Goal: Task Accomplishment & Management: Complete application form

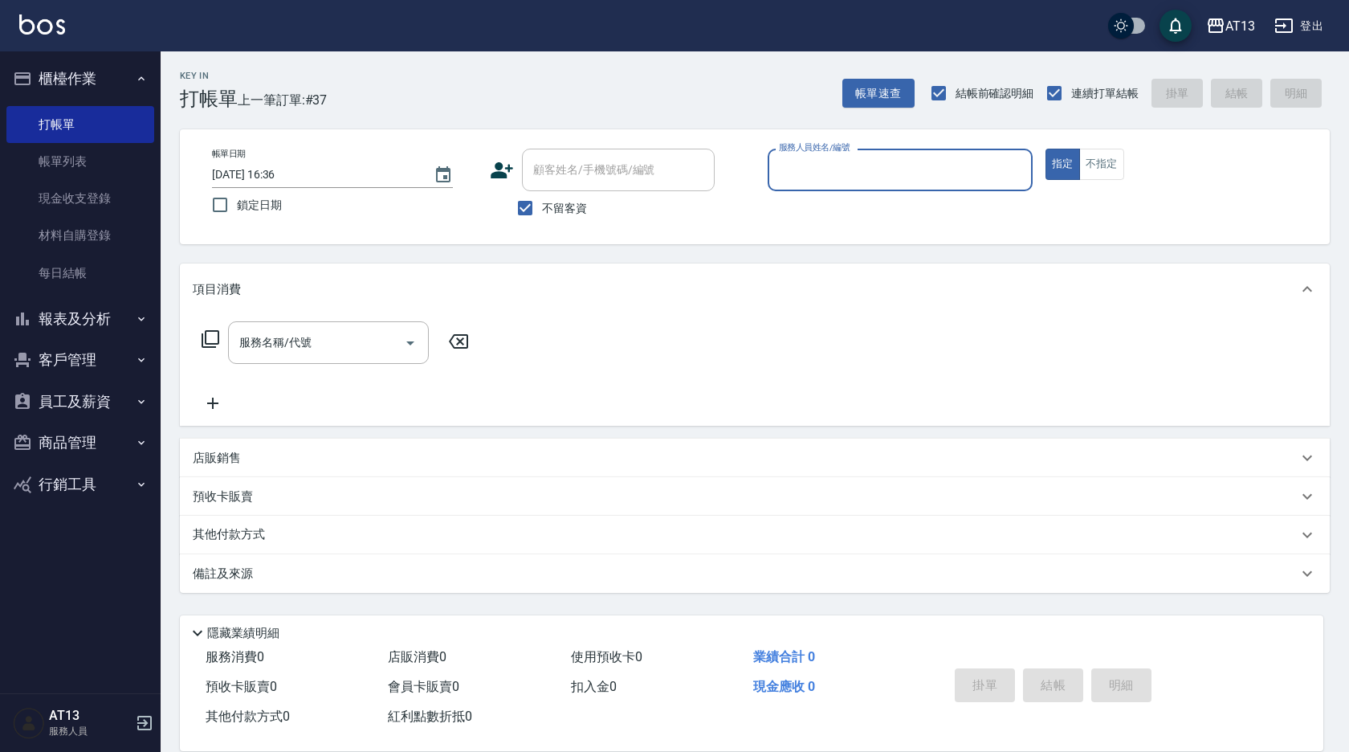
click at [124, 316] on button "報表及分析" at bounding box center [80, 319] width 148 height 42
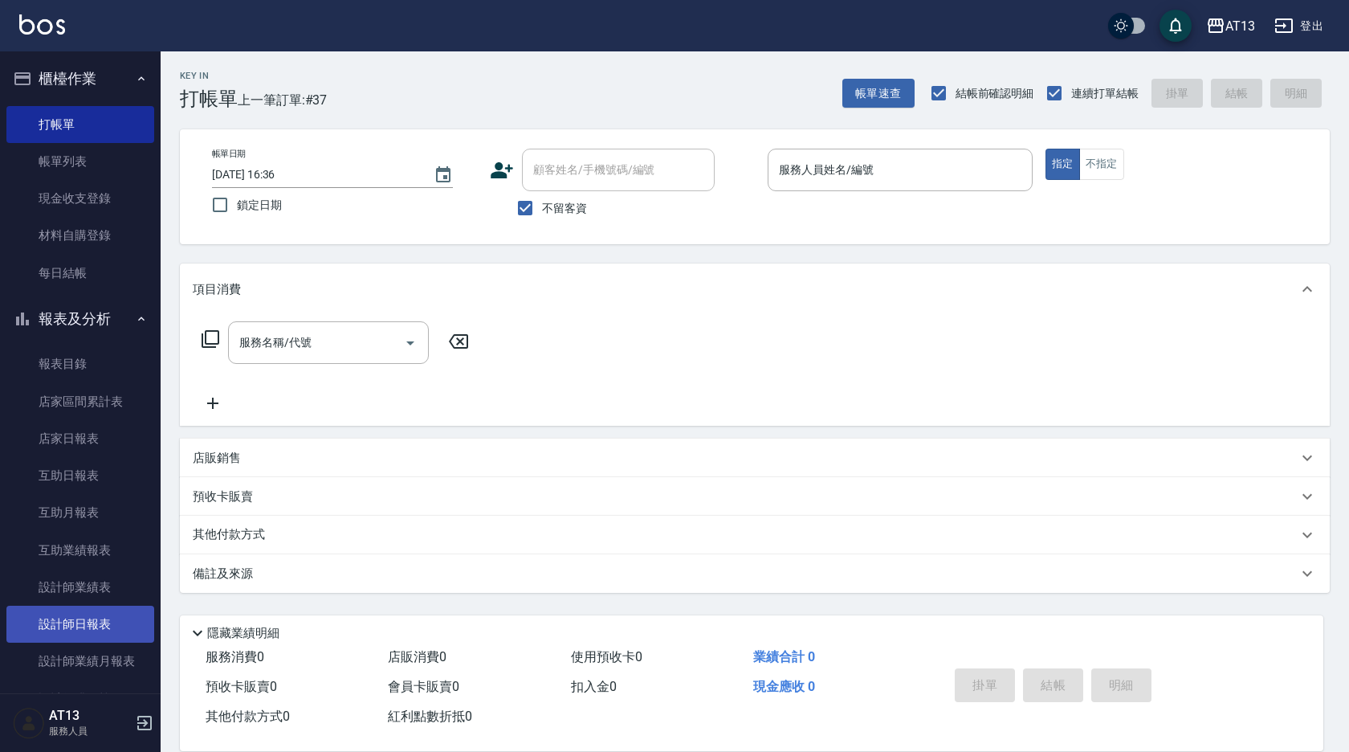
click at [103, 616] on link "設計師日報表" at bounding box center [80, 623] width 148 height 37
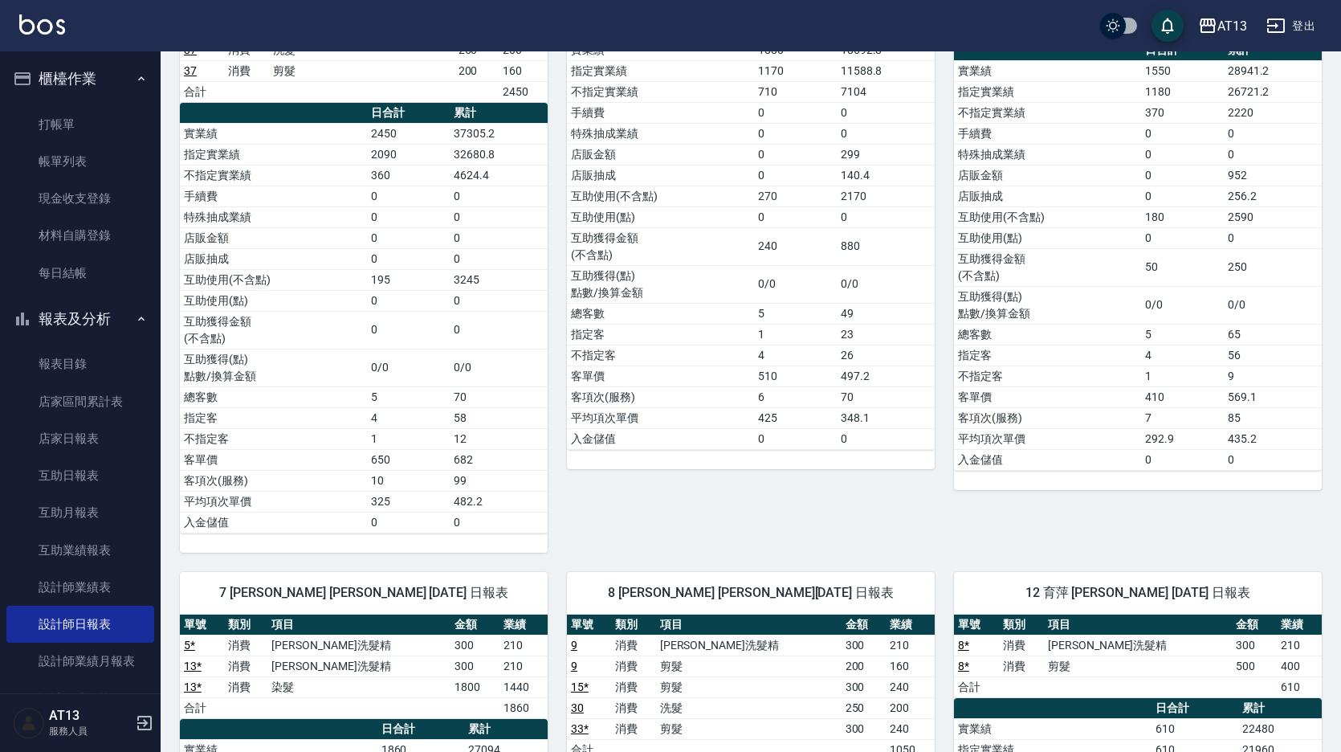
scroll to position [1371, 0]
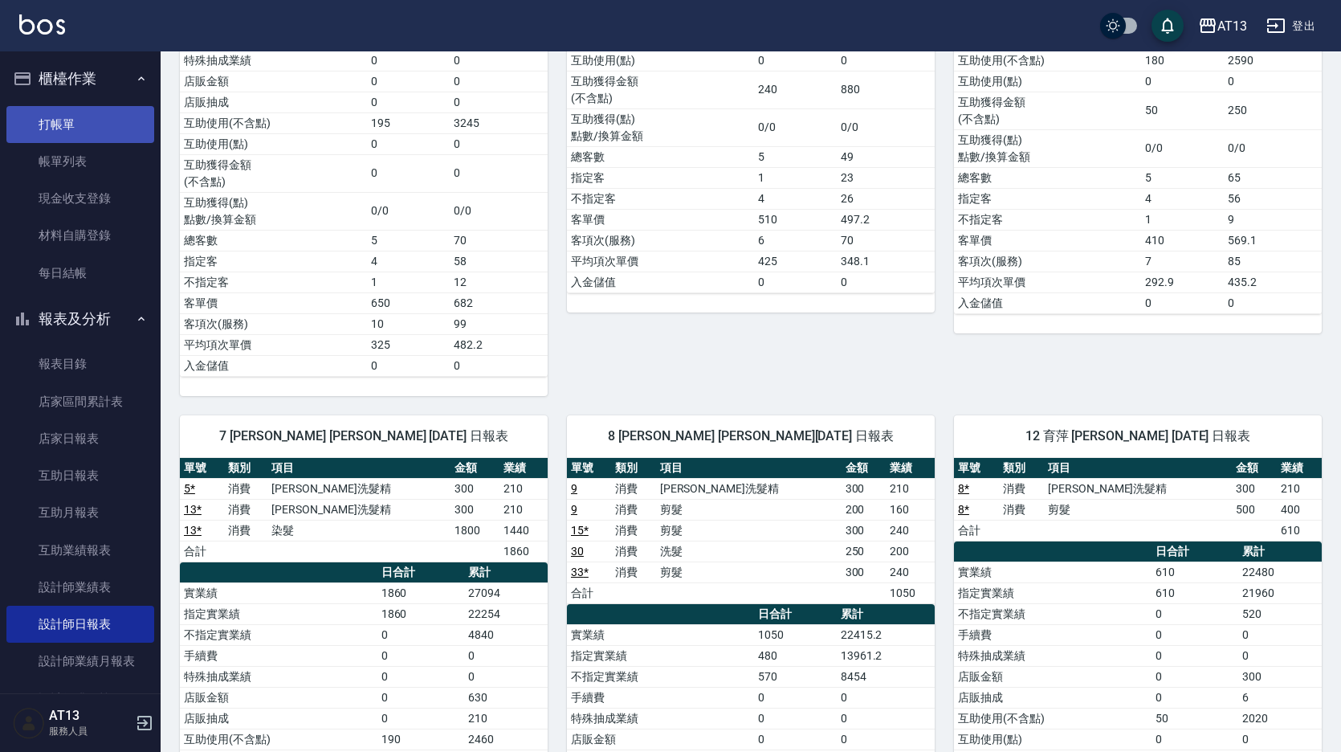
click at [123, 113] on link "打帳單" at bounding box center [80, 124] width 148 height 37
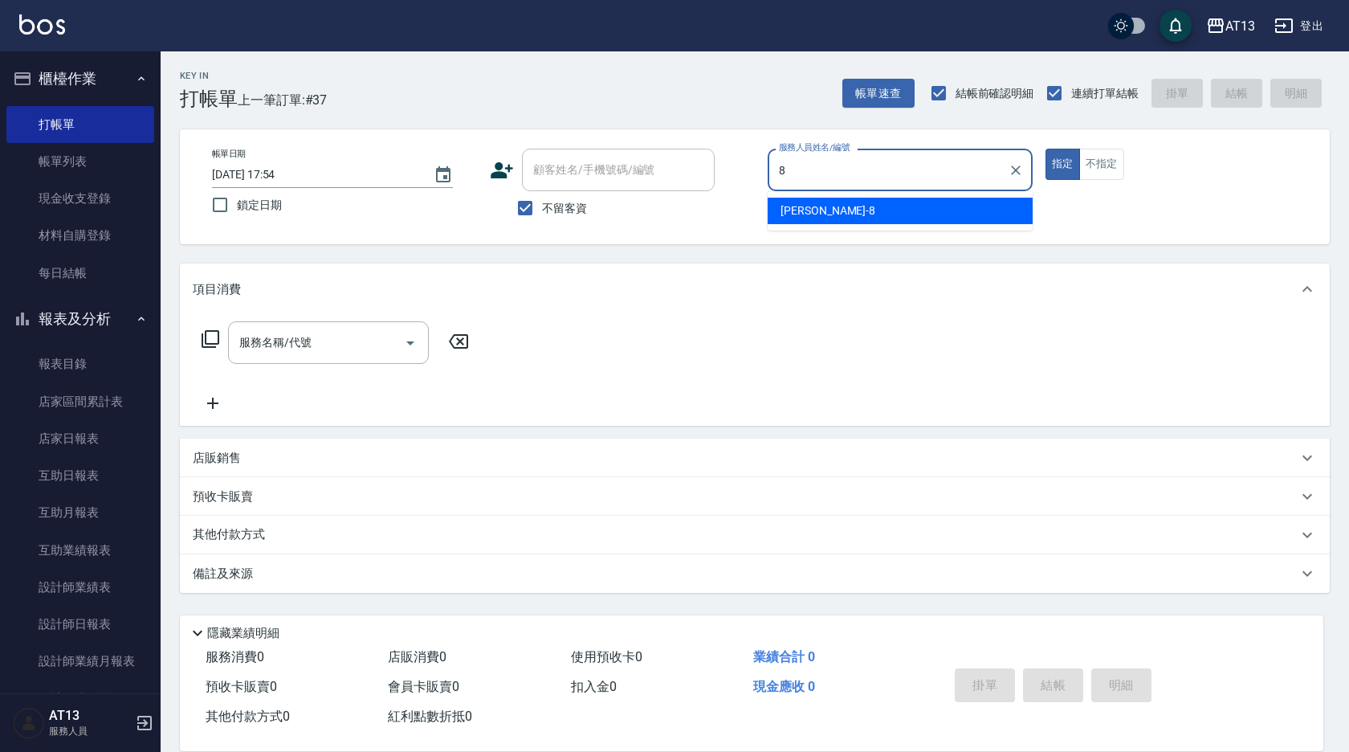
type input "[PERSON_NAME]-8"
type button "true"
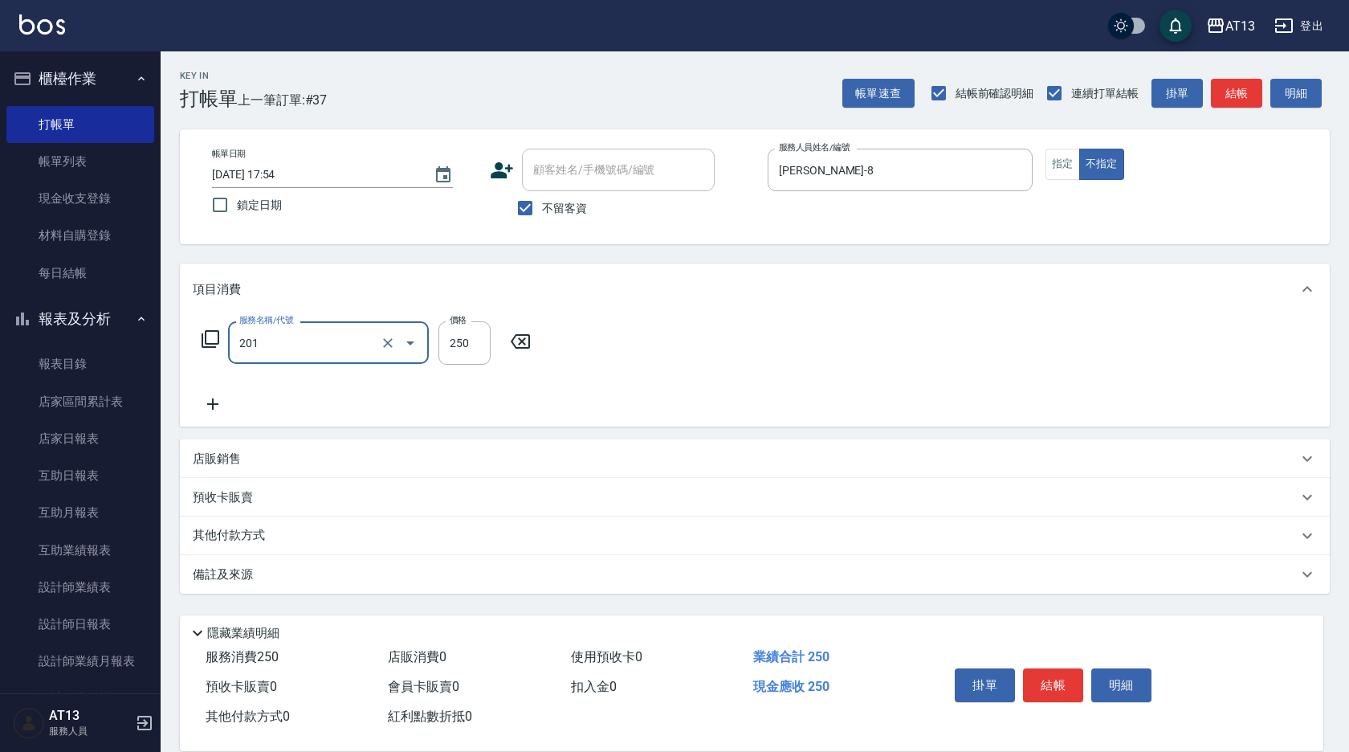
type input "洗髮(201)"
type input "[PERSON_NAME]-24"
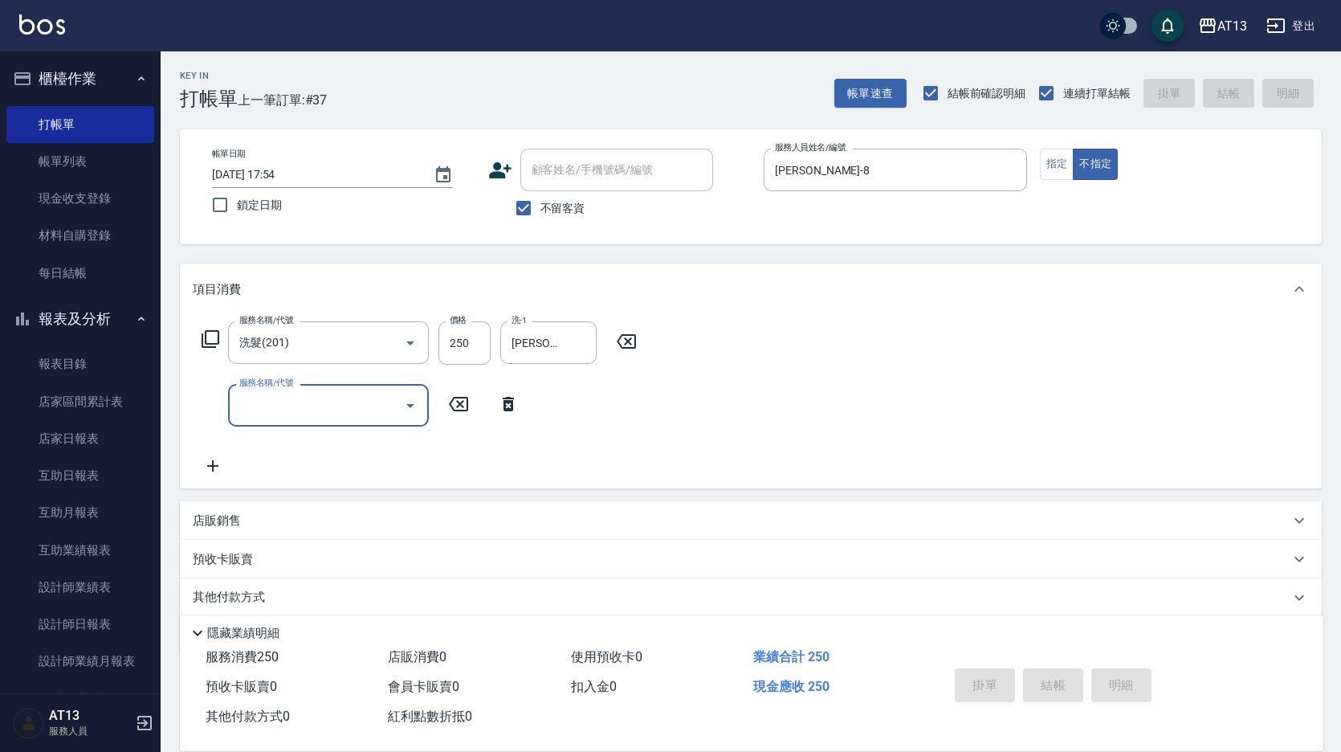
type input "8"
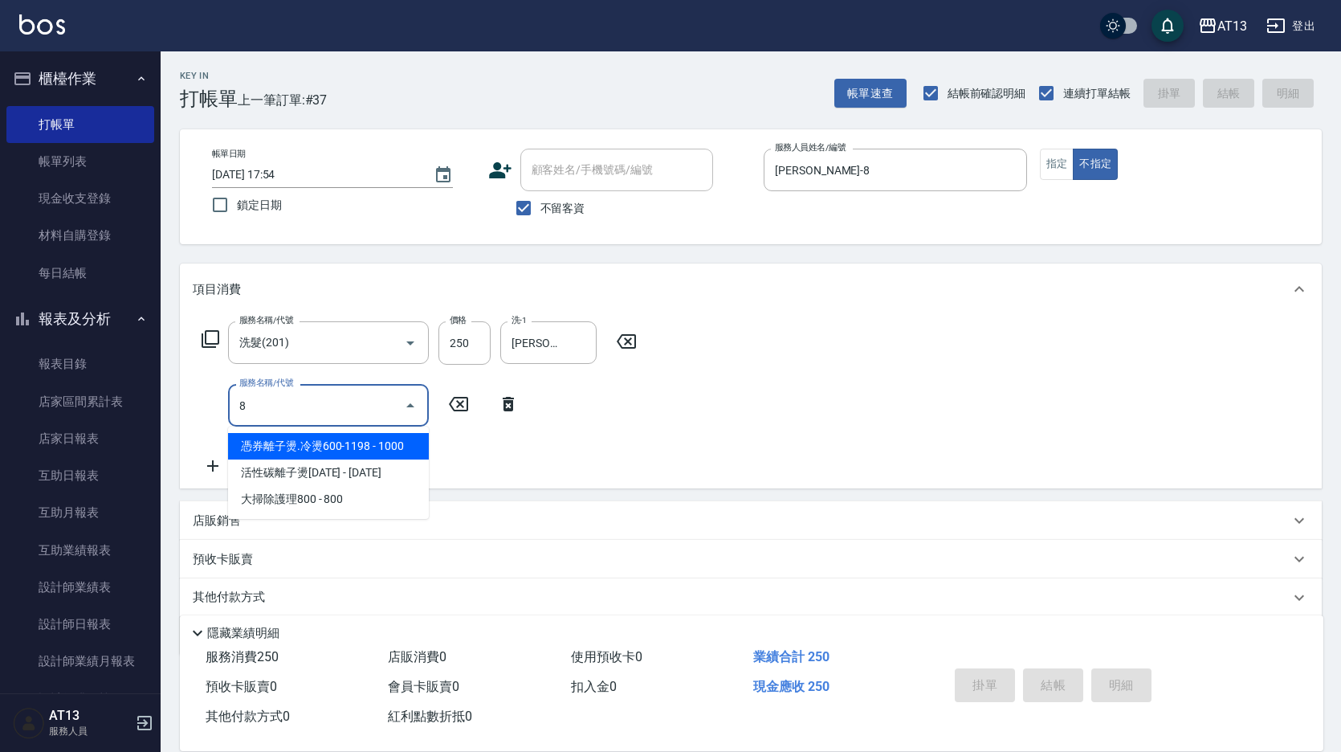
type input "[DATE] 18:25"
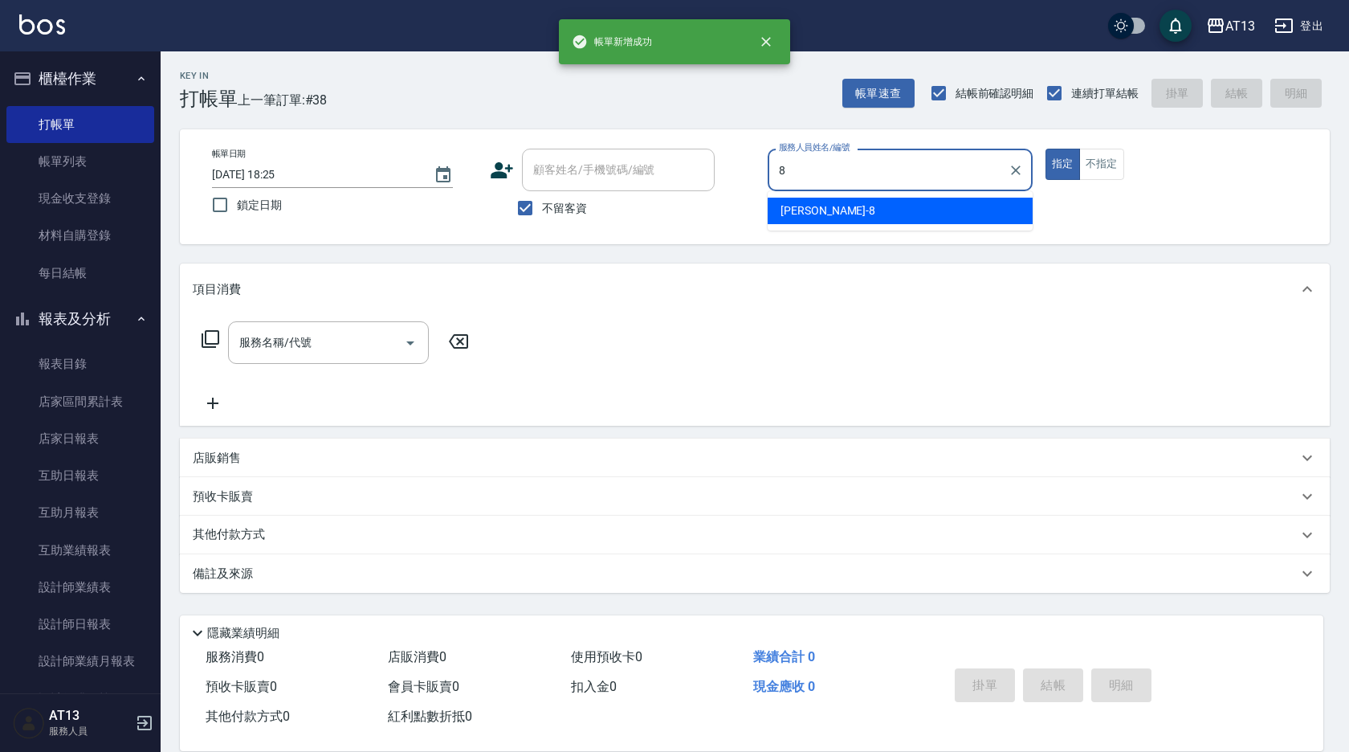
type input "[PERSON_NAME]-8"
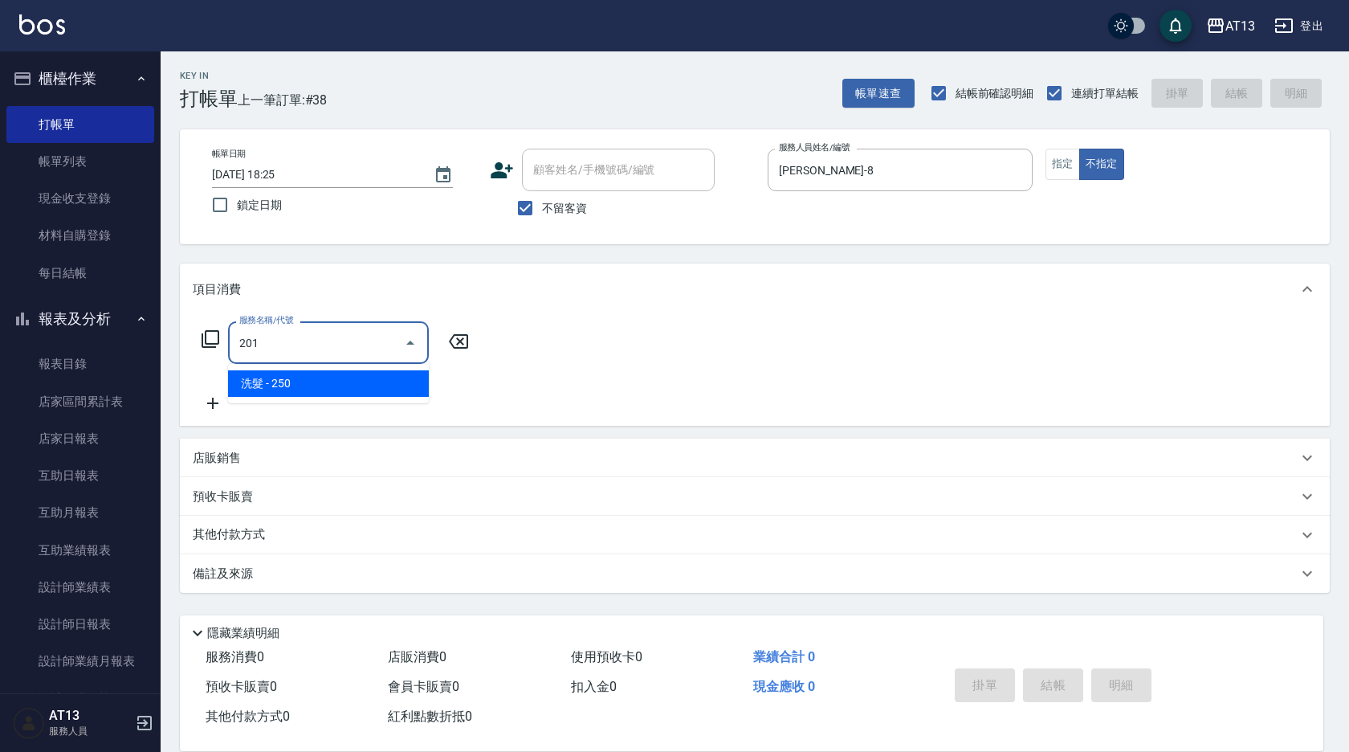
type input "洗髮(201)"
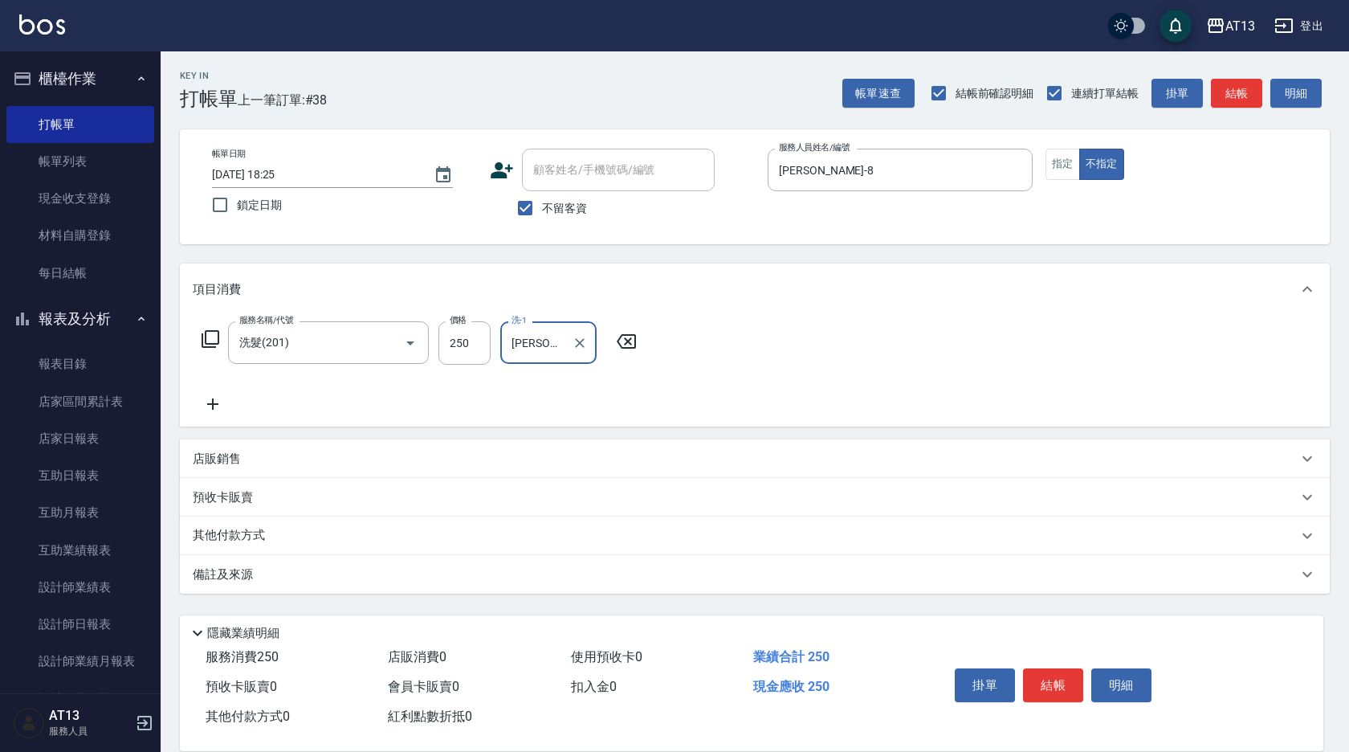
type input "[PERSON_NAME]-31"
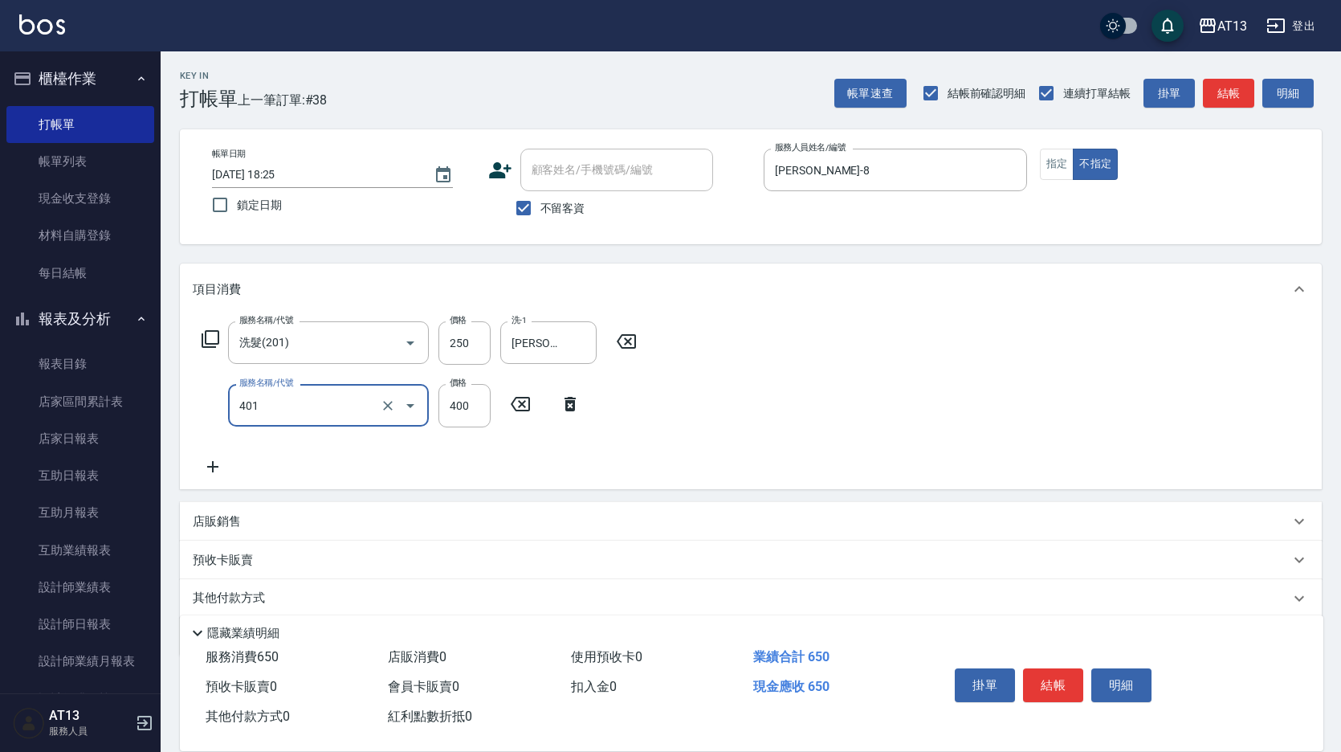
type input "剪髮(401)"
type input "200"
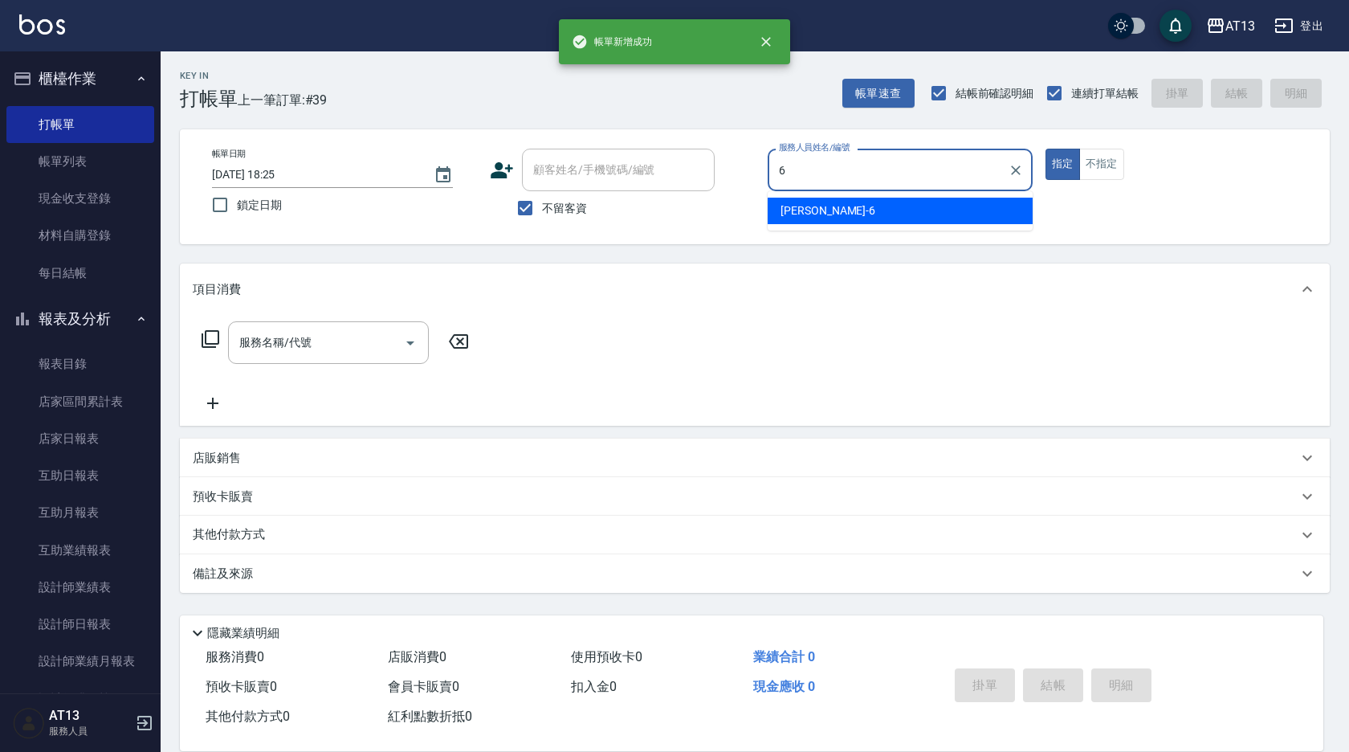
type input "[PERSON_NAME]-6"
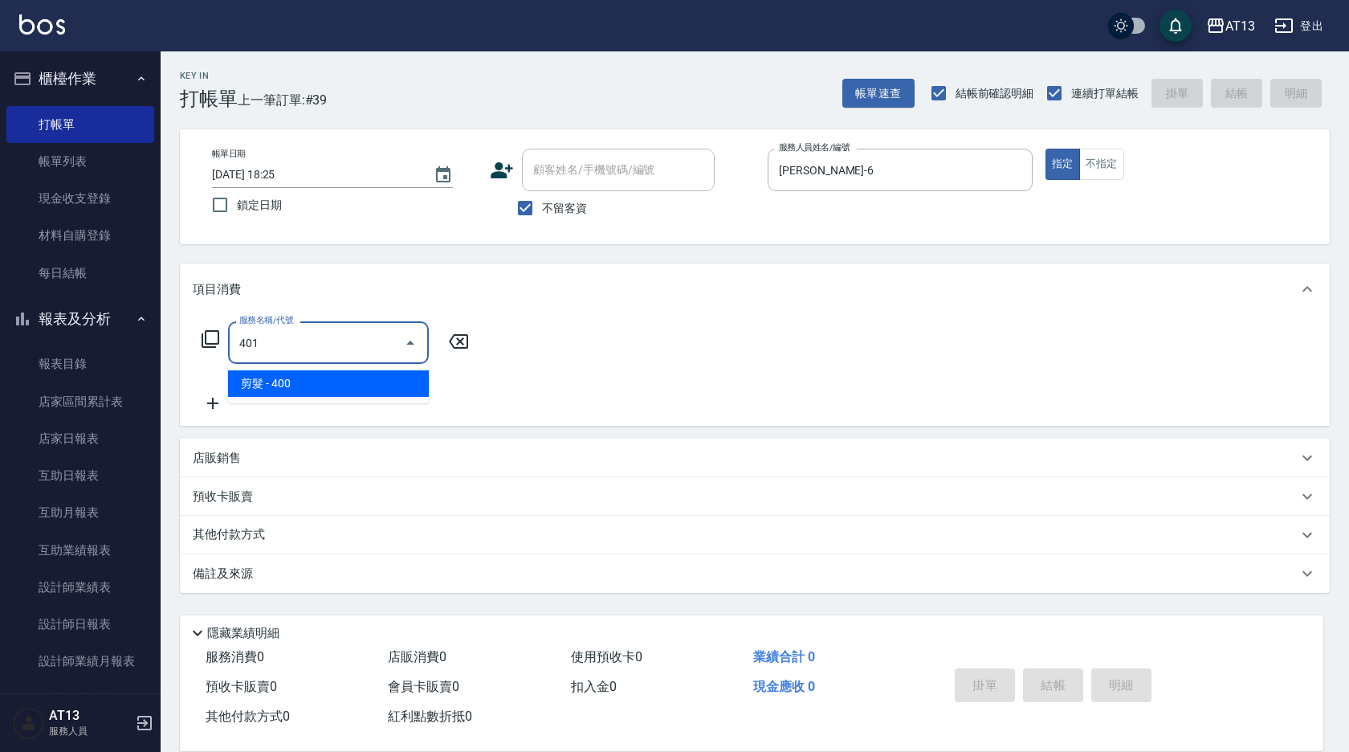
type input "剪髮(401)"
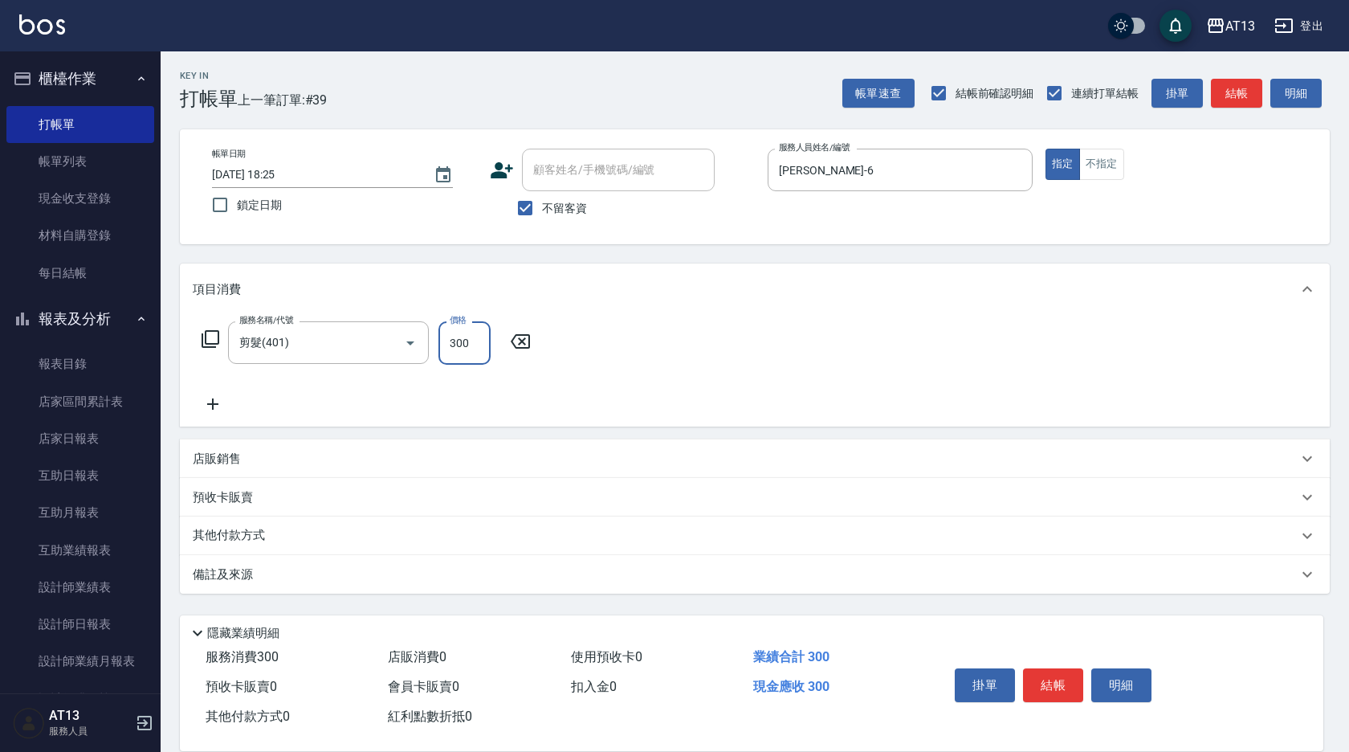
type input "300"
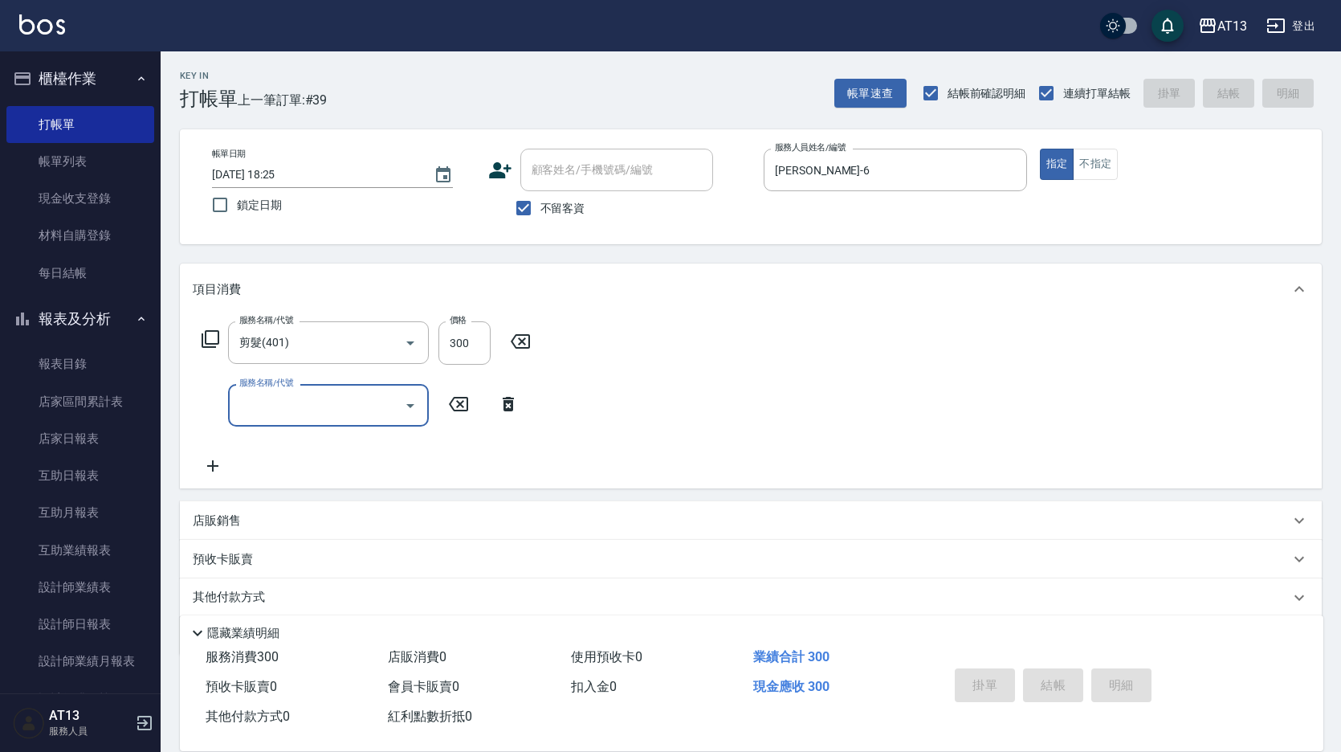
type input "[DATE] 18:26"
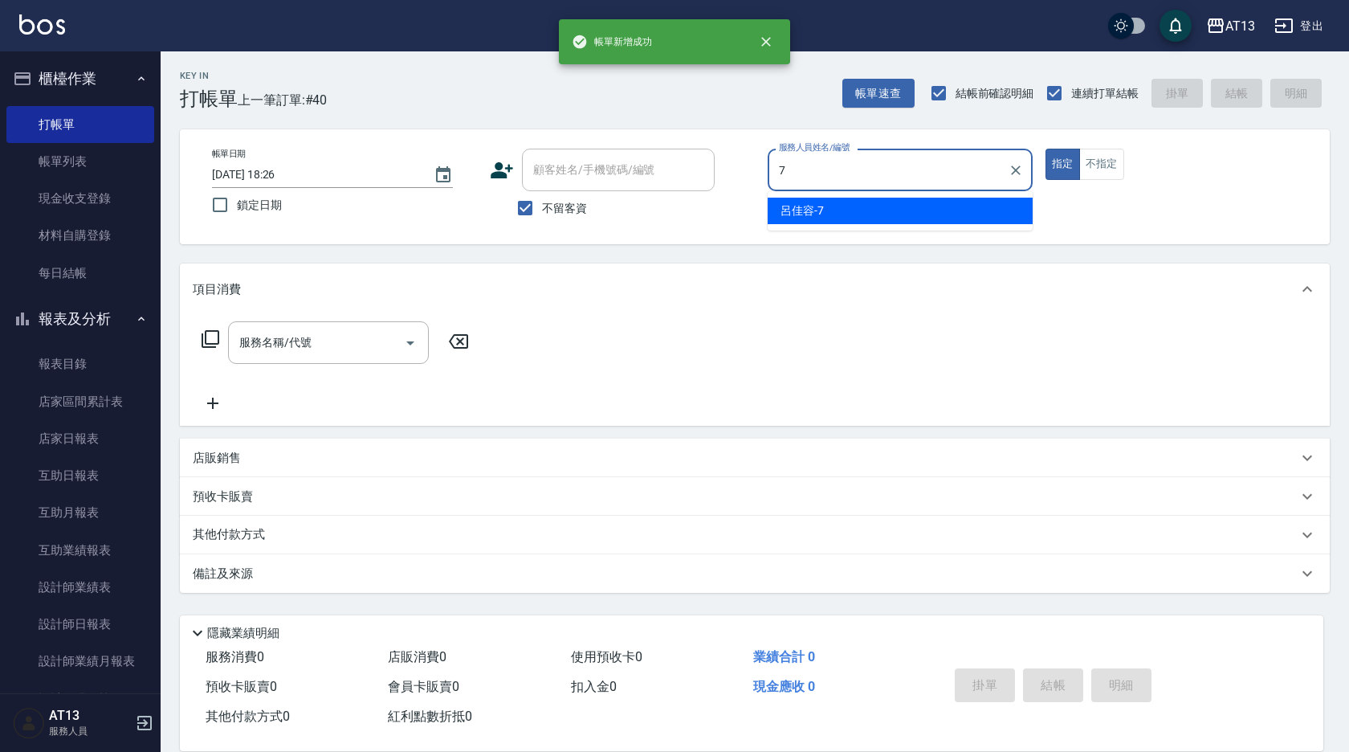
type input "[PERSON_NAME]-7"
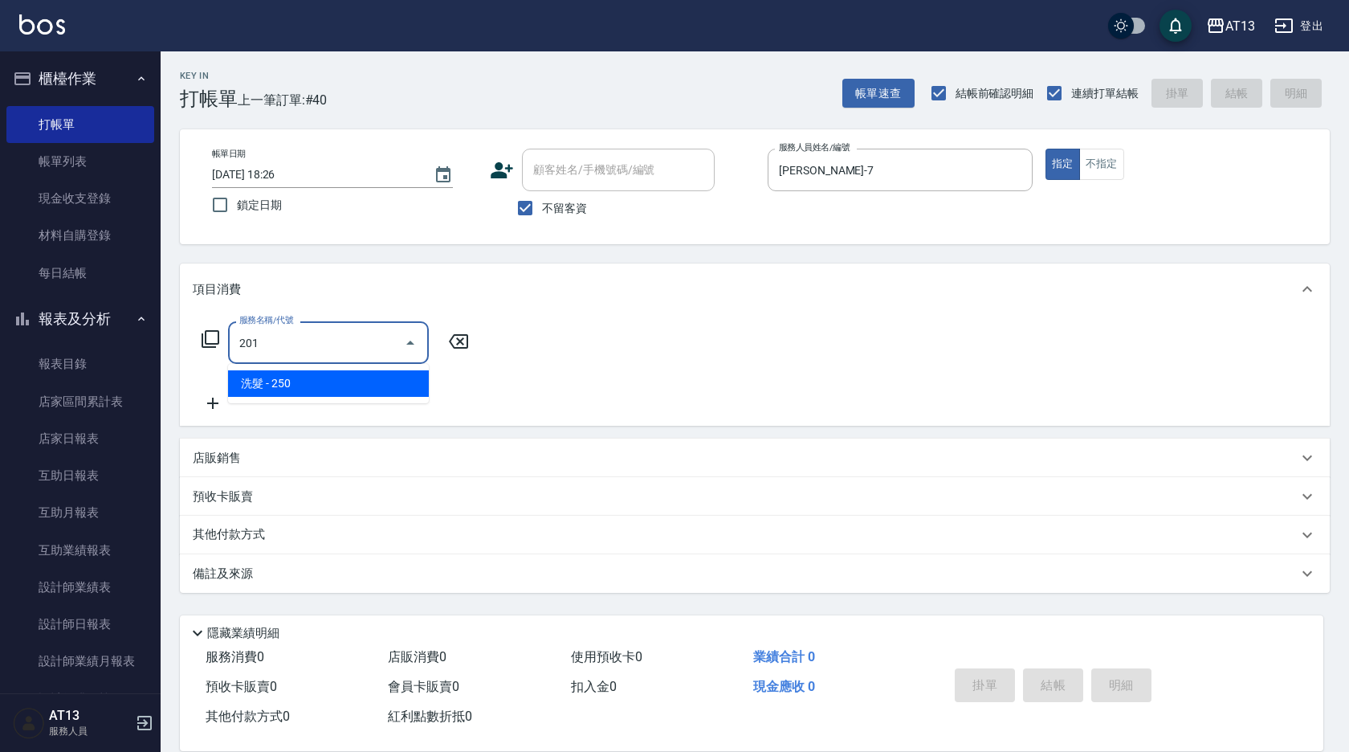
type input "洗髮(201)"
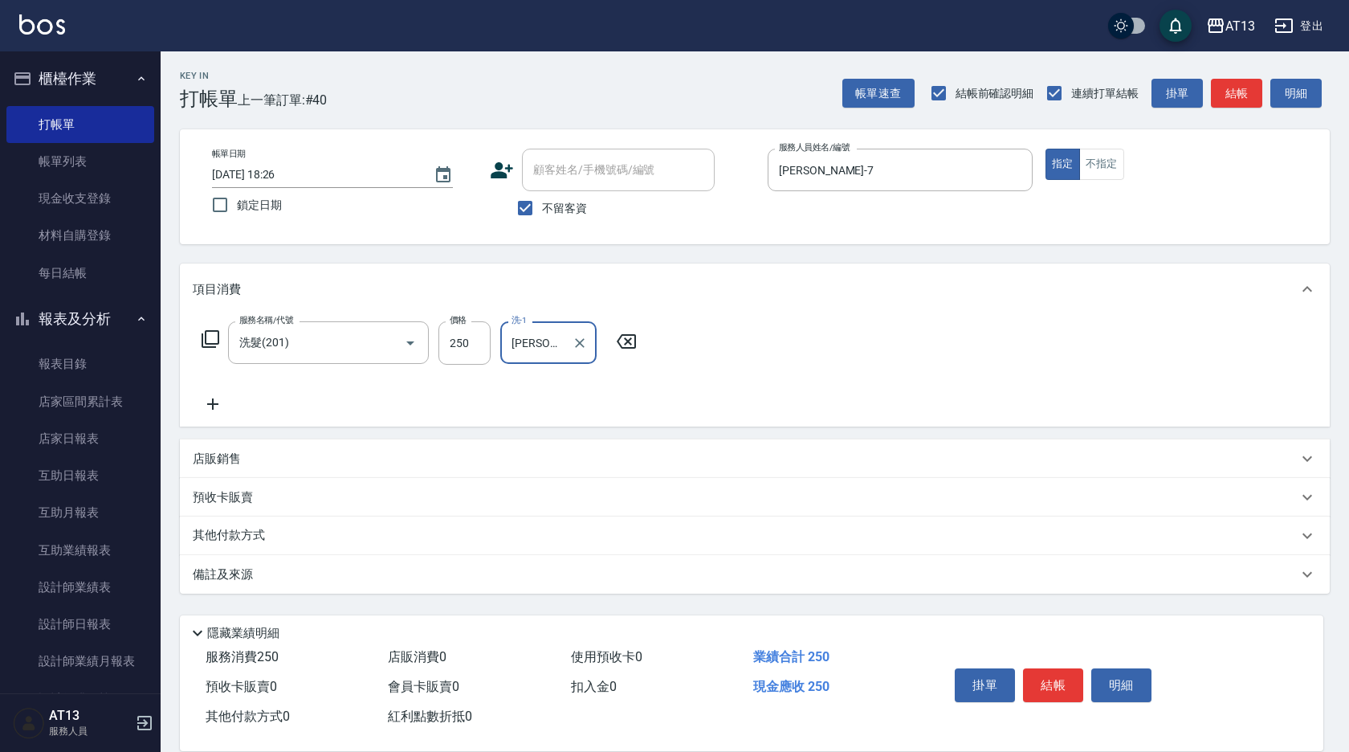
type input "[PERSON_NAME]-31"
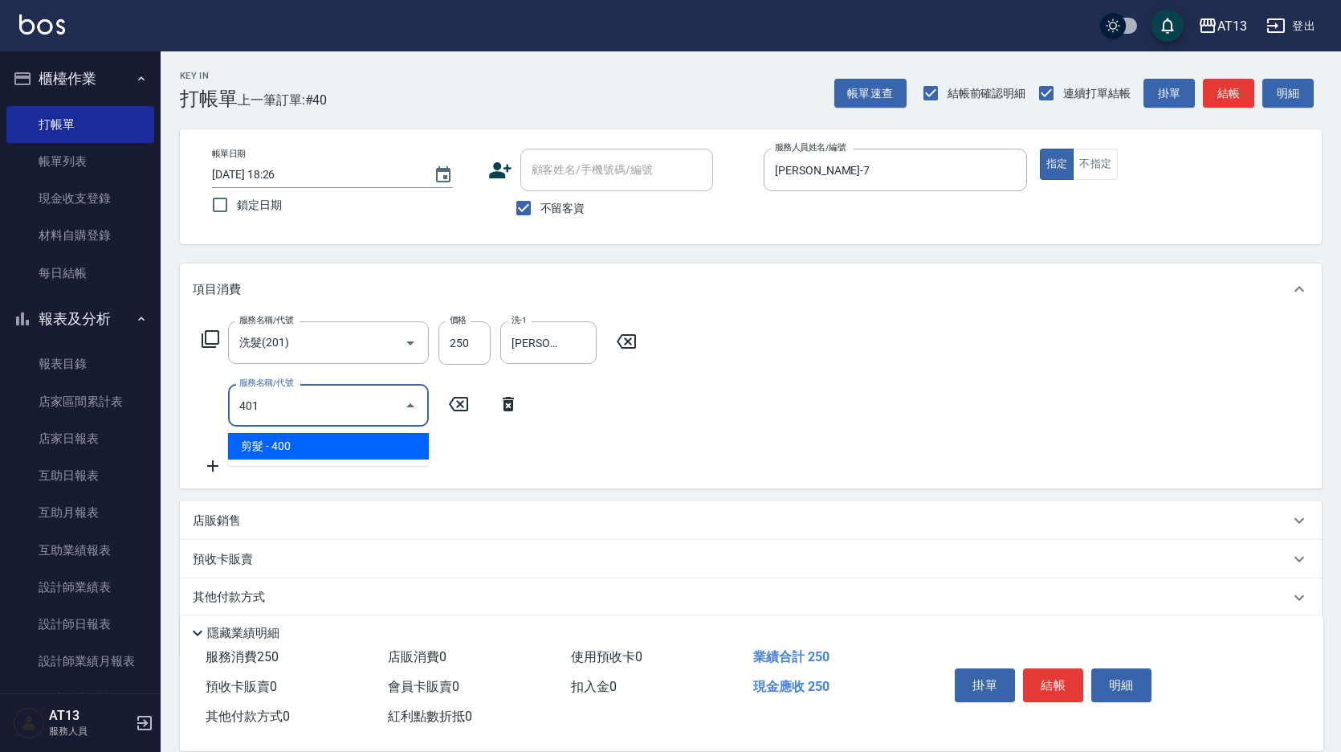
type input "剪髮(401)"
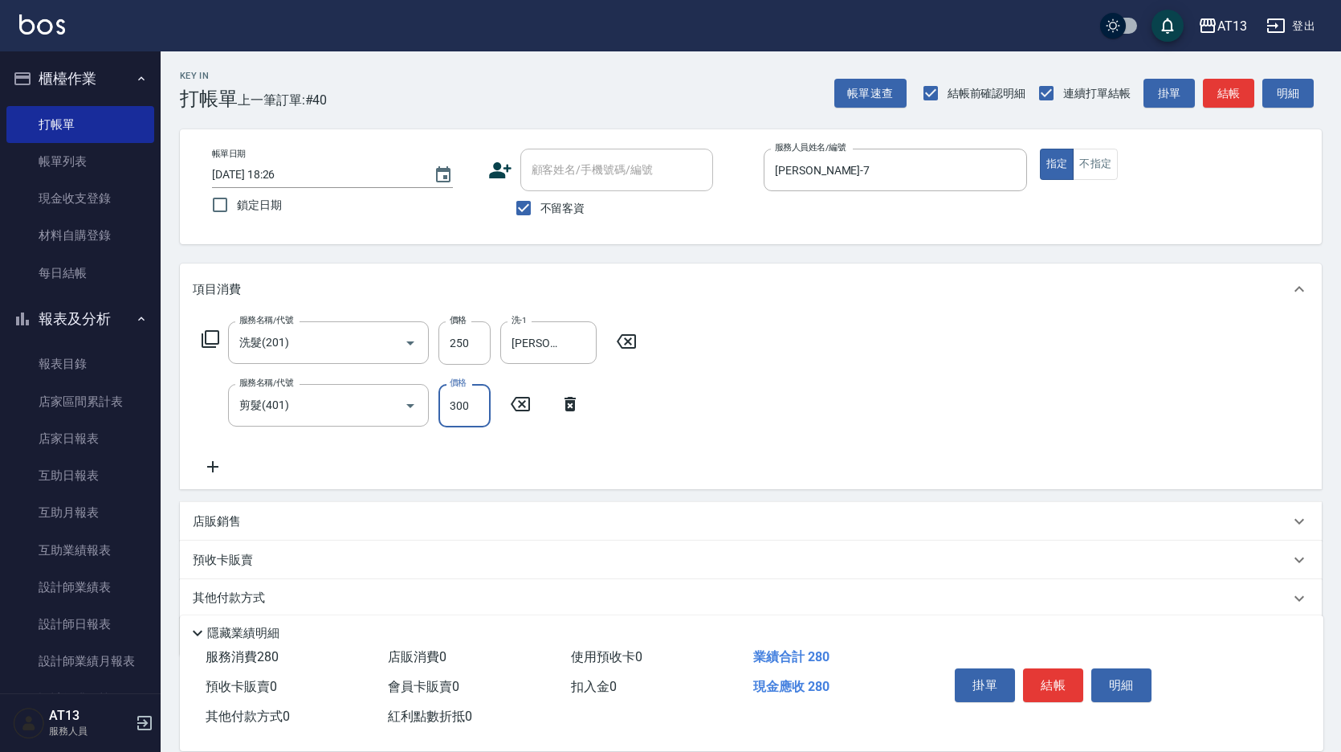
type input "300"
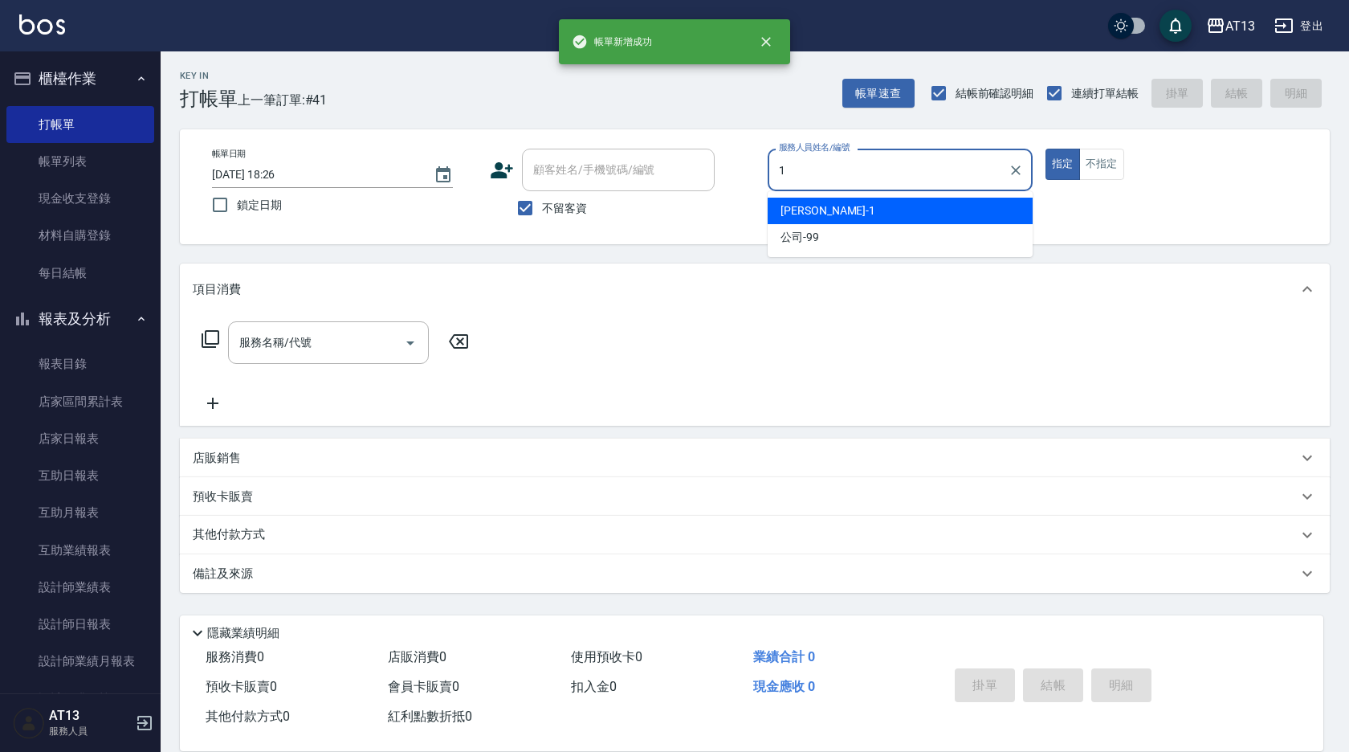
type input "[PERSON_NAME]-1"
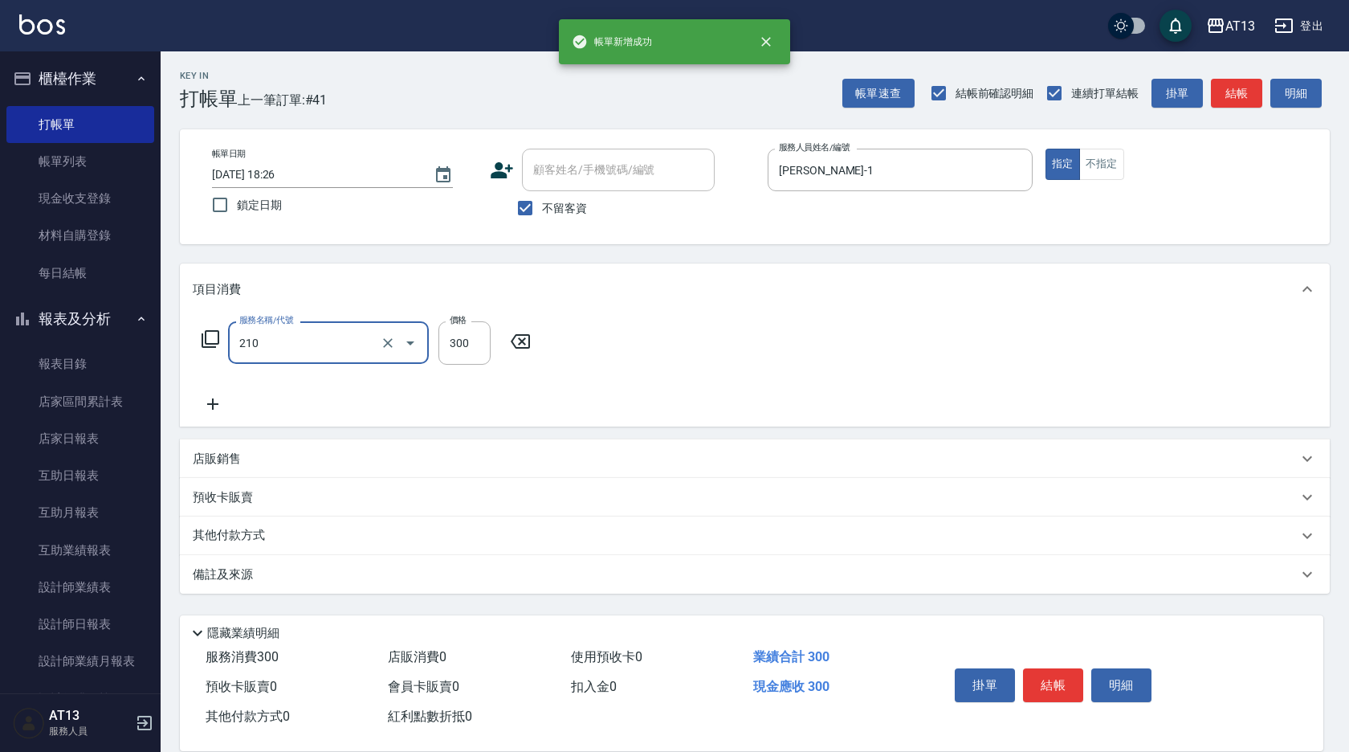
type input "[PERSON_NAME]洗髮精(210)"
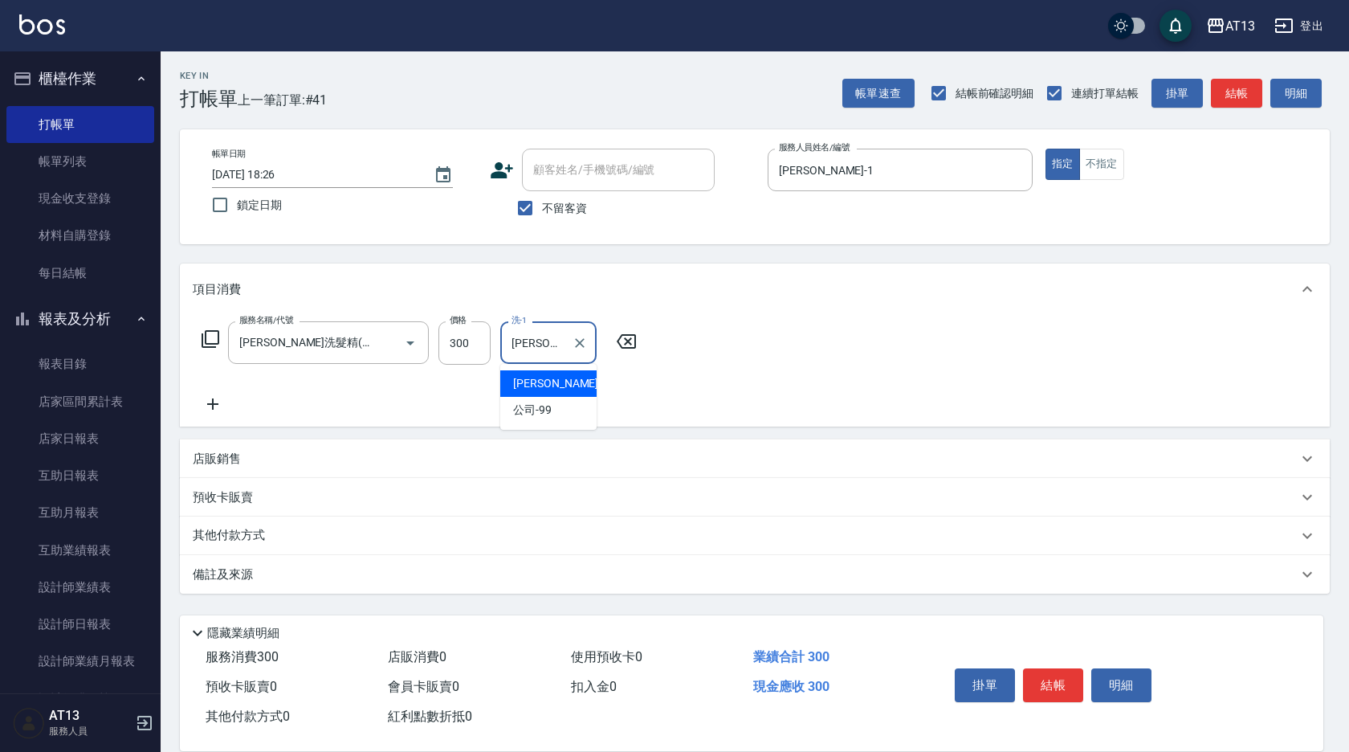
type input "[PERSON_NAME]-1"
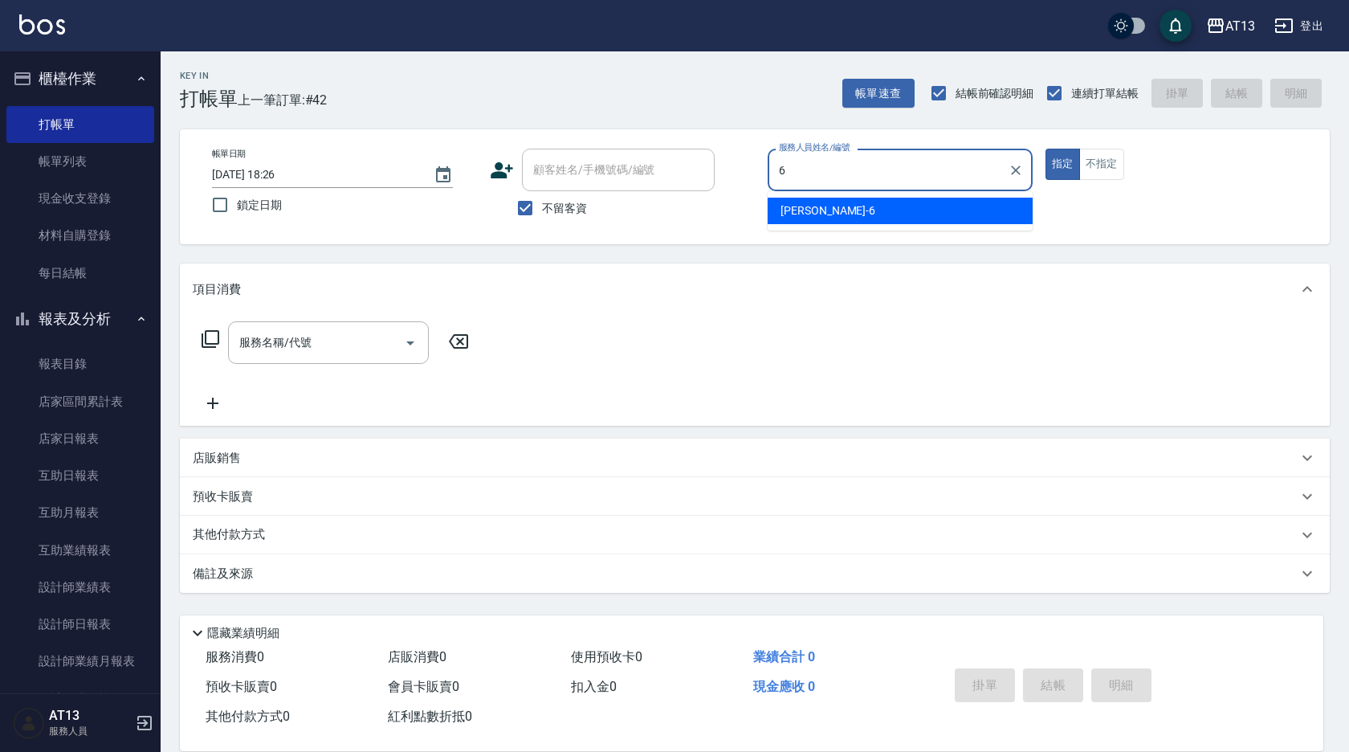
type input "[PERSON_NAME]-6"
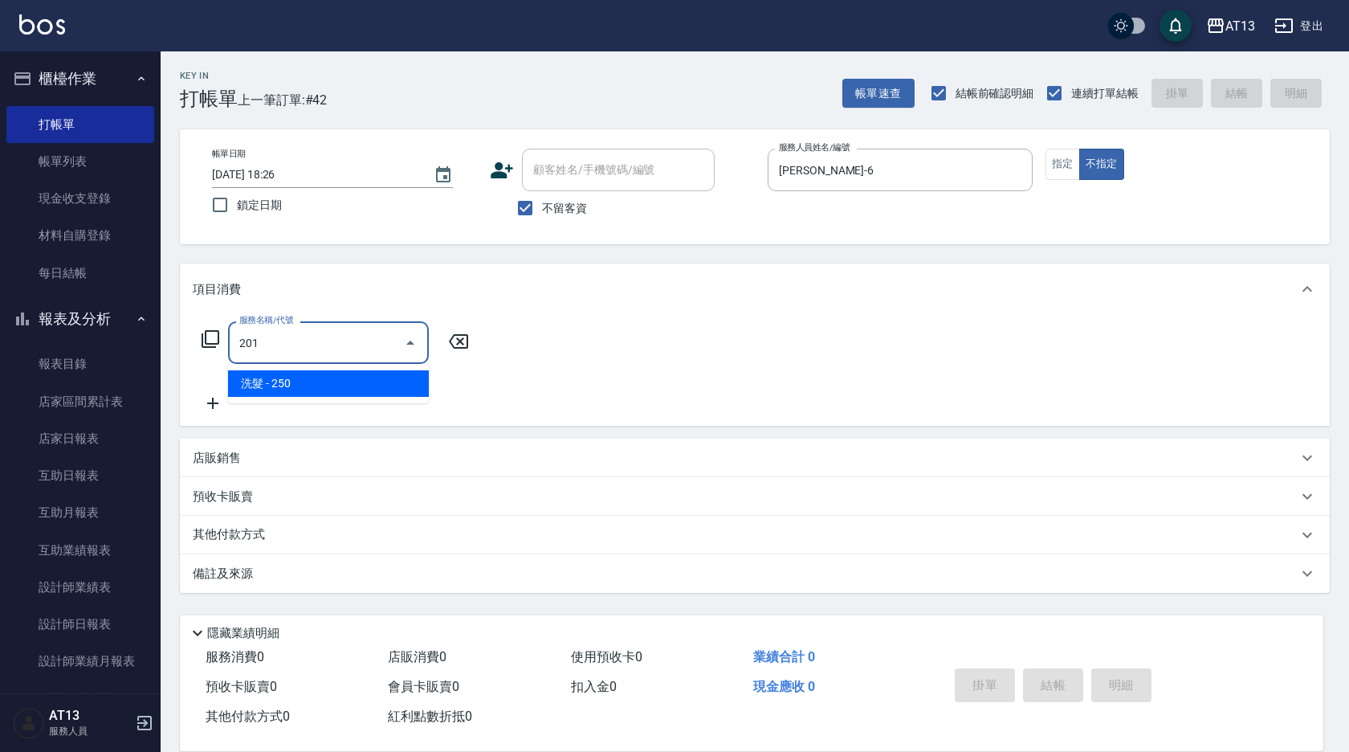
type input "洗髮(201)"
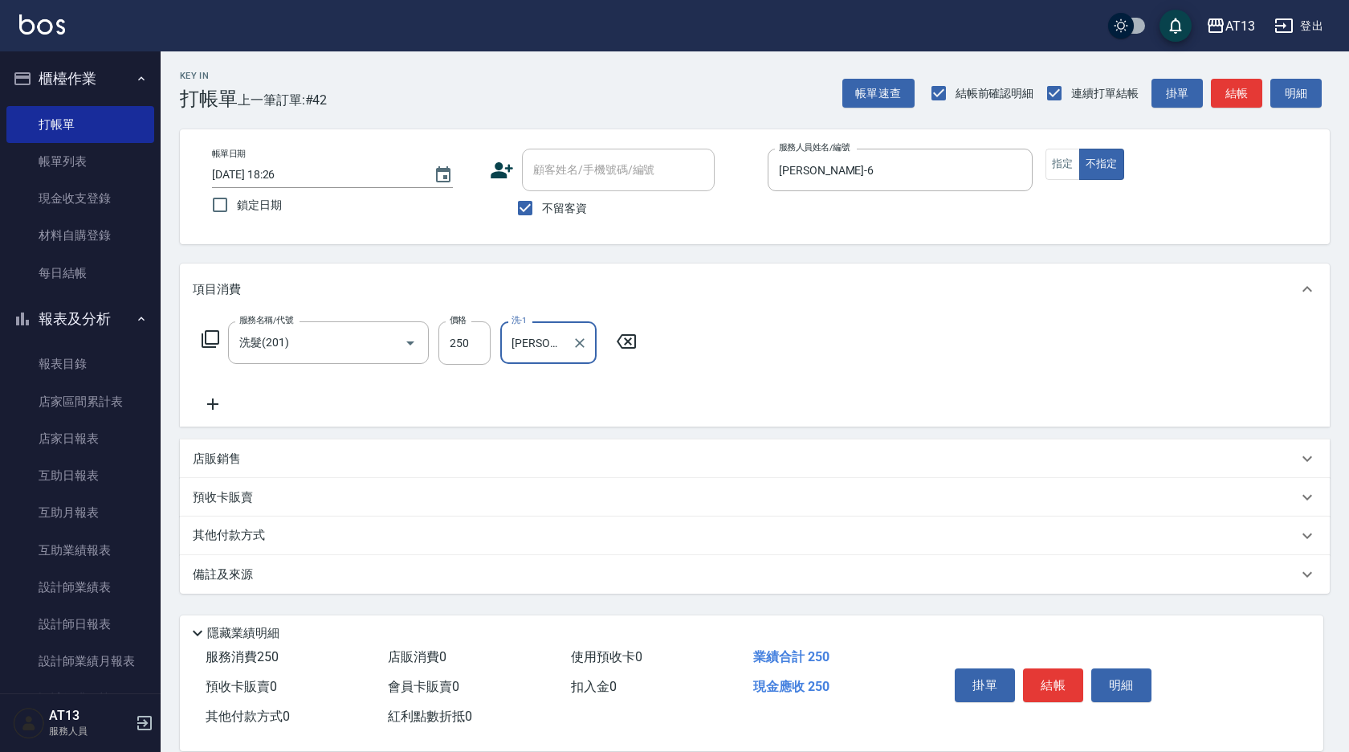
type input "[PERSON_NAME]-6"
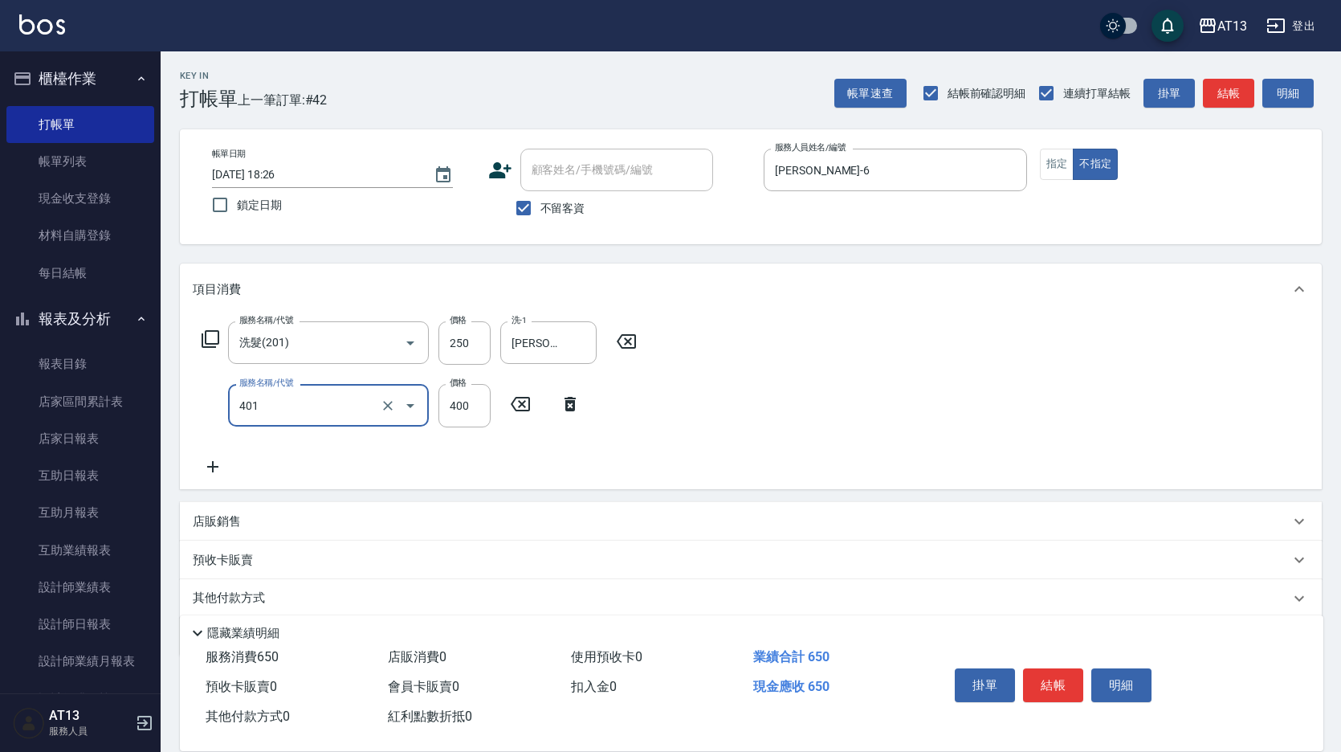
type input "剪髮(401)"
type input "200"
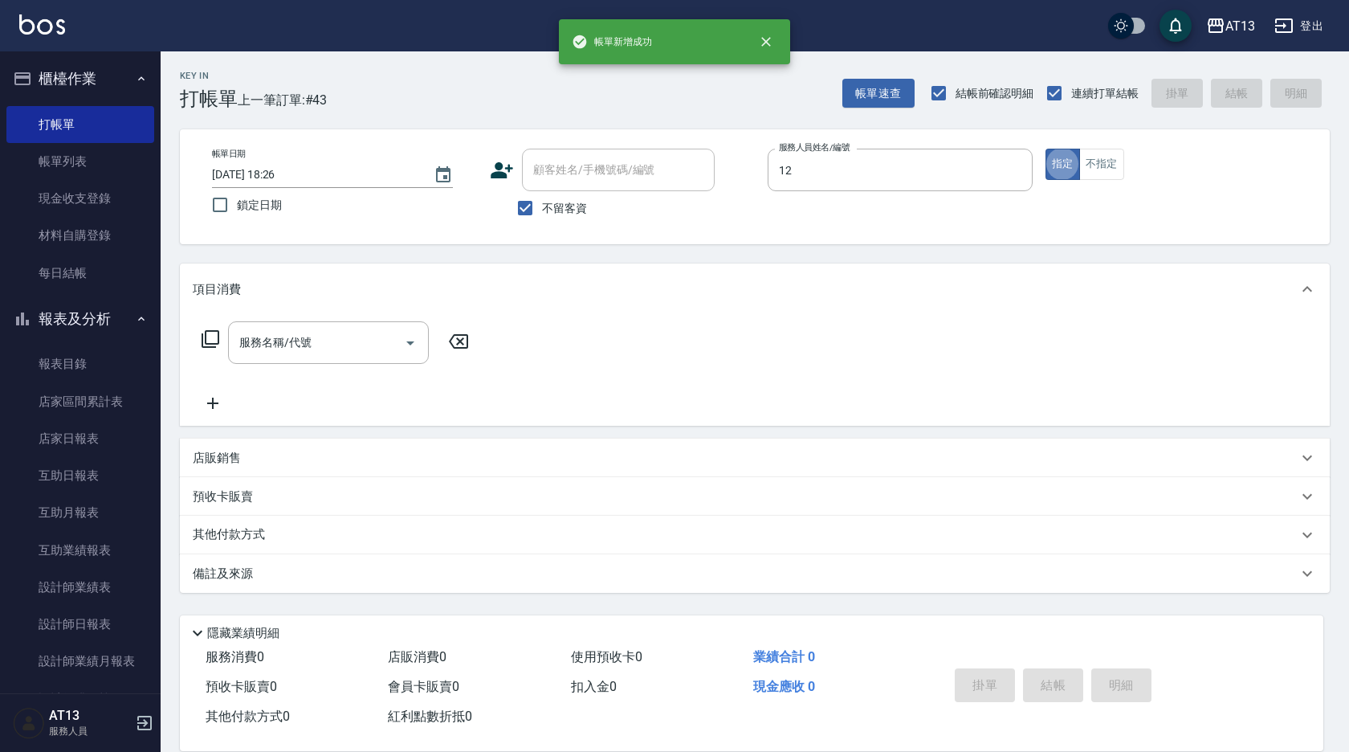
type input "育[PERSON_NAME]-12"
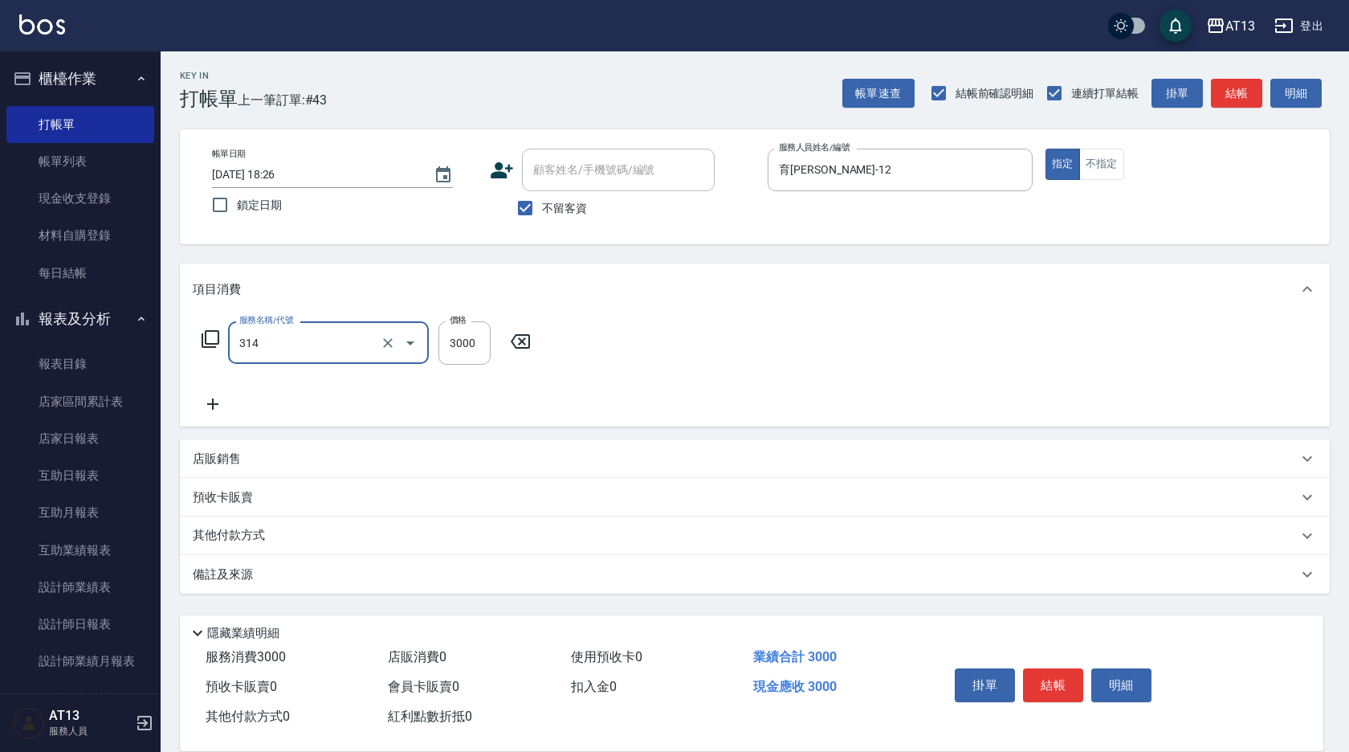
type input "CYA水質感2500UP(314)"
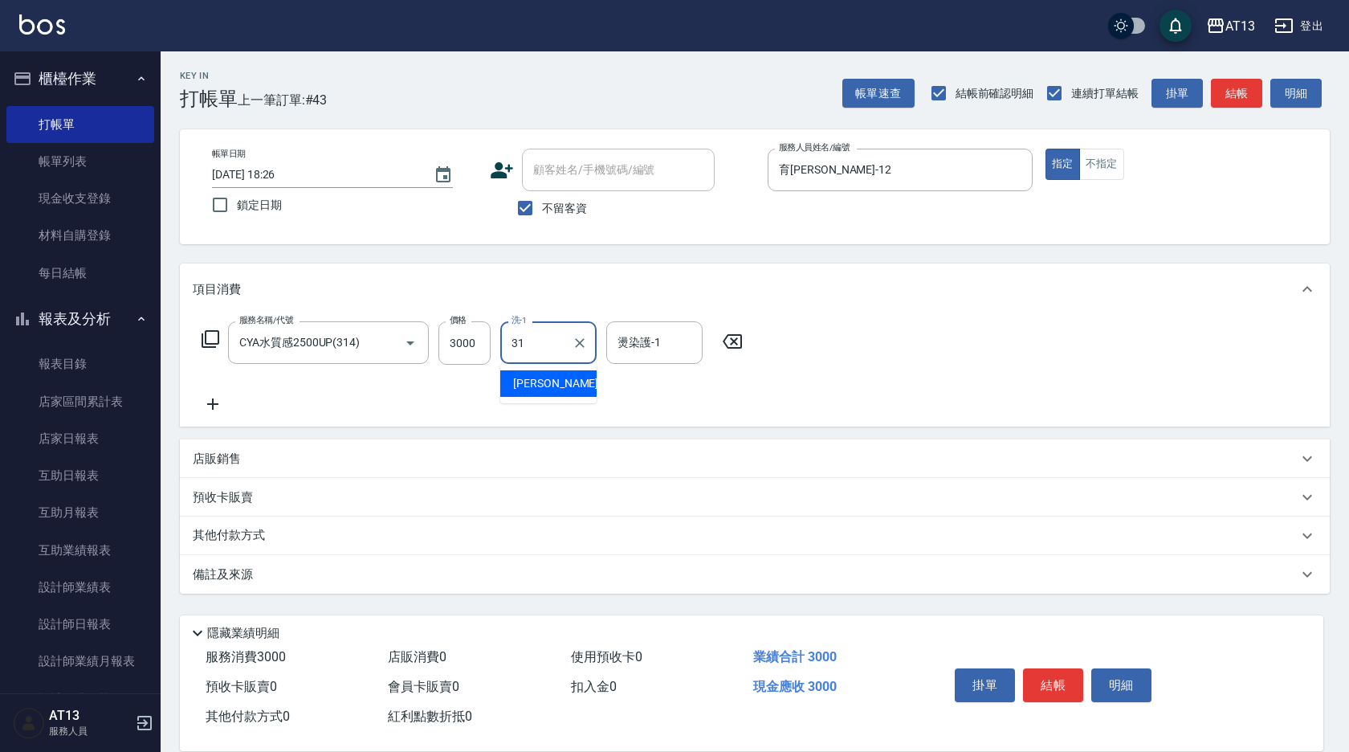
type input "[PERSON_NAME]-31"
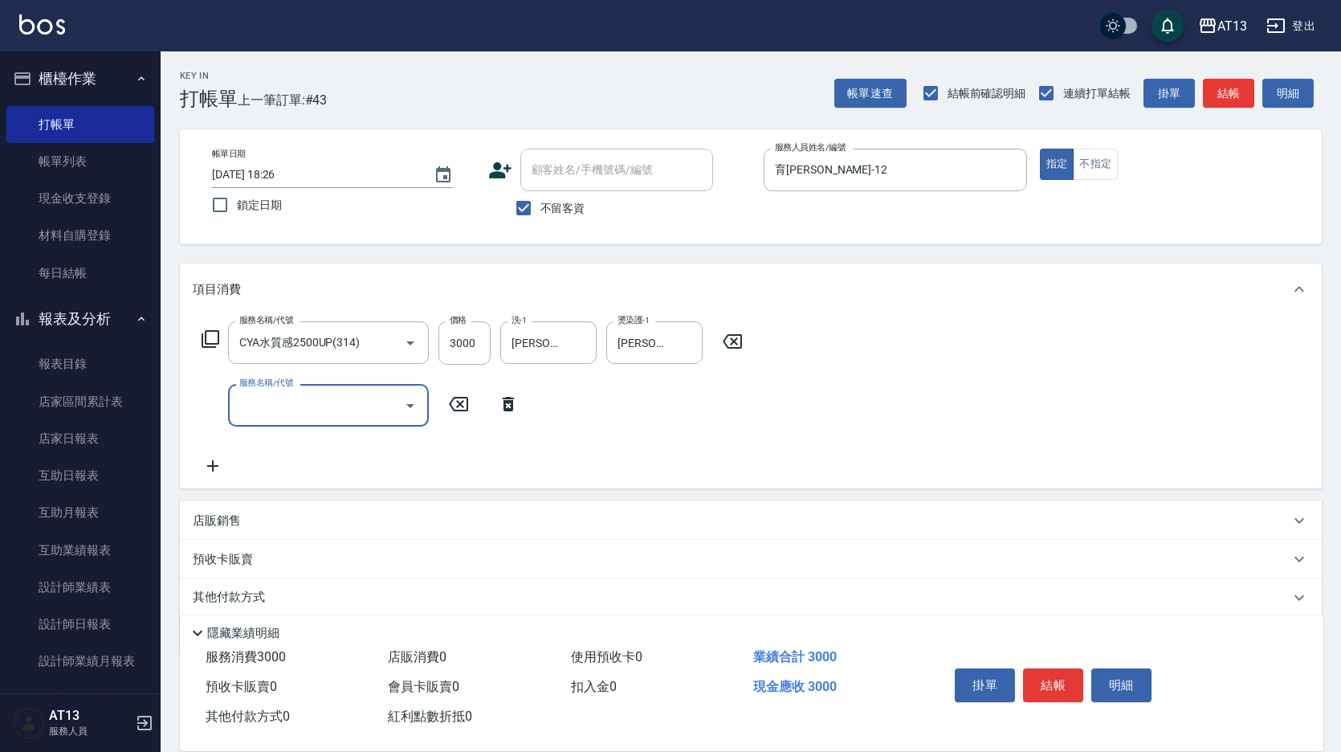
click at [294, 520] on div "店販銷售" at bounding box center [741, 520] width 1097 height 17
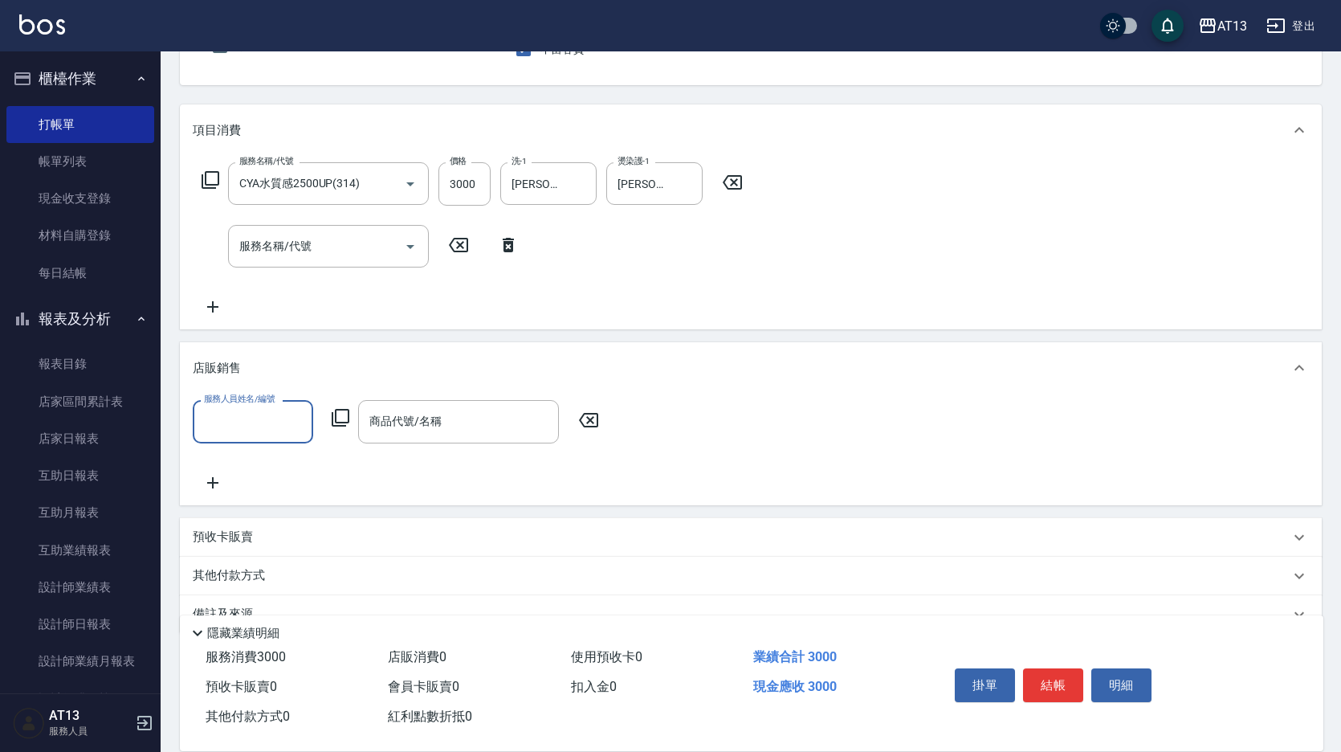
scroll to position [161, 0]
type input "育[PERSON_NAME]-12"
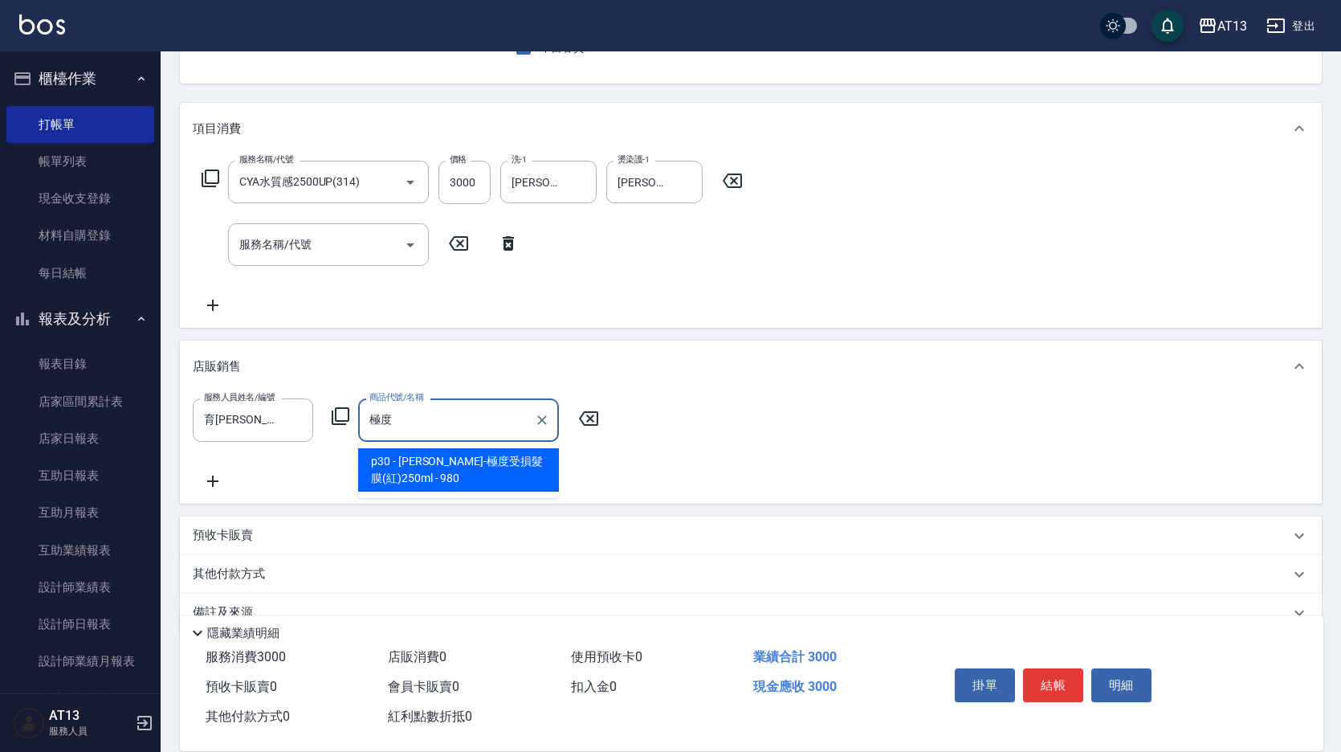
click at [503, 483] on span "p30 - [PERSON_NAME]-極度受損髮膜(紅)250ml - 980" at bounding box center [458, 469] width 201 height 43
type input "[PERSON_NAME]-極度受損髮膜(紅)250ml"
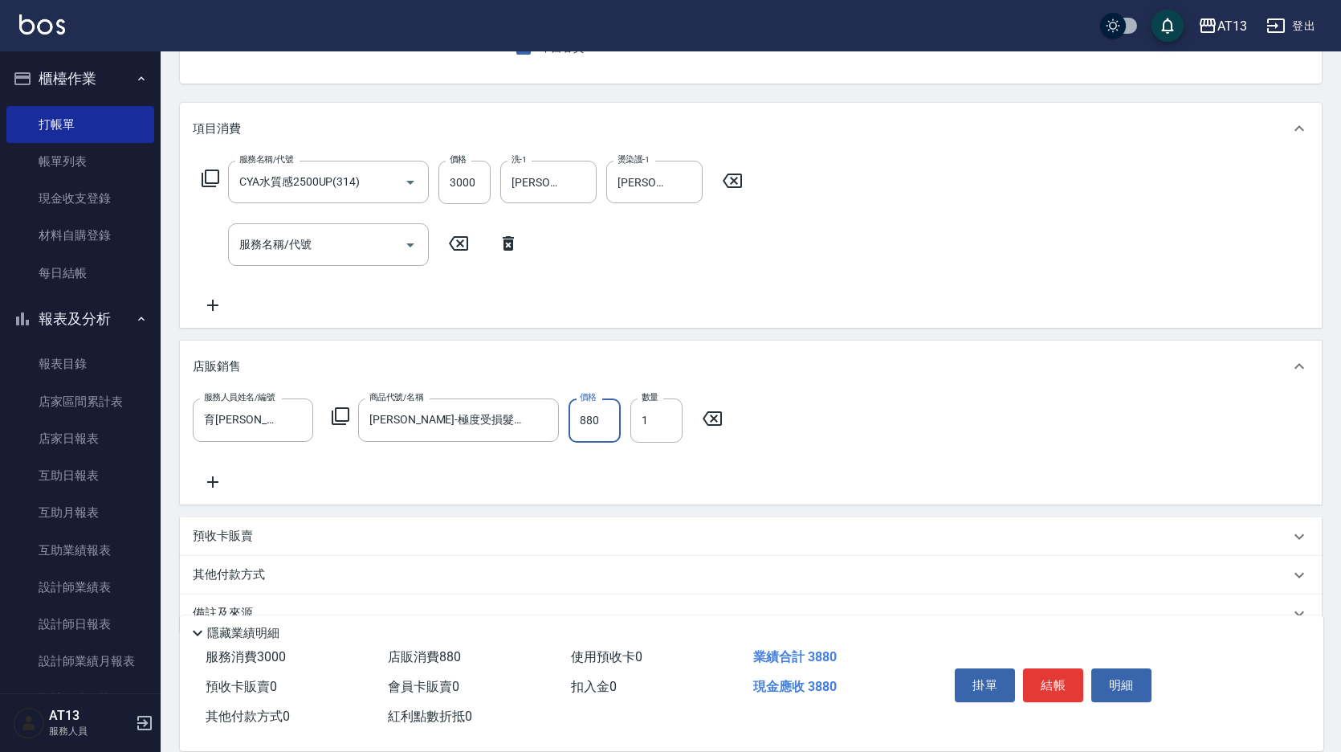
type input "880"
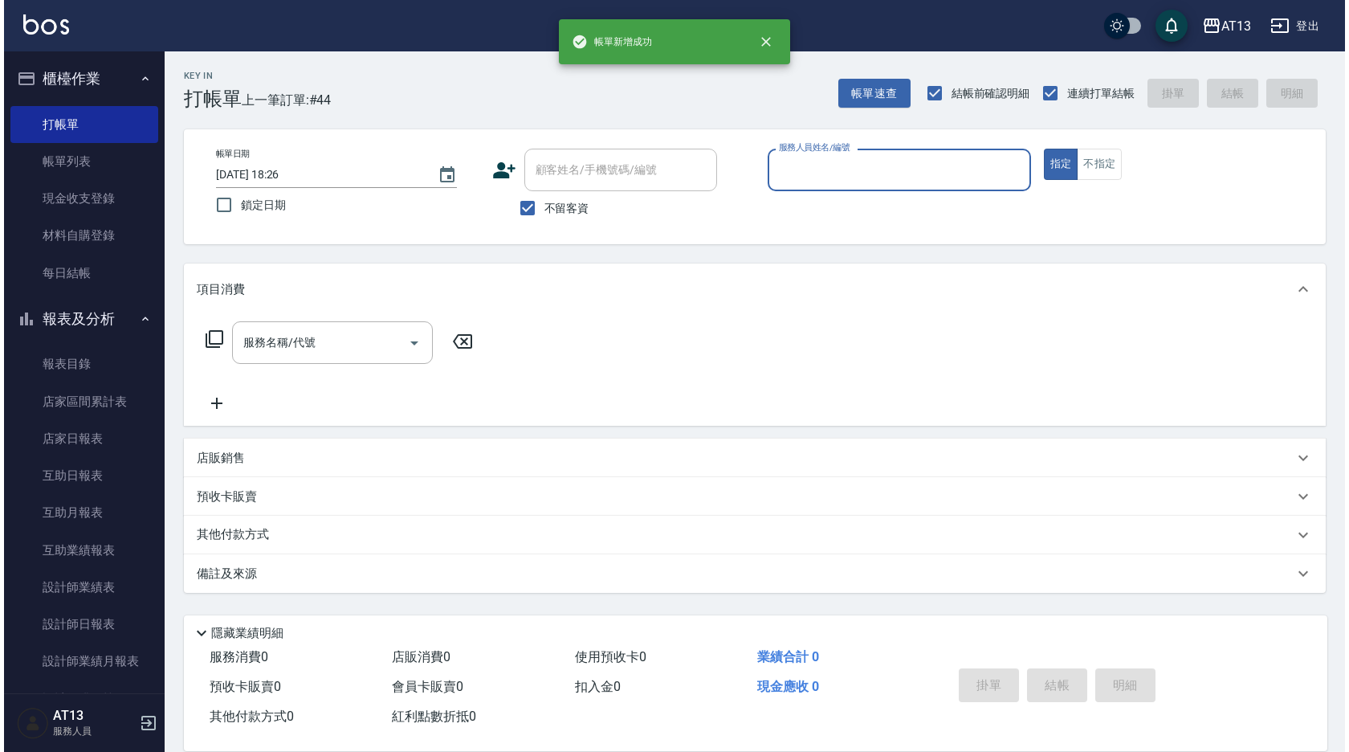
scroll to position [0, 0]
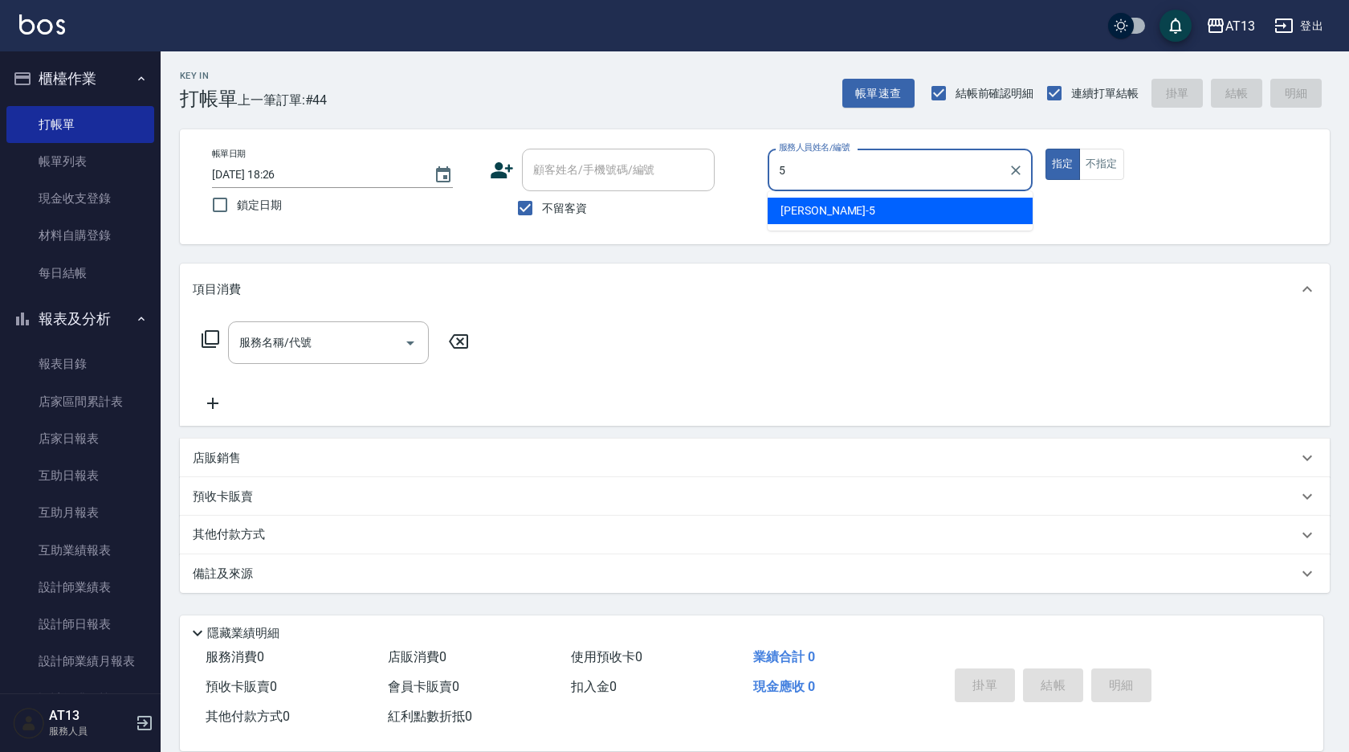
type input "[PERSON_NAME]-5"
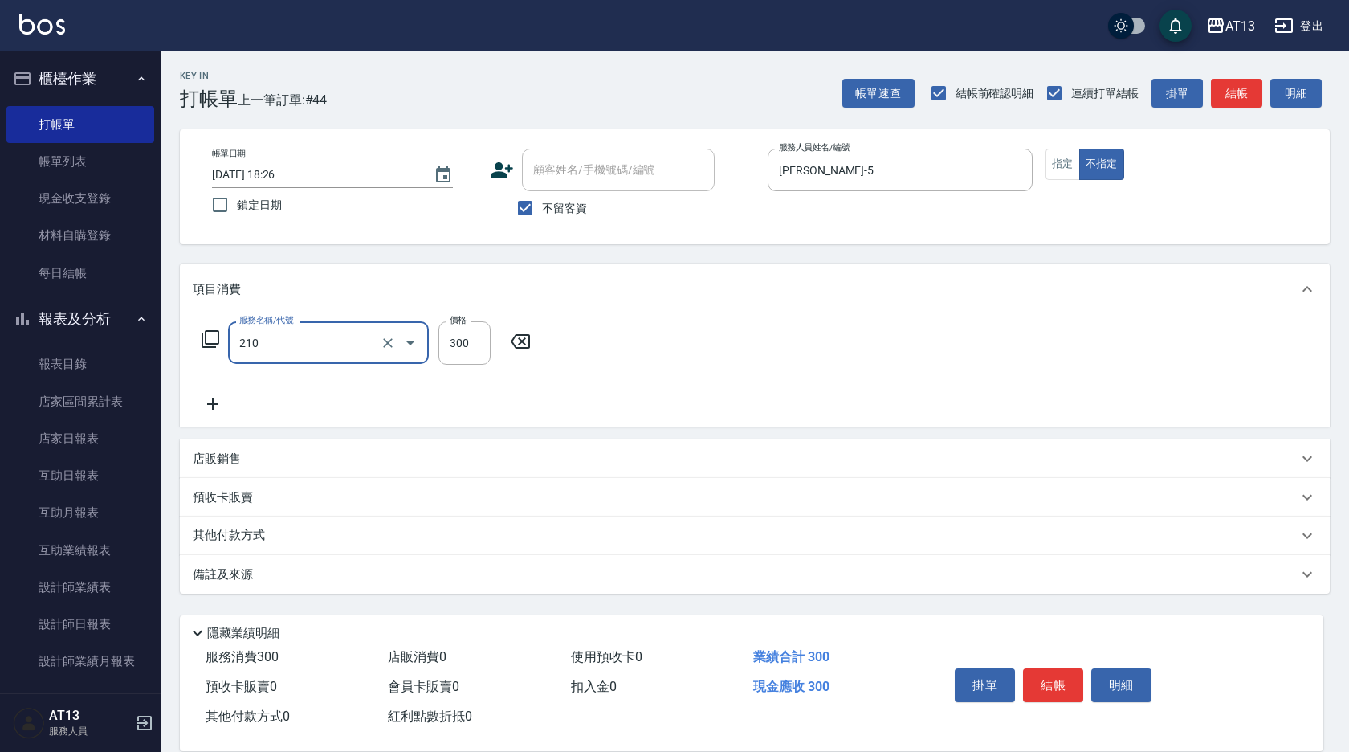
type input "[PERSON_NAME]洗髮精(210)"
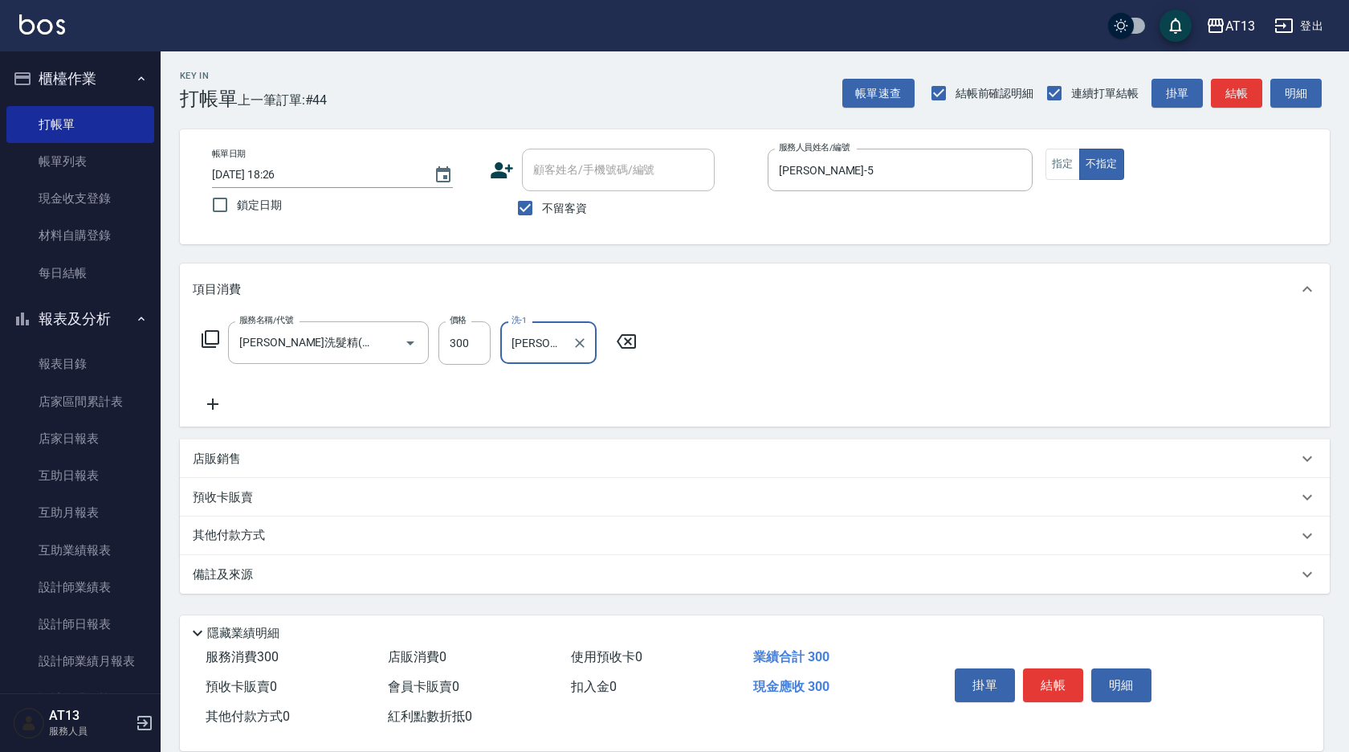
type input "[PERSON_NAME]-5"
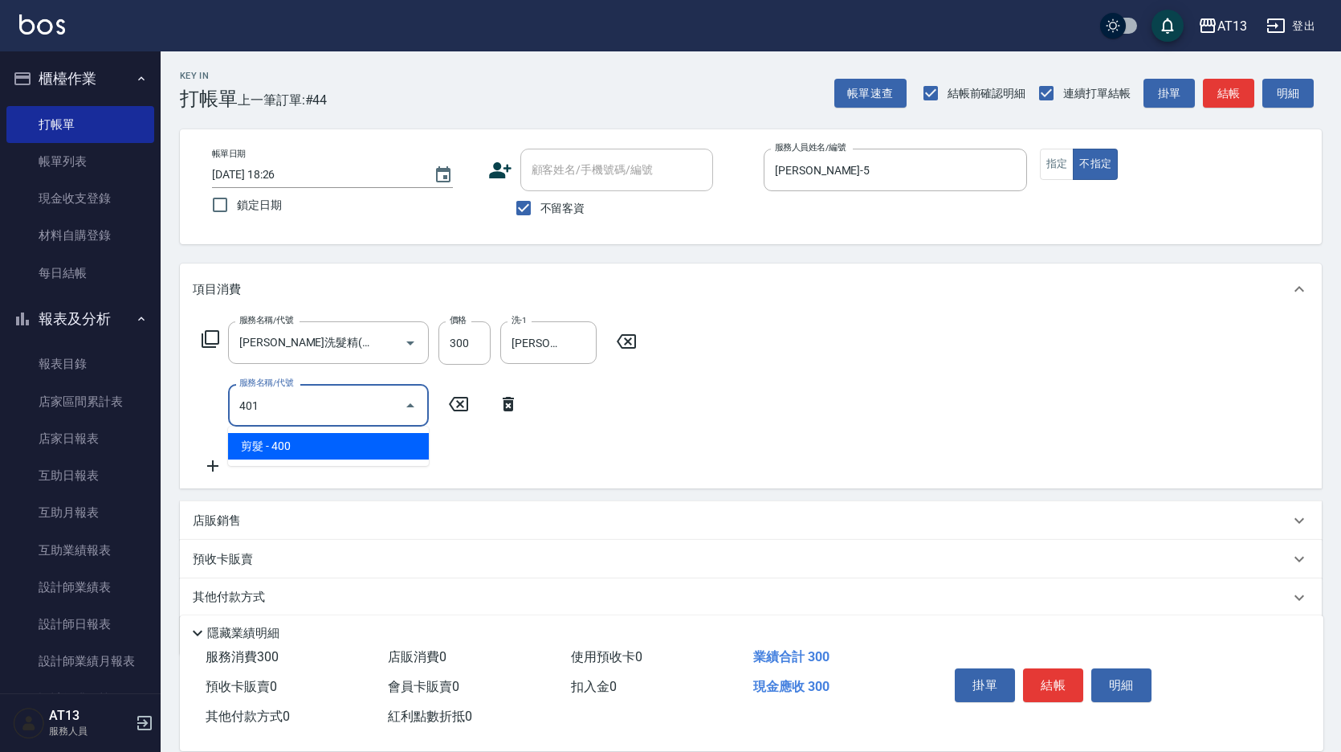
type input "剪髮(401)"
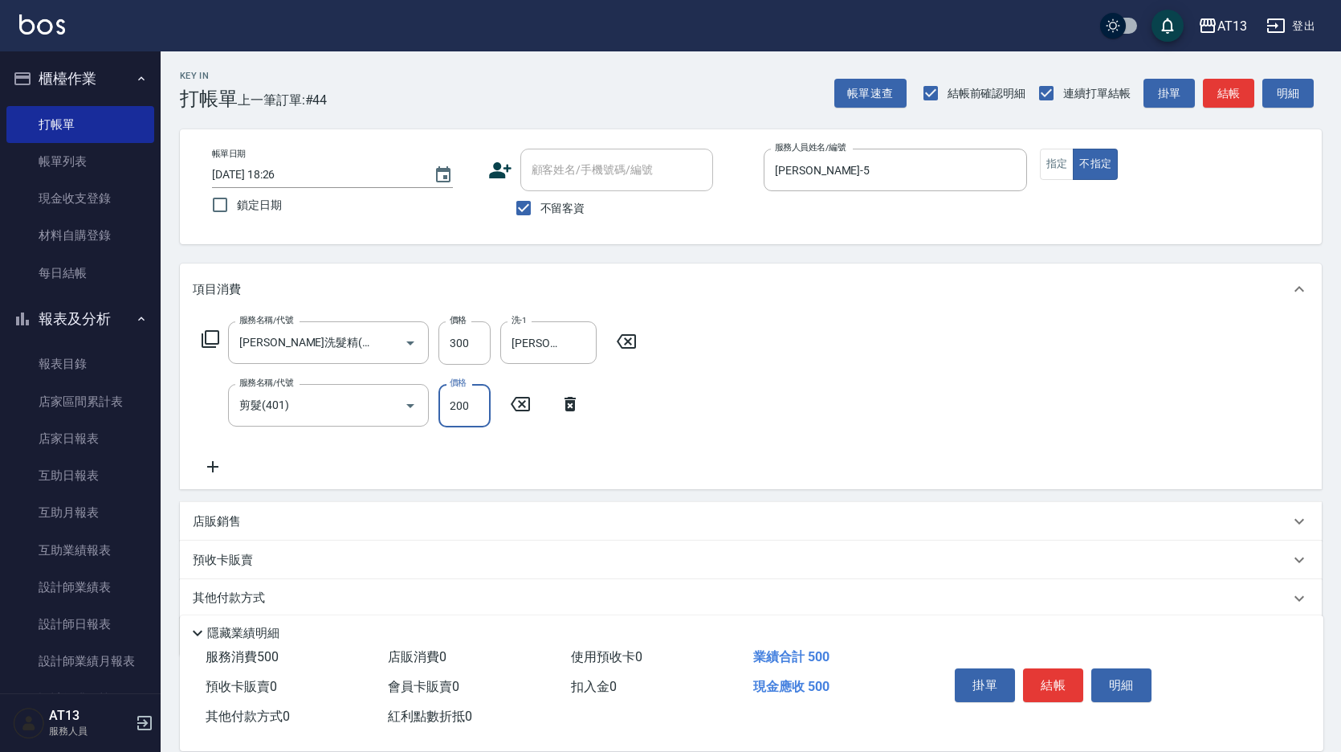
type input "200"
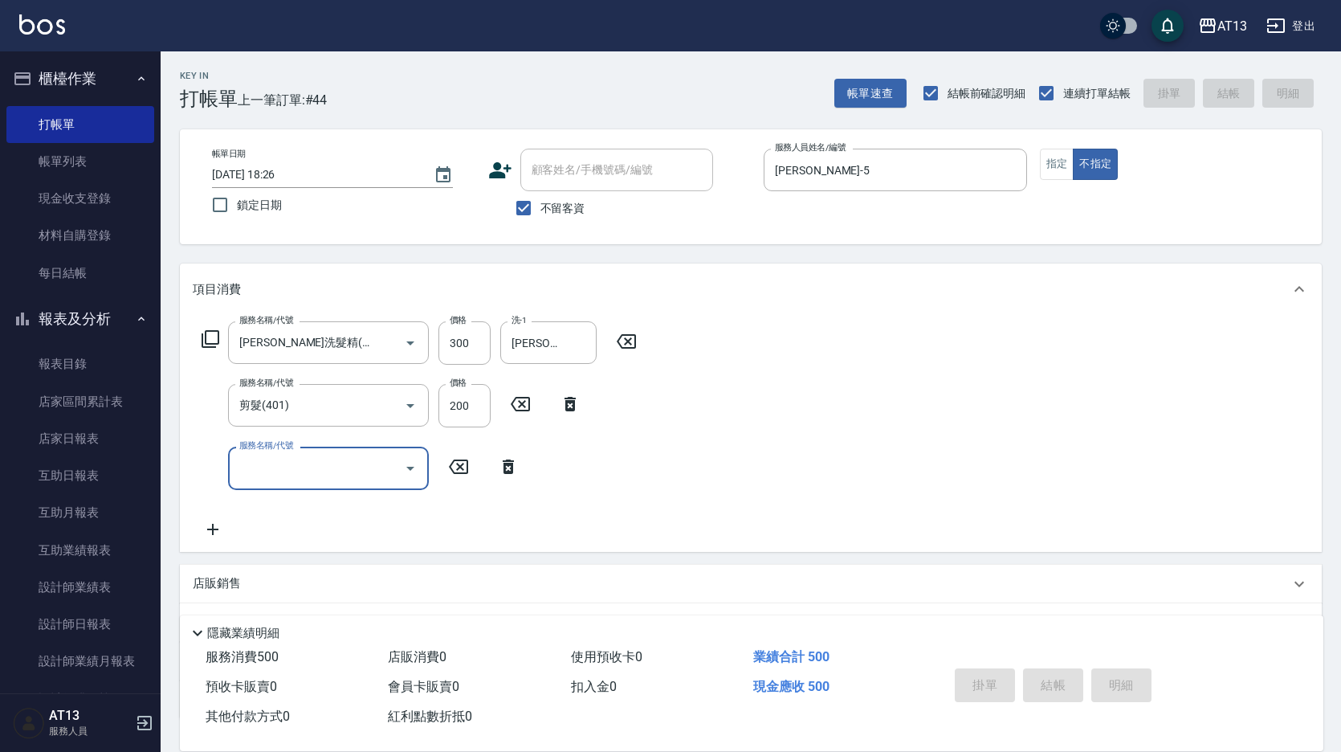
type input "[DATE] 18:27"
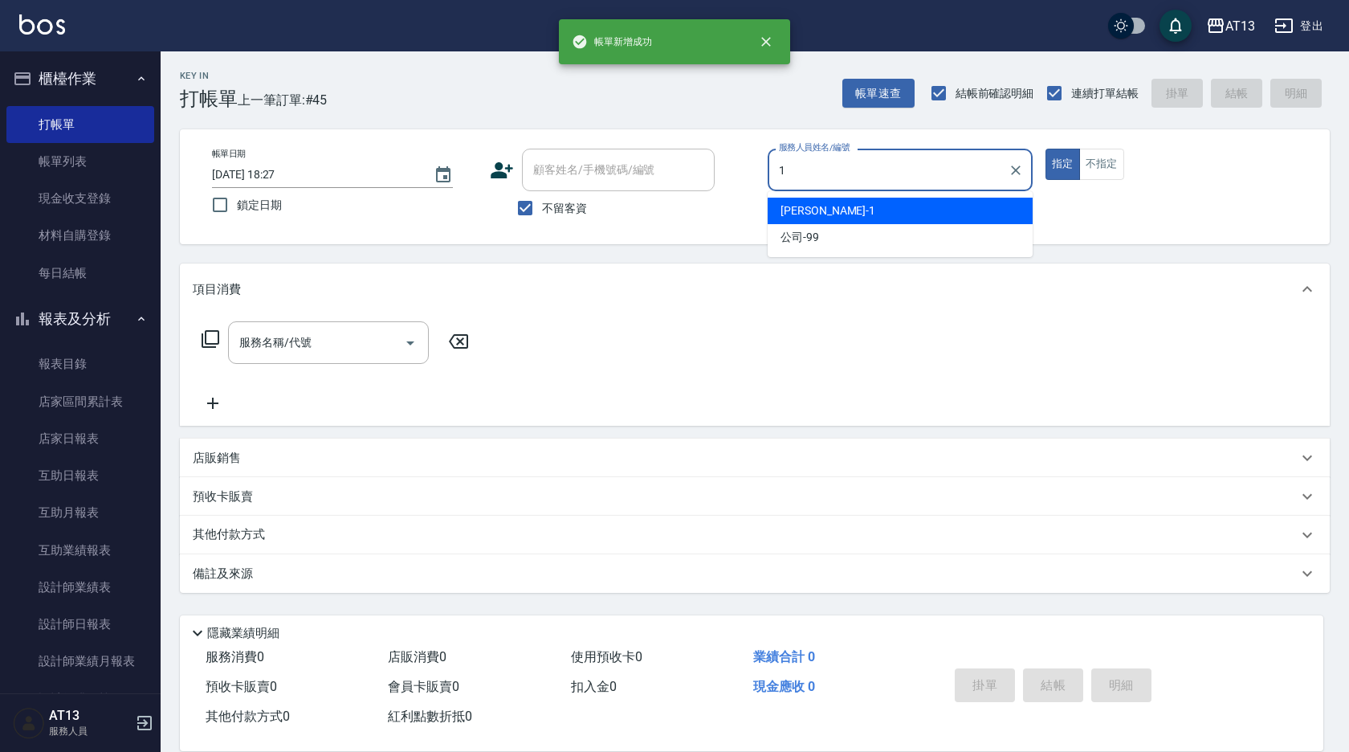
type input "[PERSON_NAME]-1"
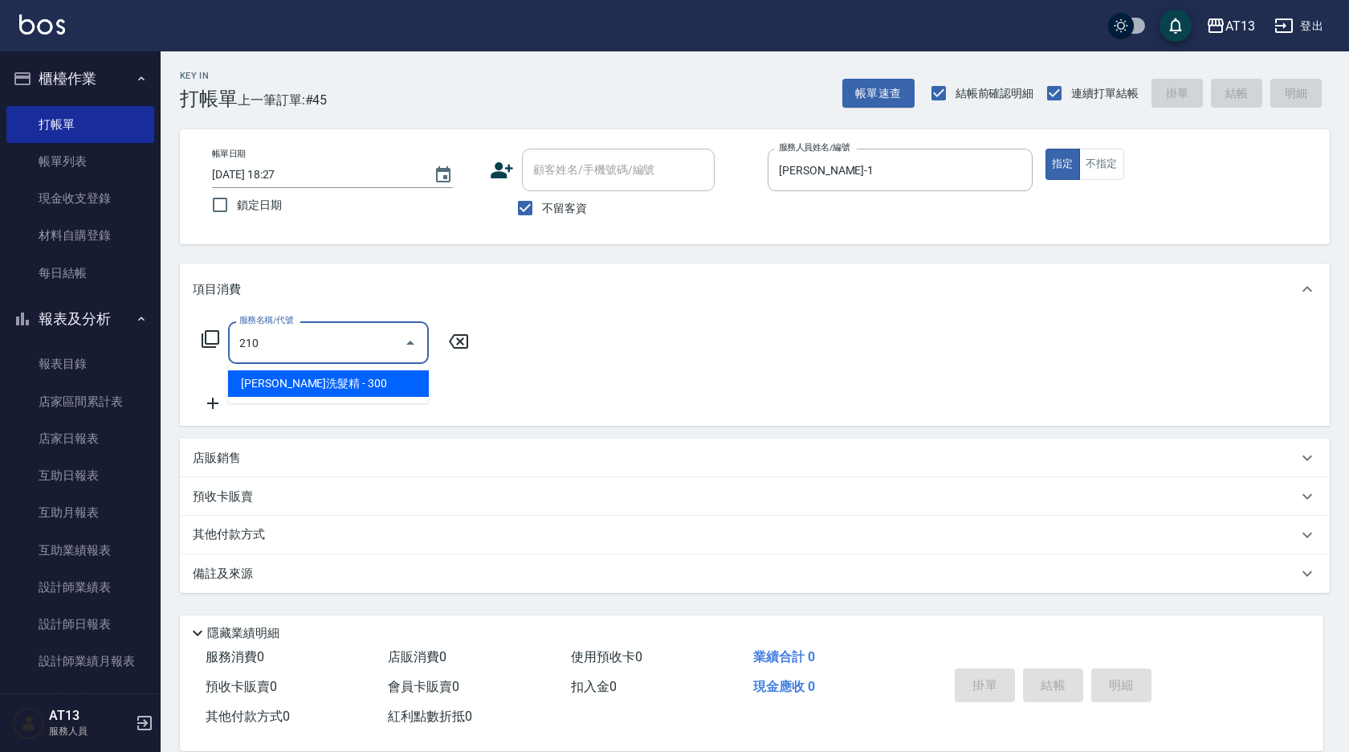
type input "[PERSON_NAME]洗髮精(210)"
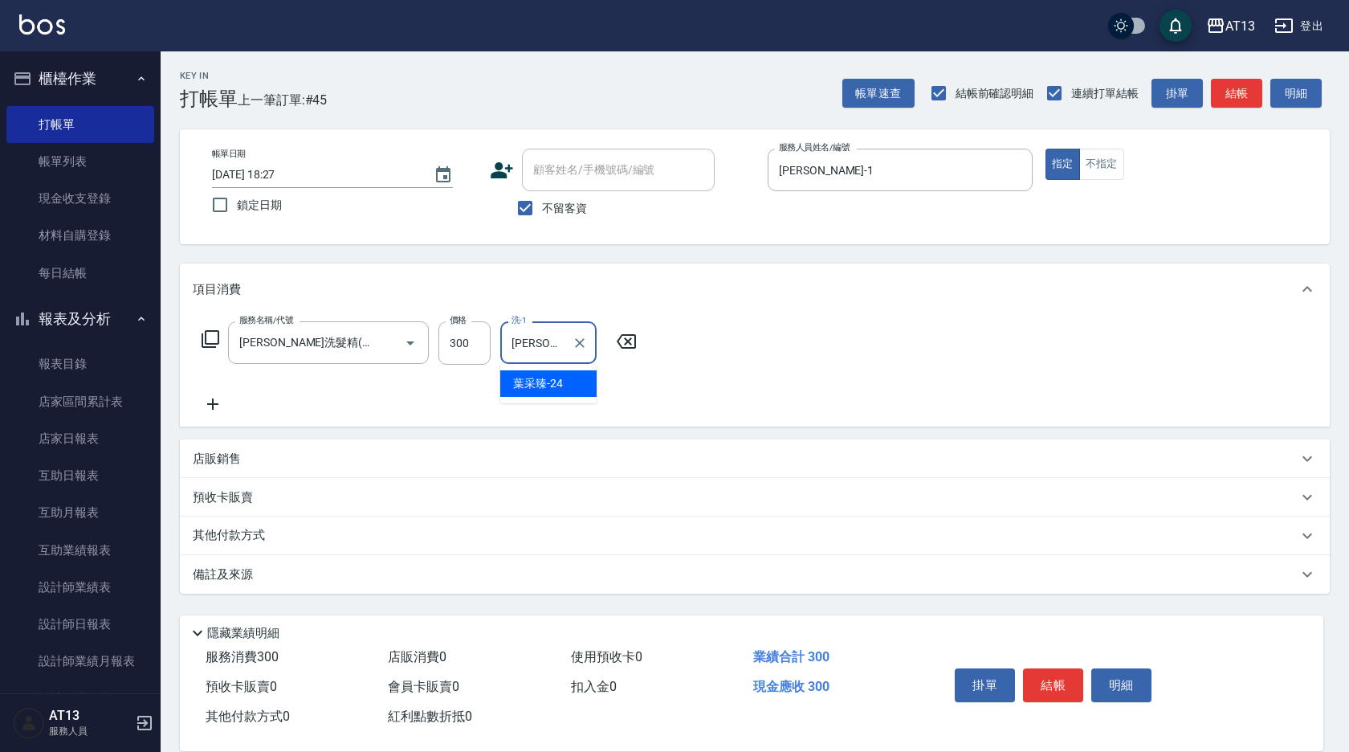
type input "[PERSON_NAME]-24"
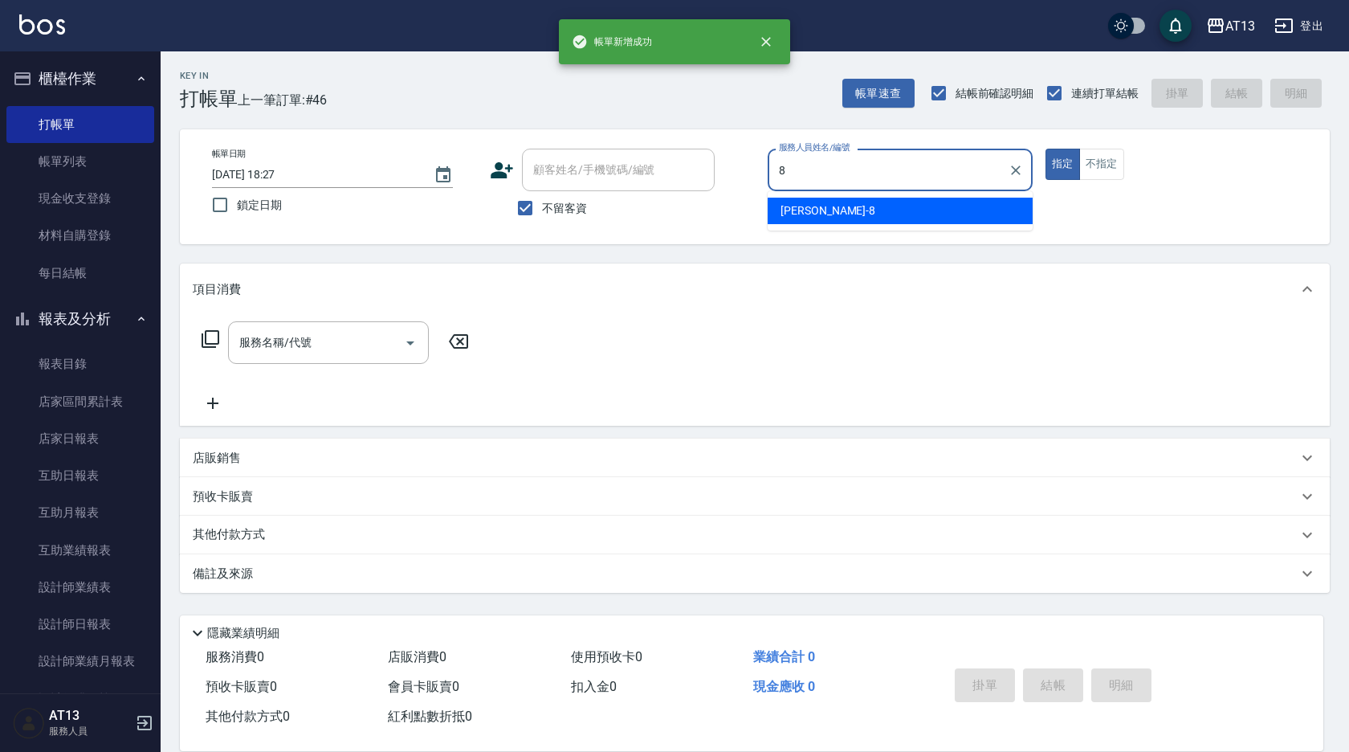
type input "[PERSON_NAME]-8"
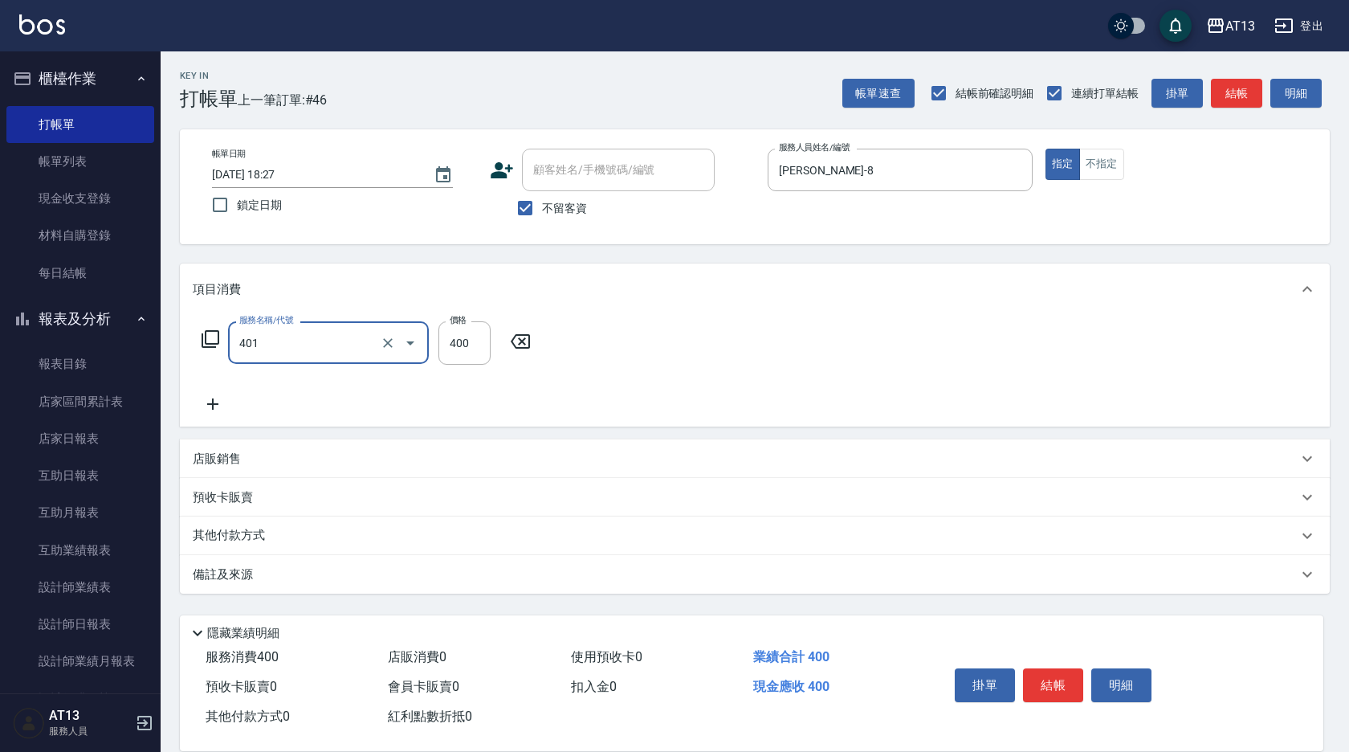
type input "剪髮(401)"
type input "250"
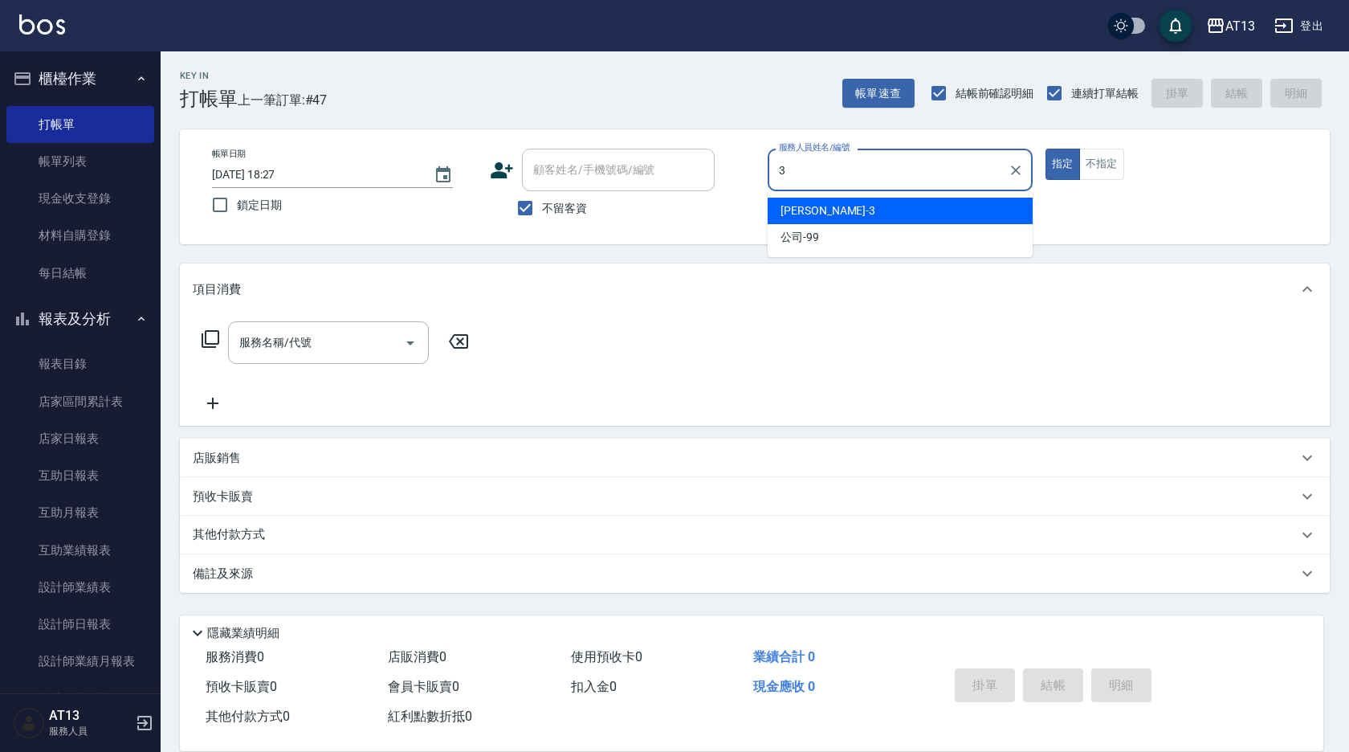
type input "[PERSON_NAME]-3"
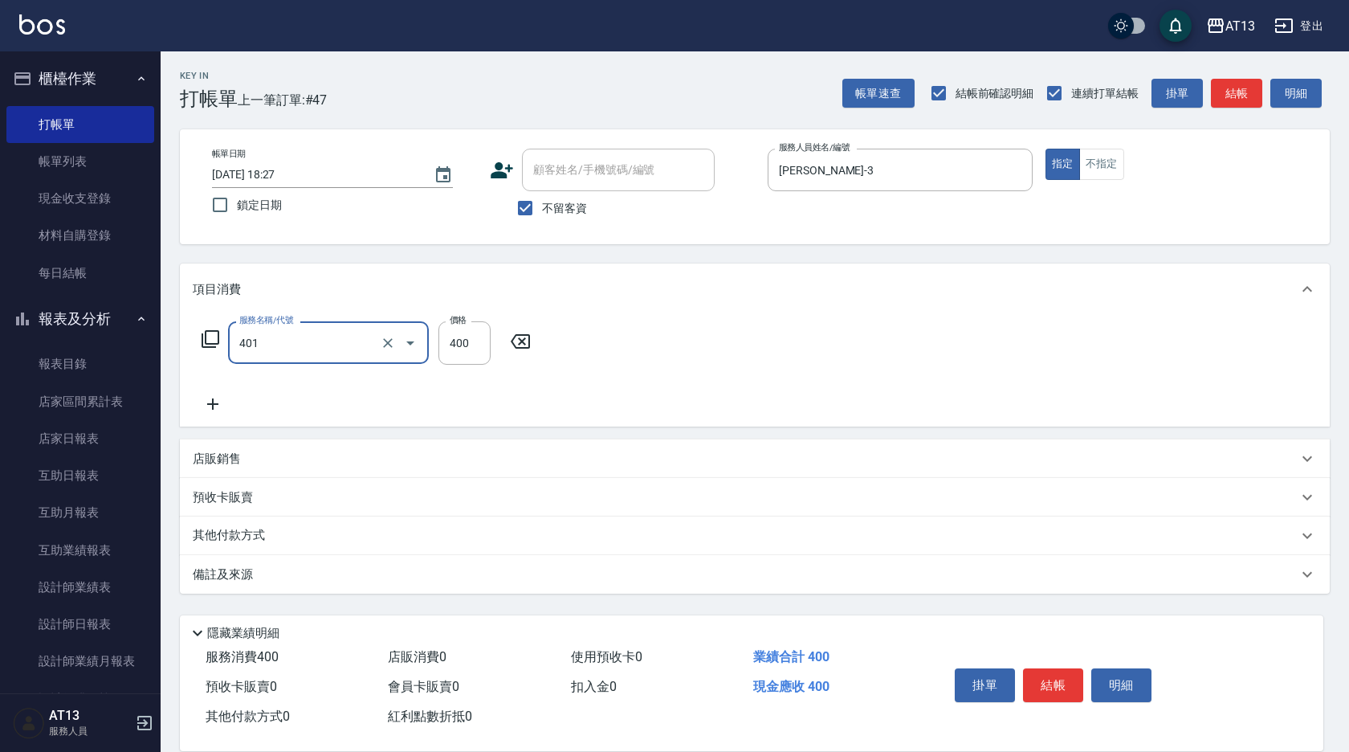
type input "剪髮(401)"
type input "350"
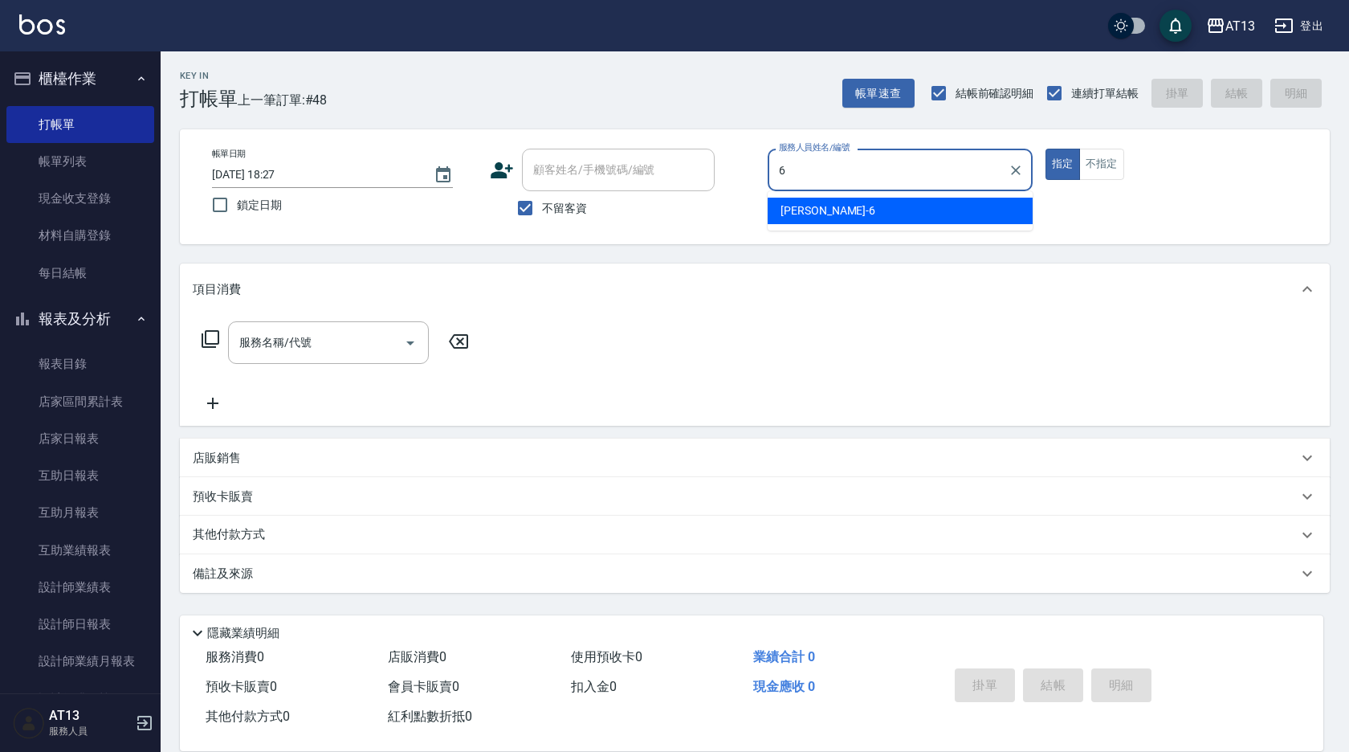
type input "[PERSON_NAME]-6"
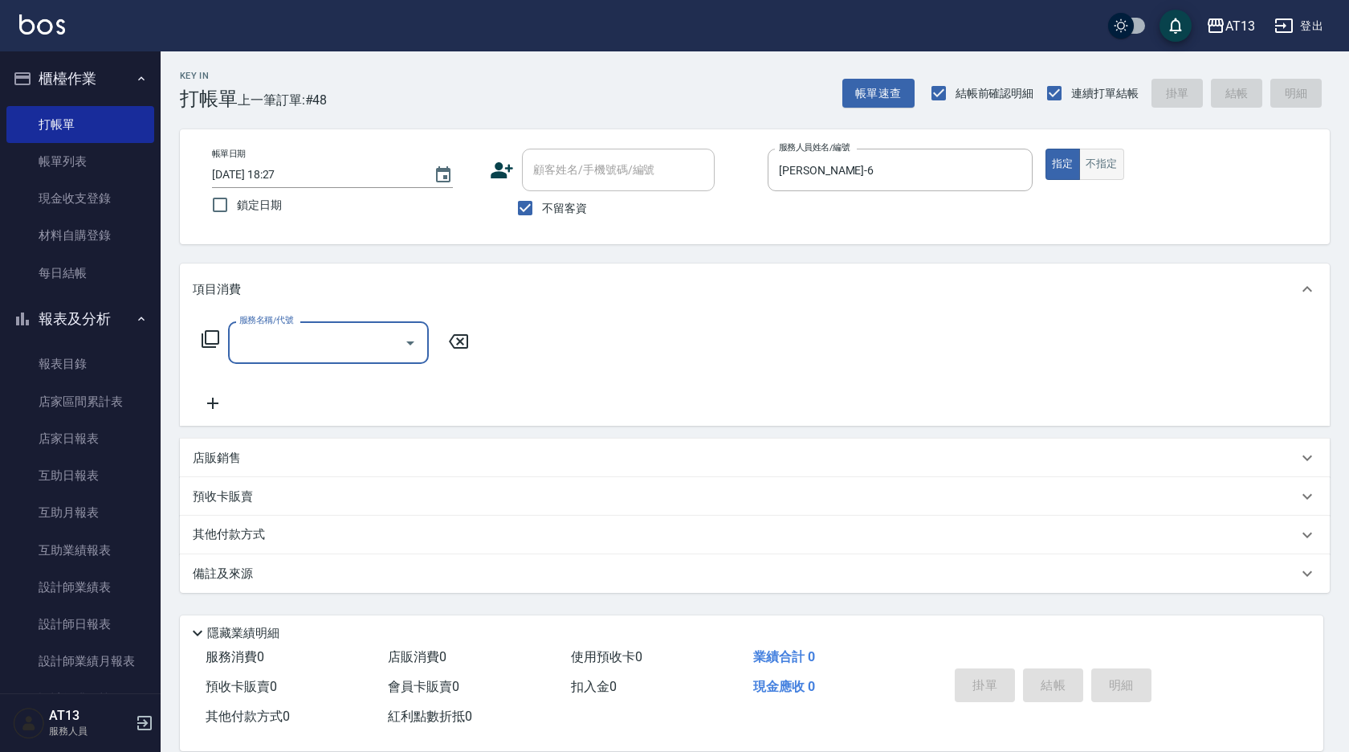
click at [1080, 169] on button "不指定" at bounding box center [1101, 164] width 45 height 31
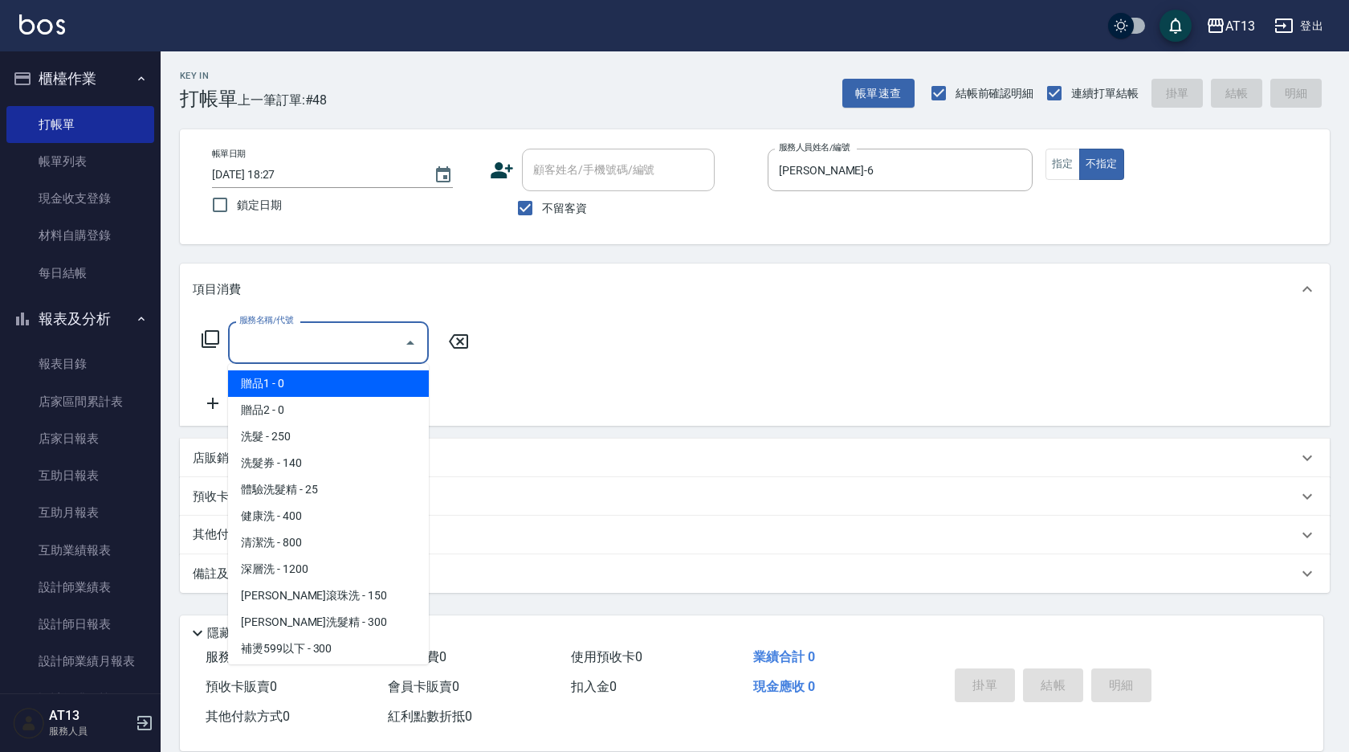
click at [278, 349] on input "服務名稱/代號" at bounding box center [316, 342] width 162 height 28
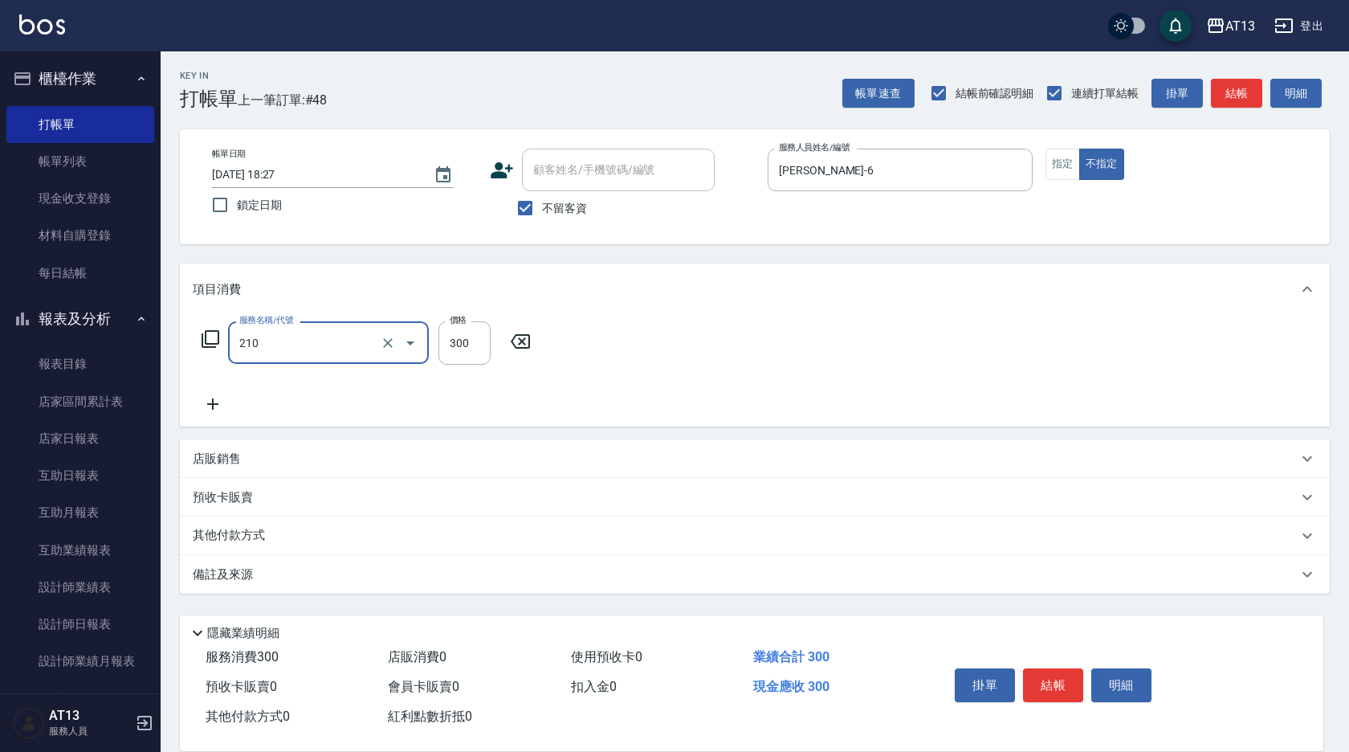
type input "[PERSON_NAME]洗髮精(210)"
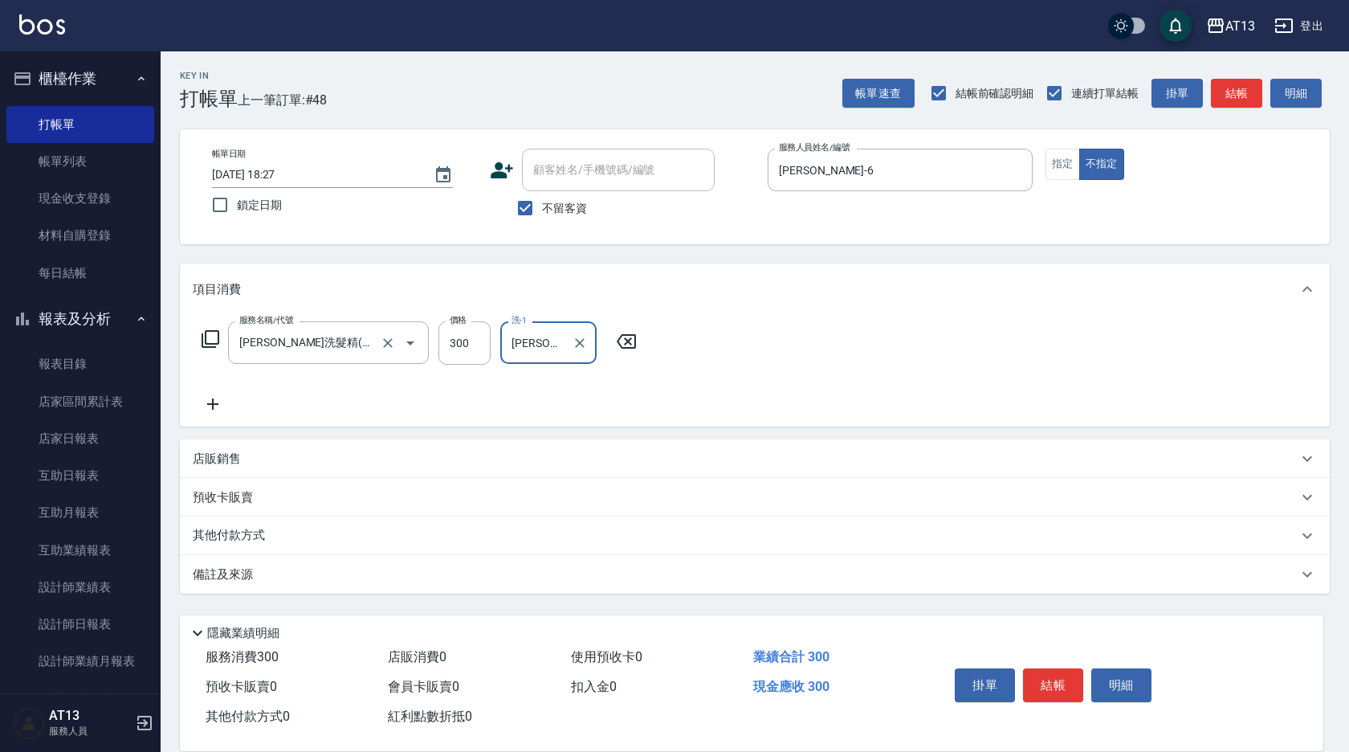
type input "[PERSON_NAME]-33"
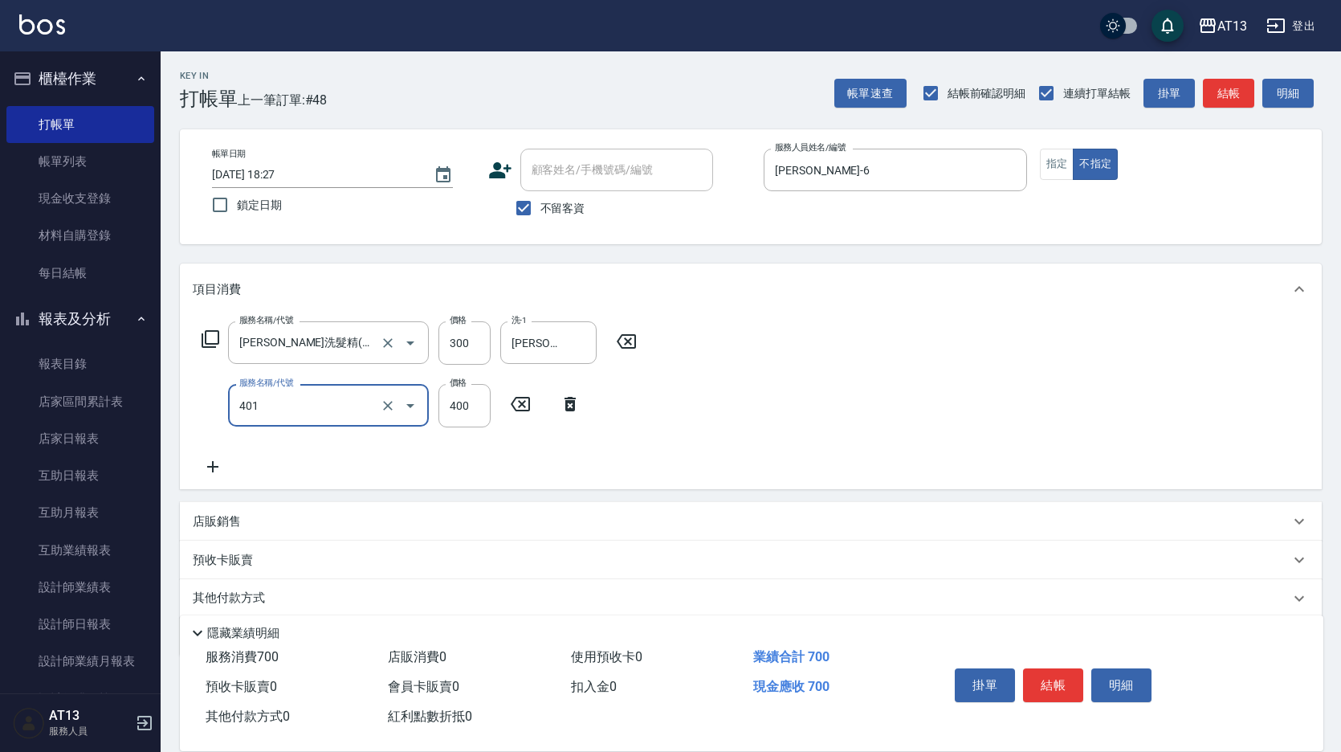
type input "剪髮(401)"
type input "200"
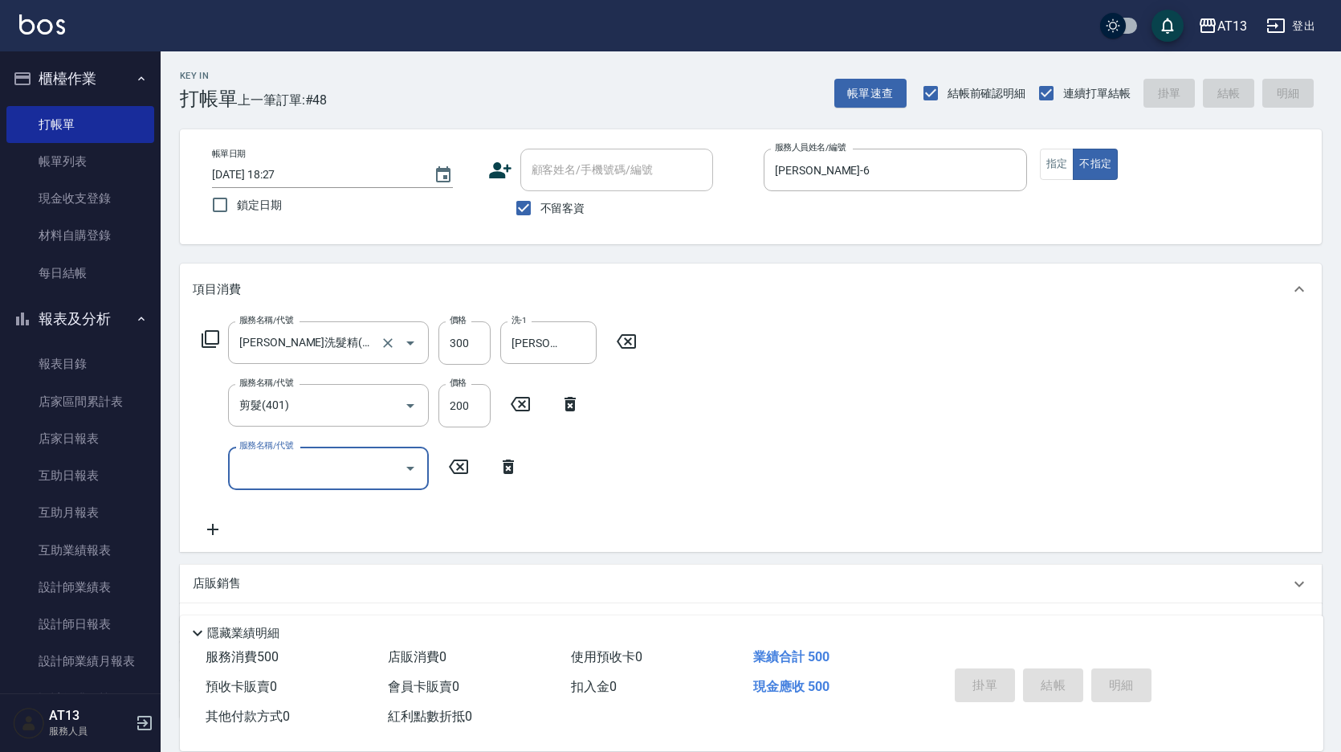
type input "[DATE] 18:28"
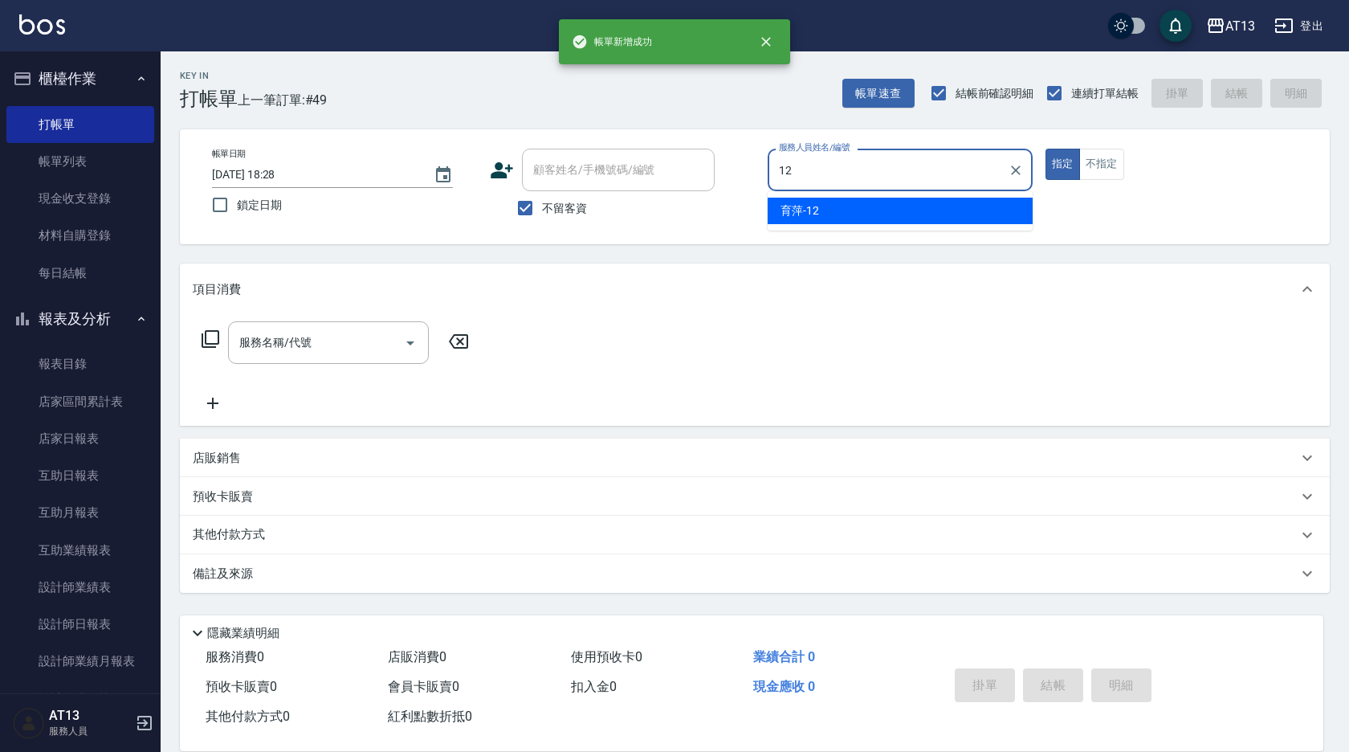
type input "育[PERSON_NAME]-12"
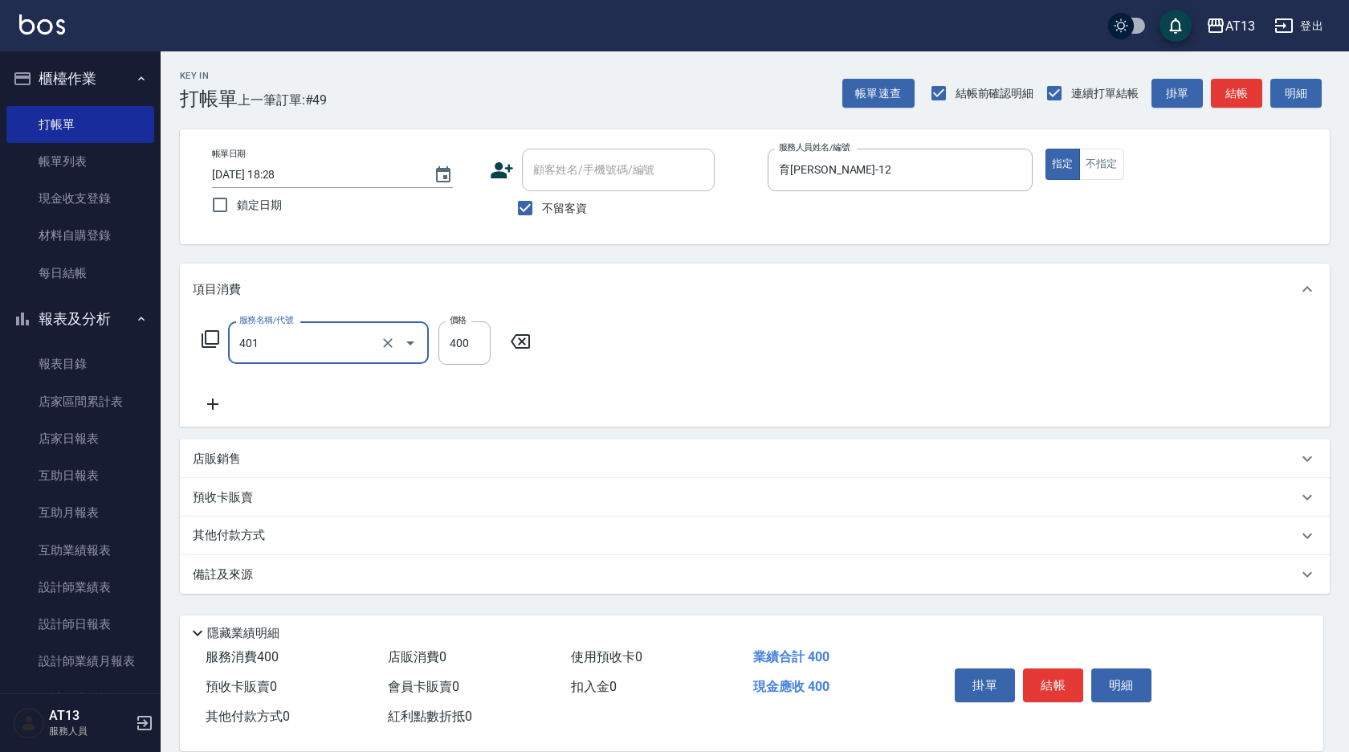
type input "剪髮(401)"
type input "500"
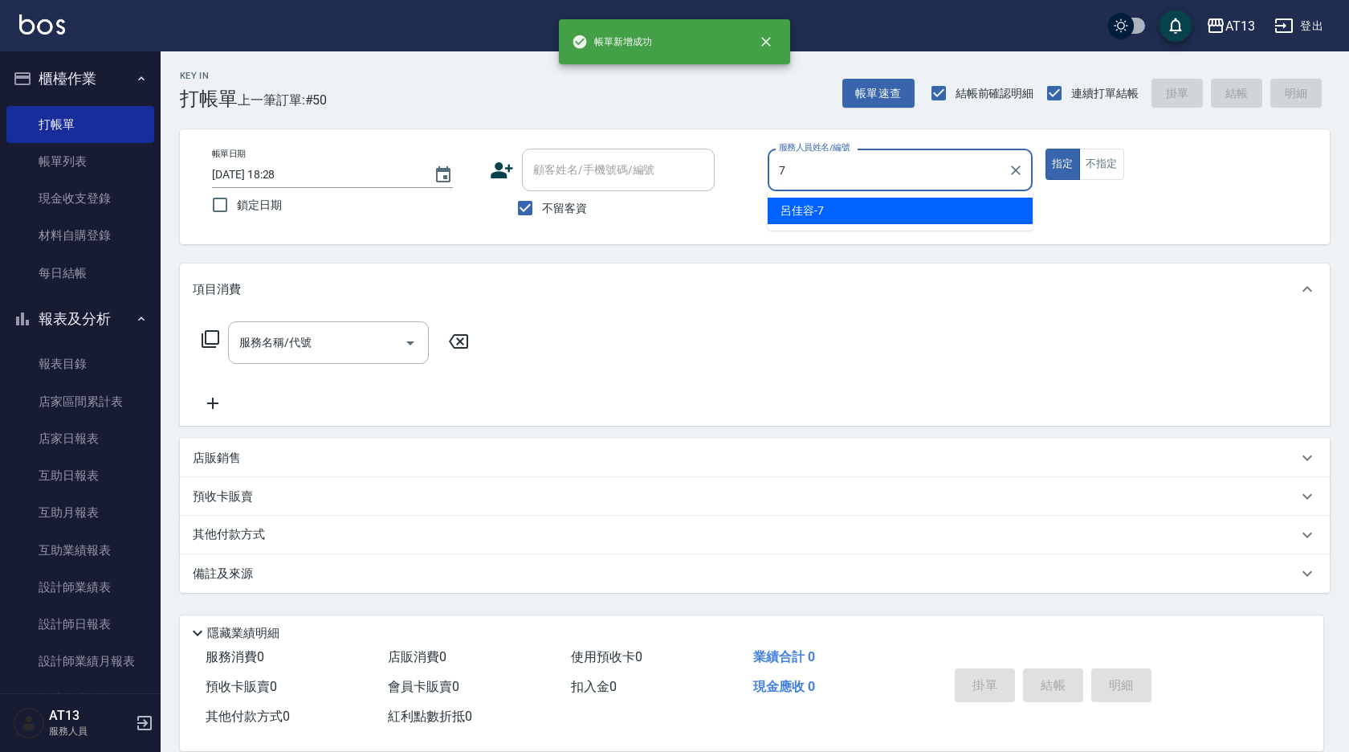
type input "[PERSON_NAME]-7"
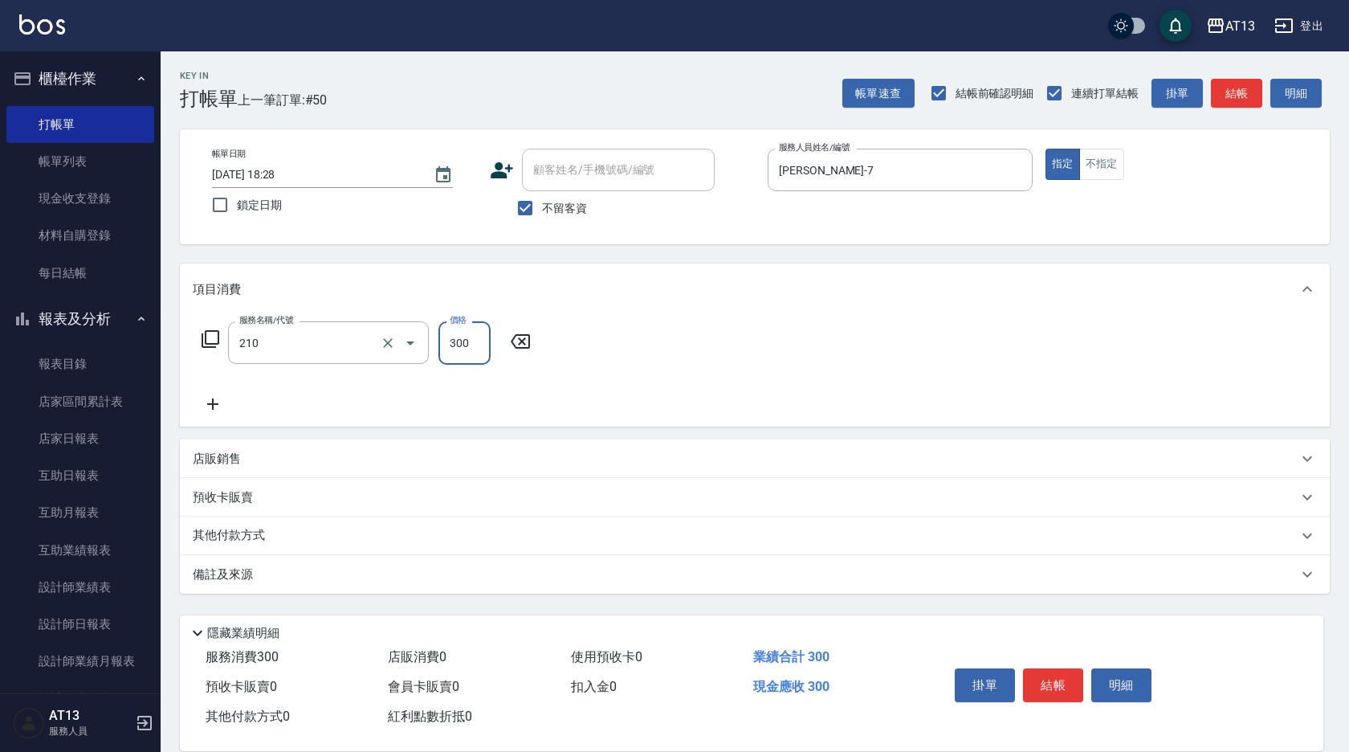
type input "[PERSON_NAME]洗髮精(210)"
type input "[PERSON_NAME]-29"
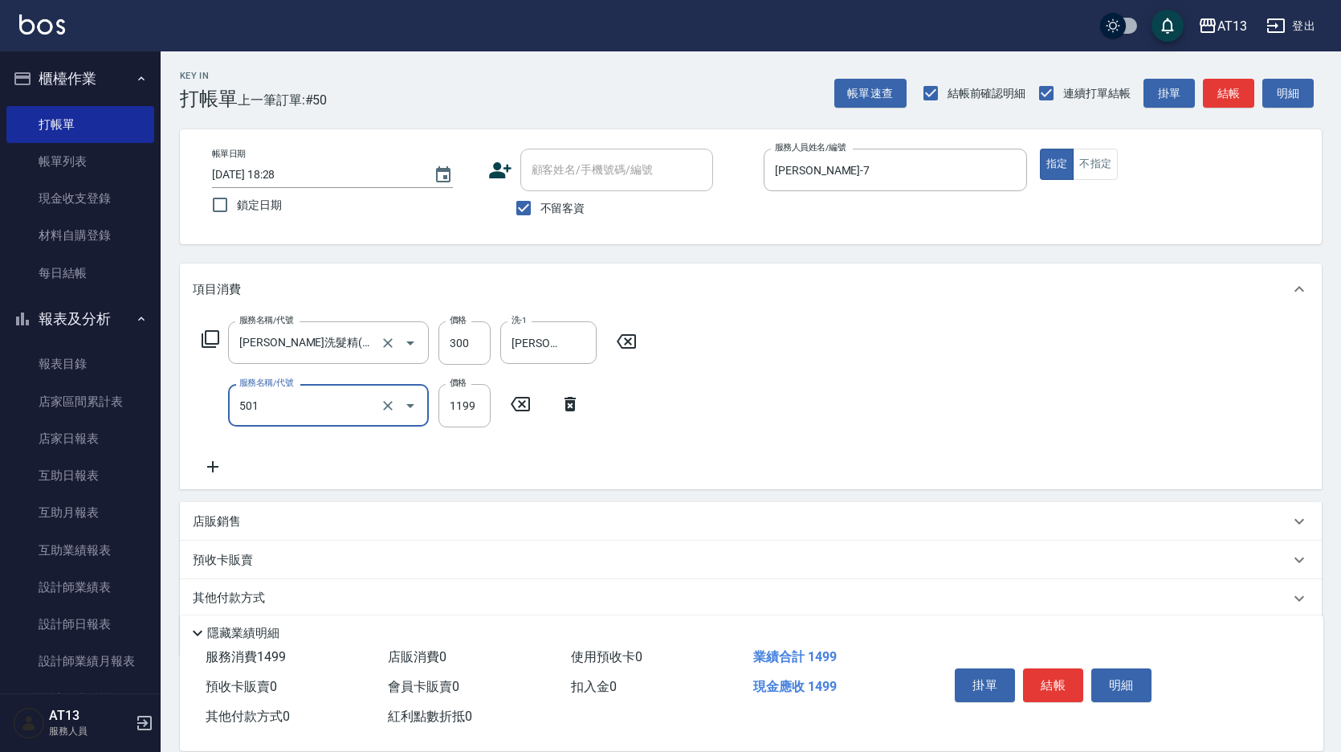
type input "染髮(501)"
type input "800"
type input "[PERSON_NAME]-7"
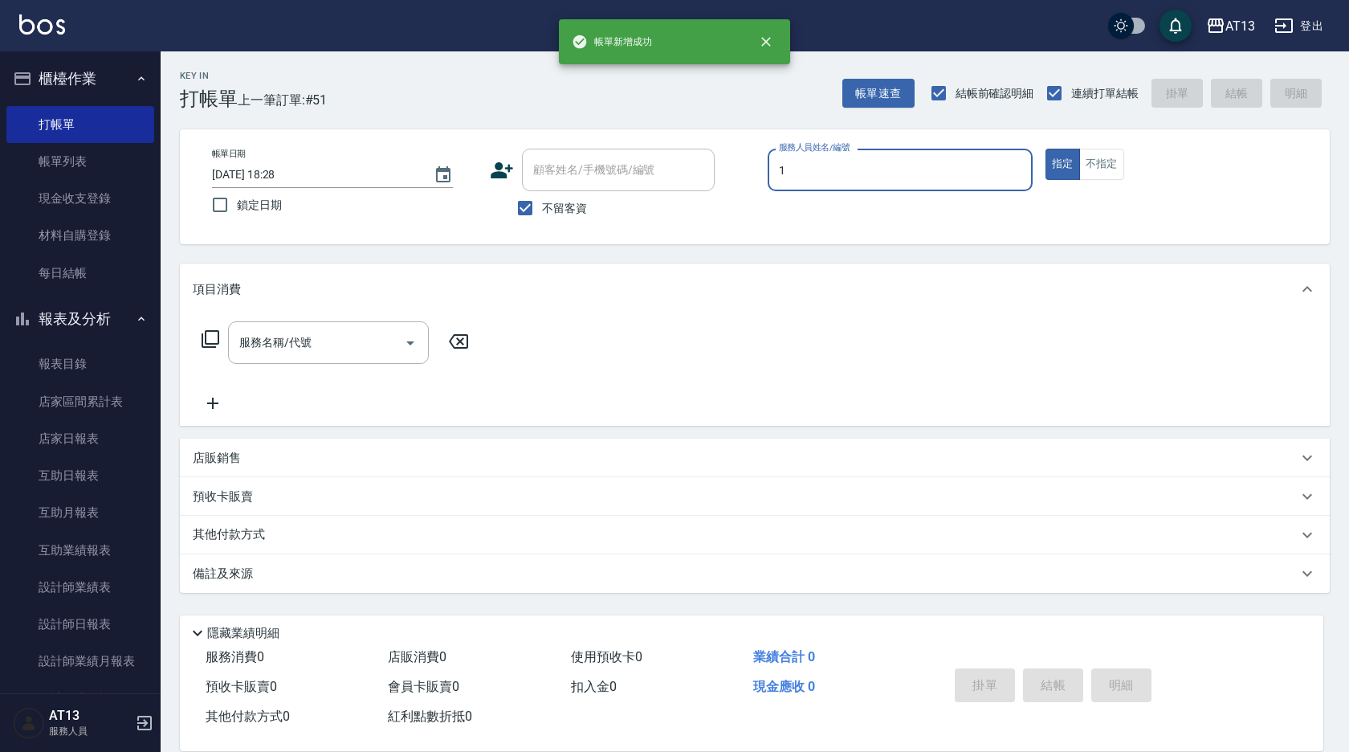
type input "[PERSON_NAME]-1"
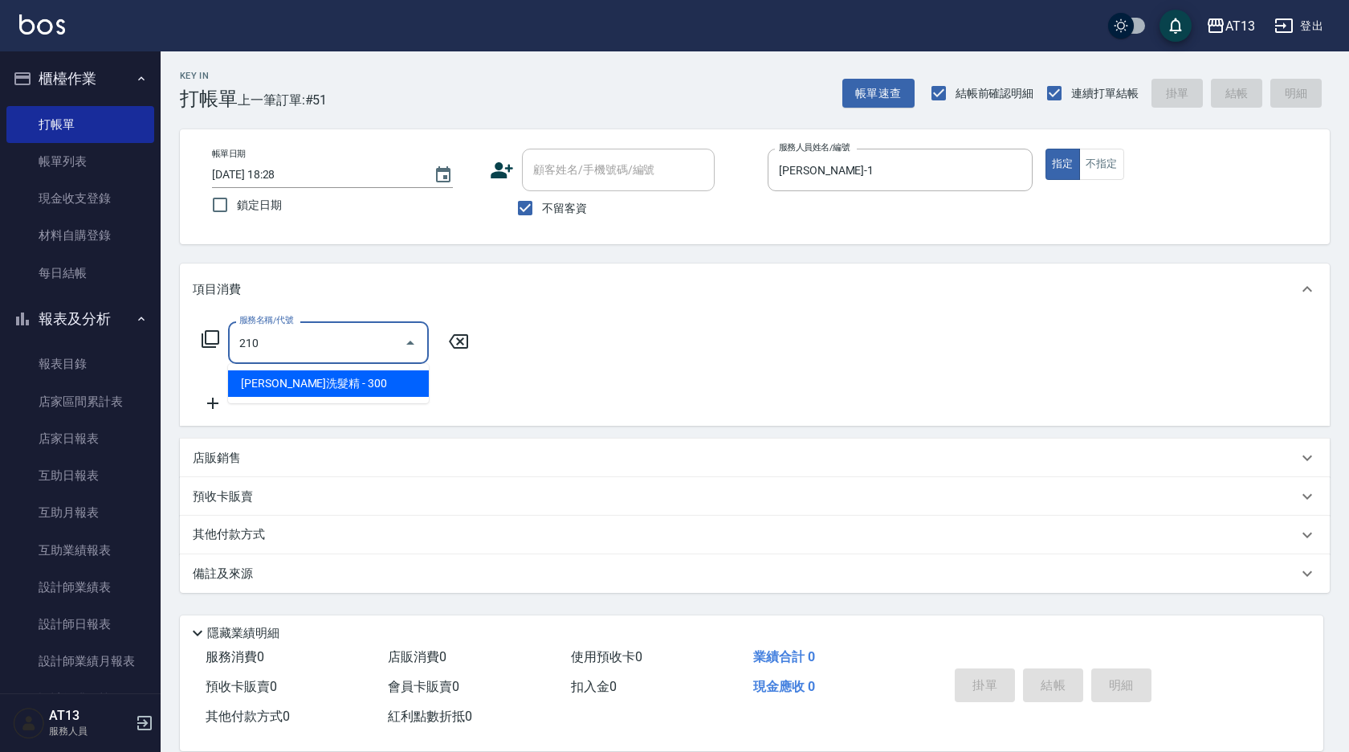
type input "[PERSON_NAME]洗髮精(210)"
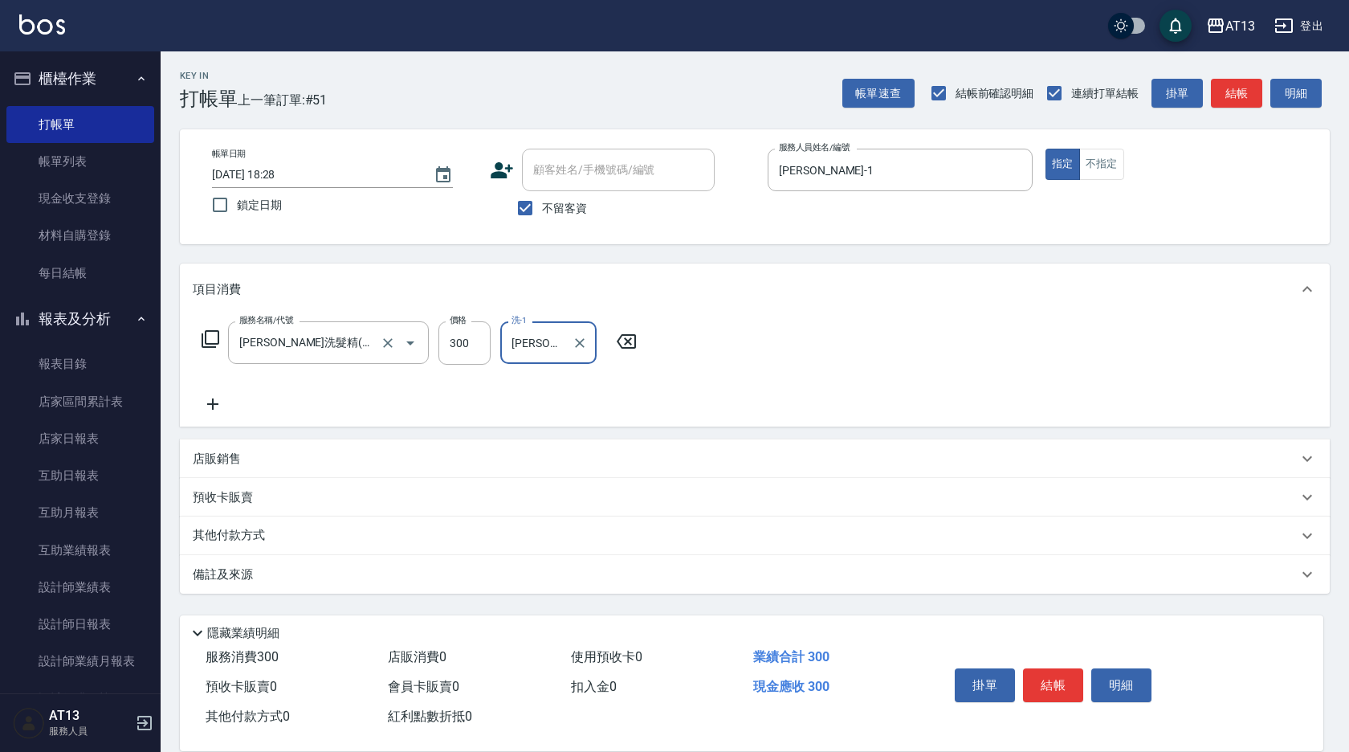
type input "[PERSON_NAME]-31"
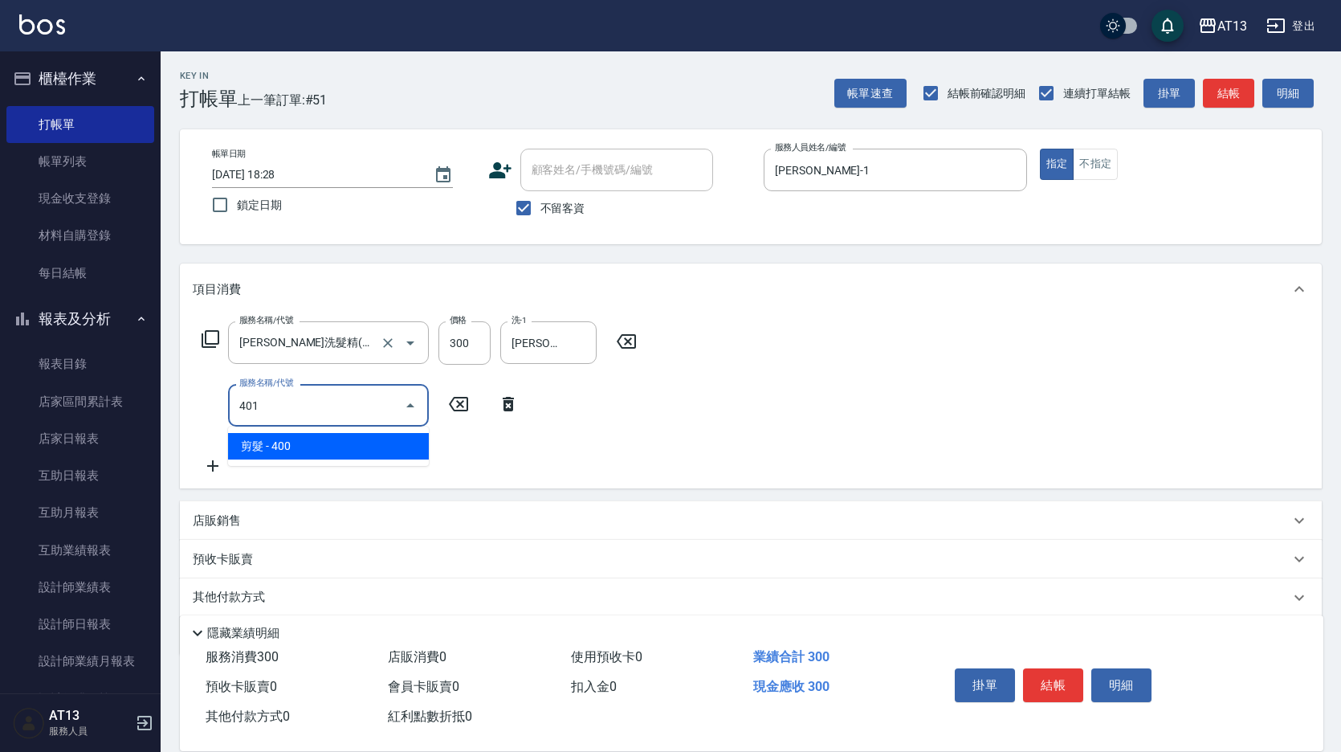
type input "剪髮(401)"
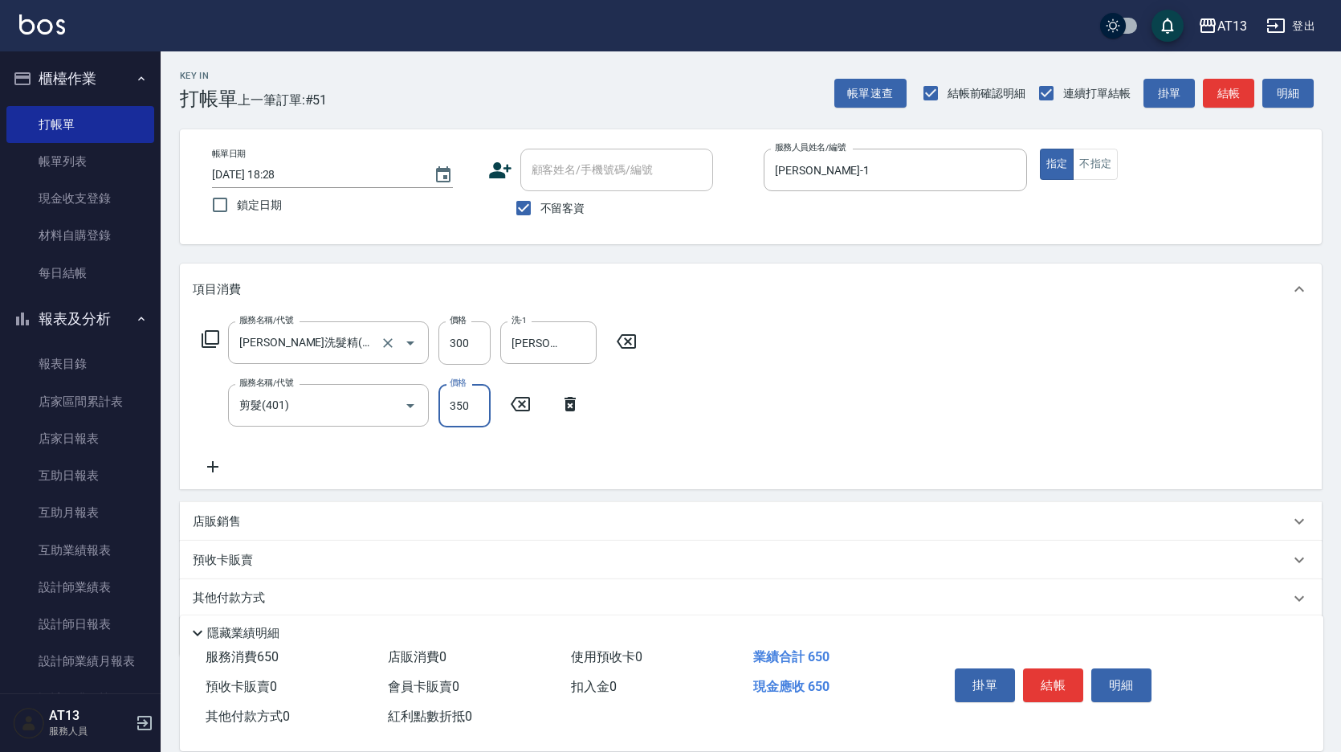
type input "350"
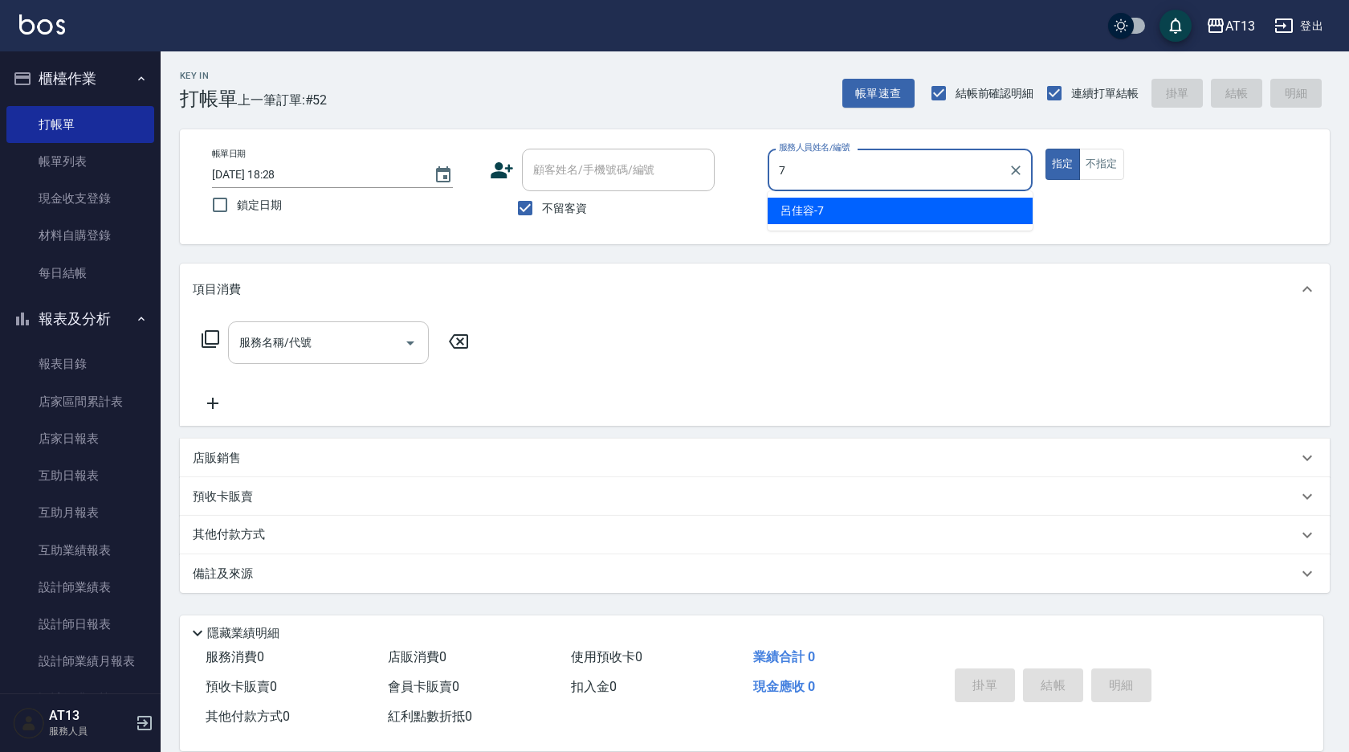
type input "[PERSON_NAME]-7"
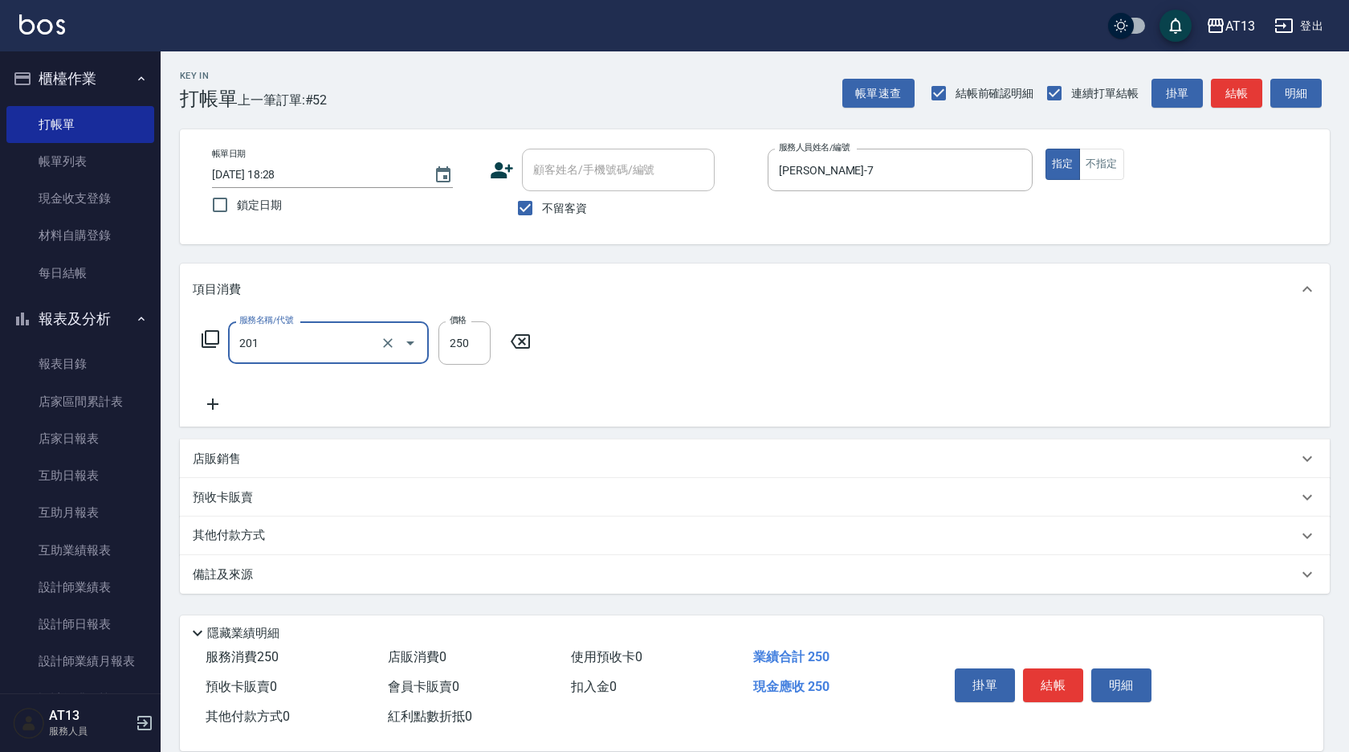
type input "洗髮(201)"
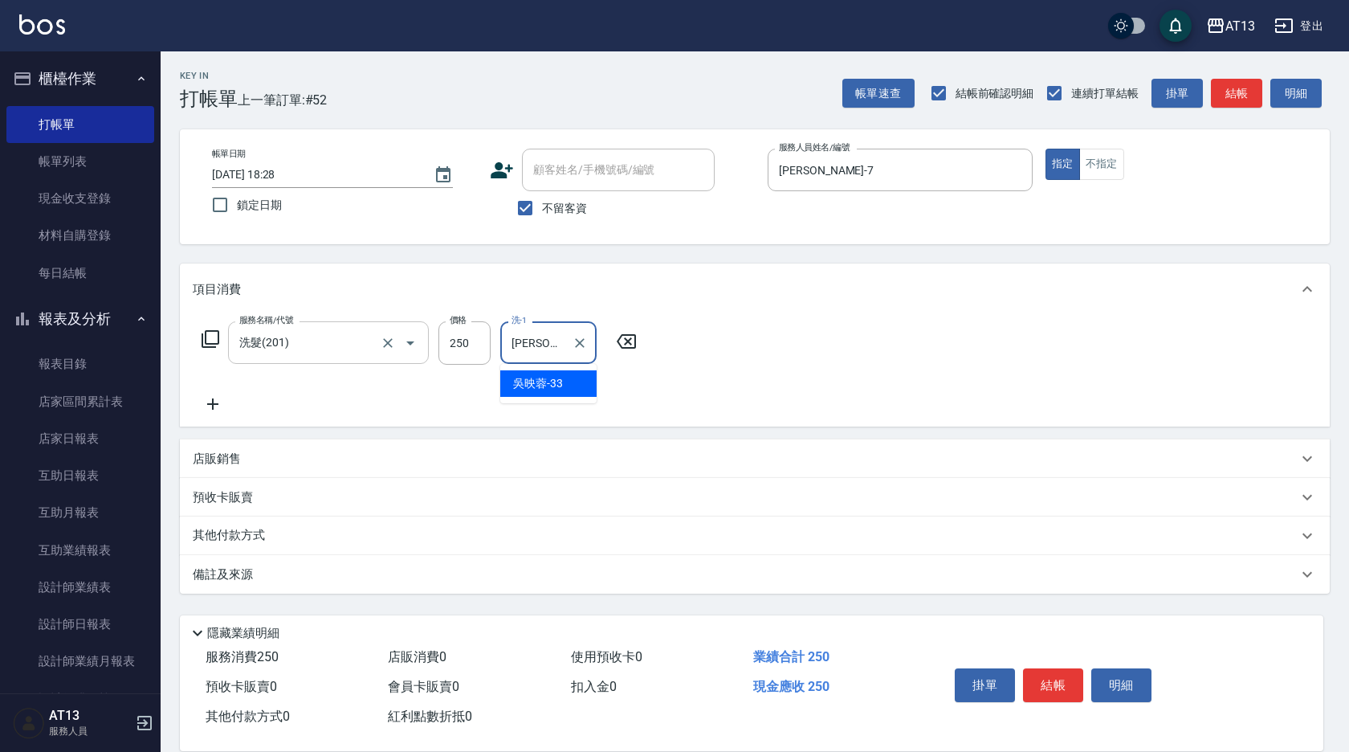
type input "[PERSON_NAME]-33"
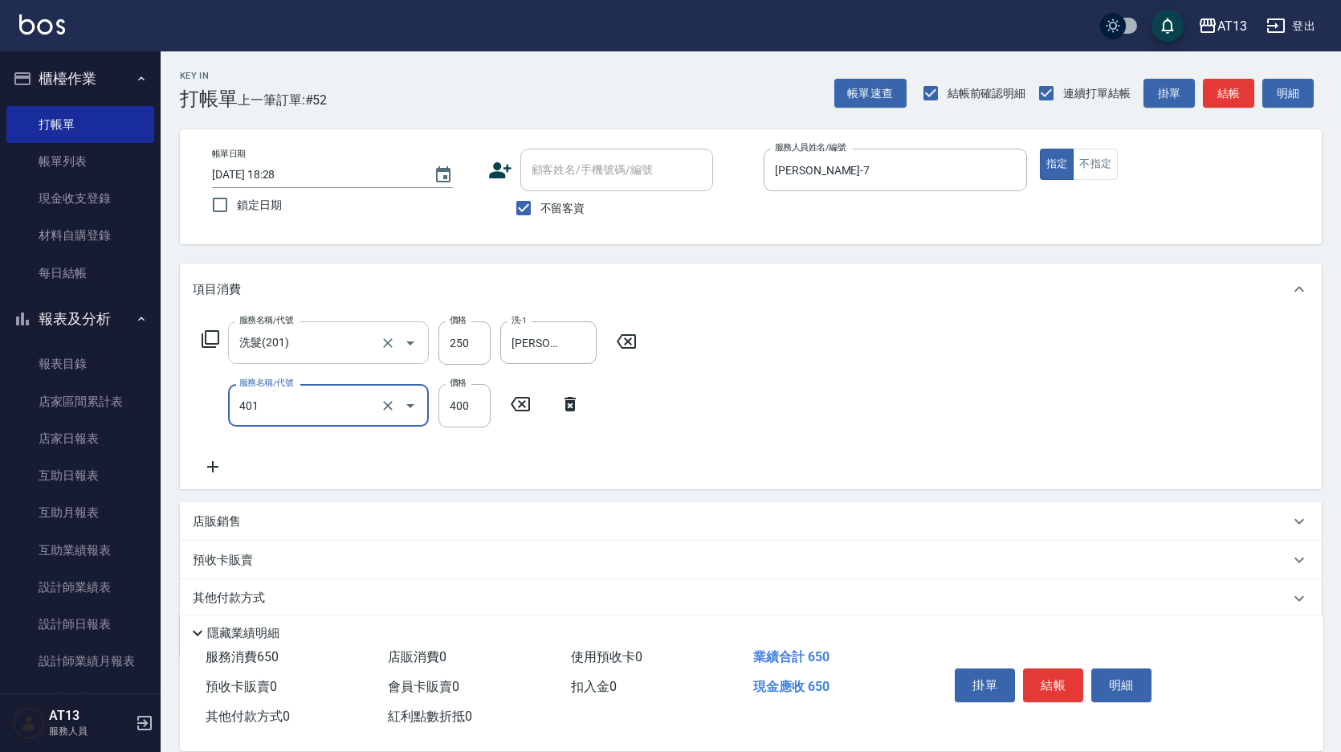
type input "剪髮(401)"
type input "250"
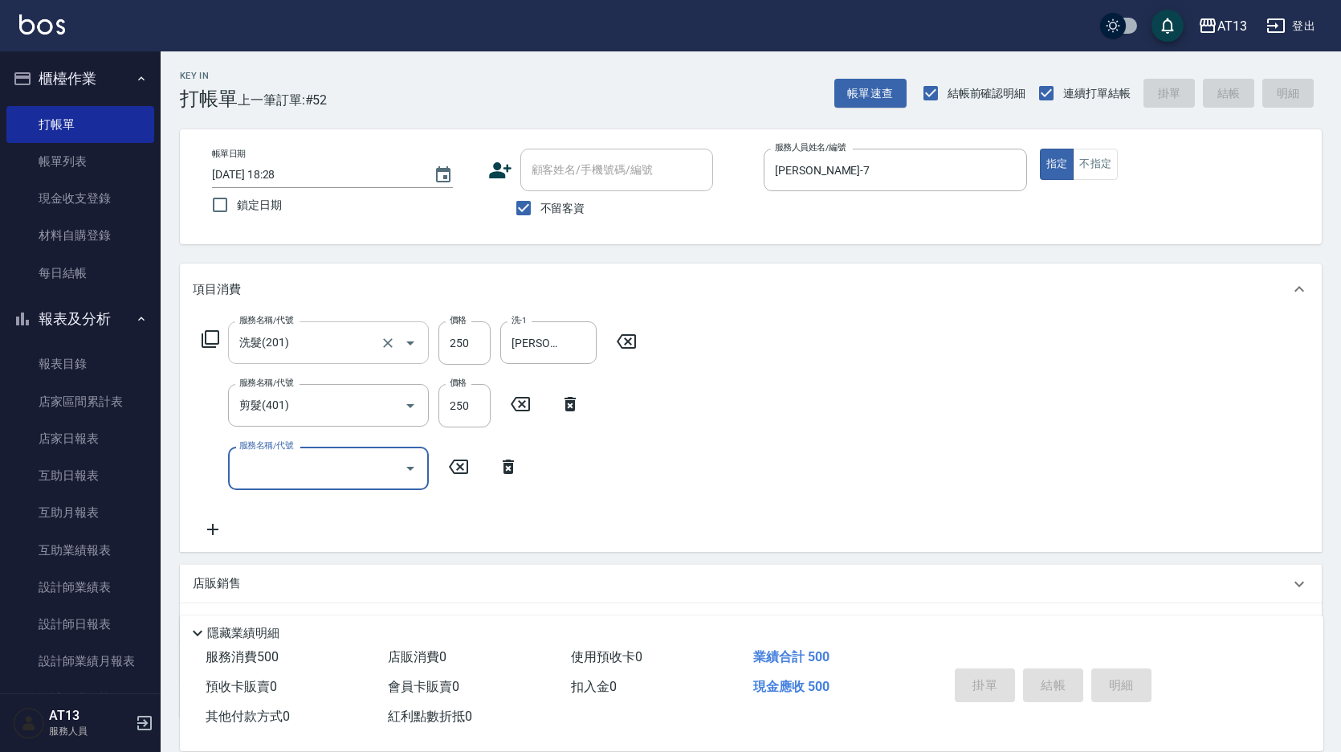
type input "[DATE] 18:31"
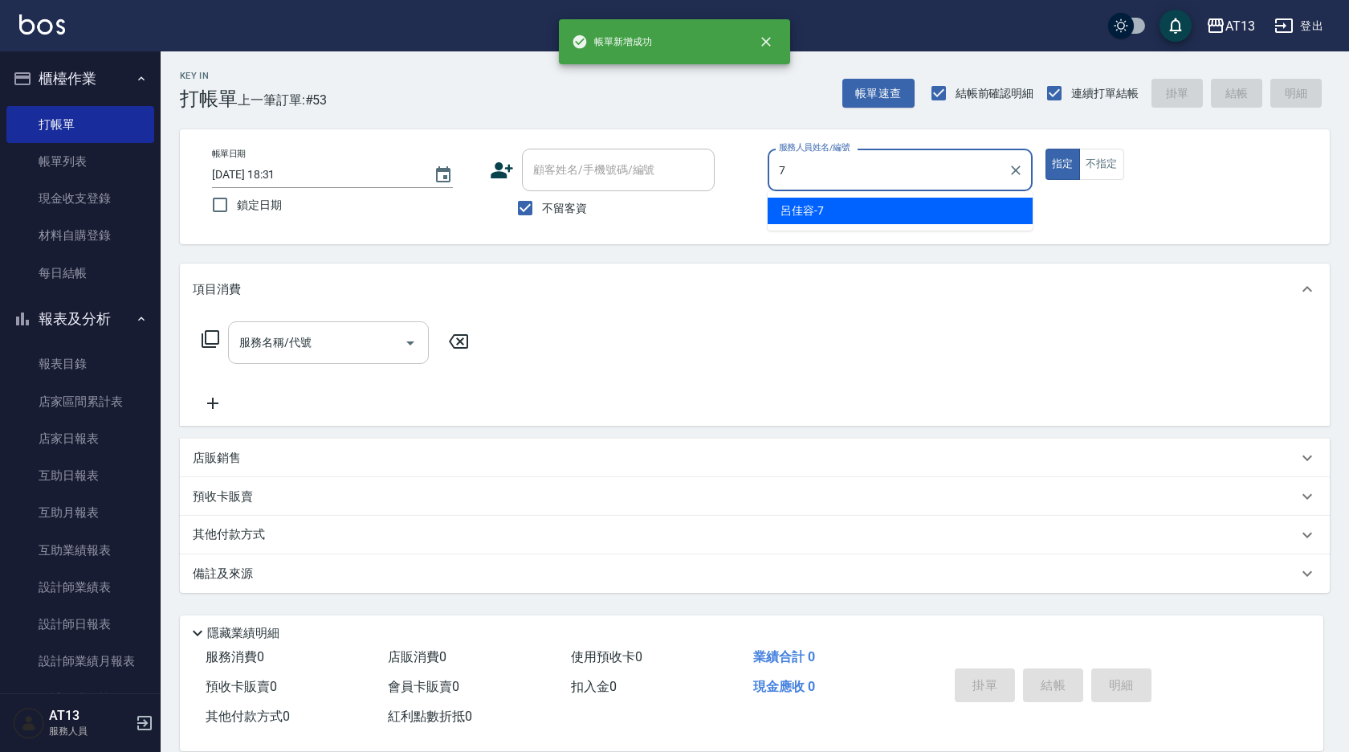
type input "[PERSON_NAME]-7"
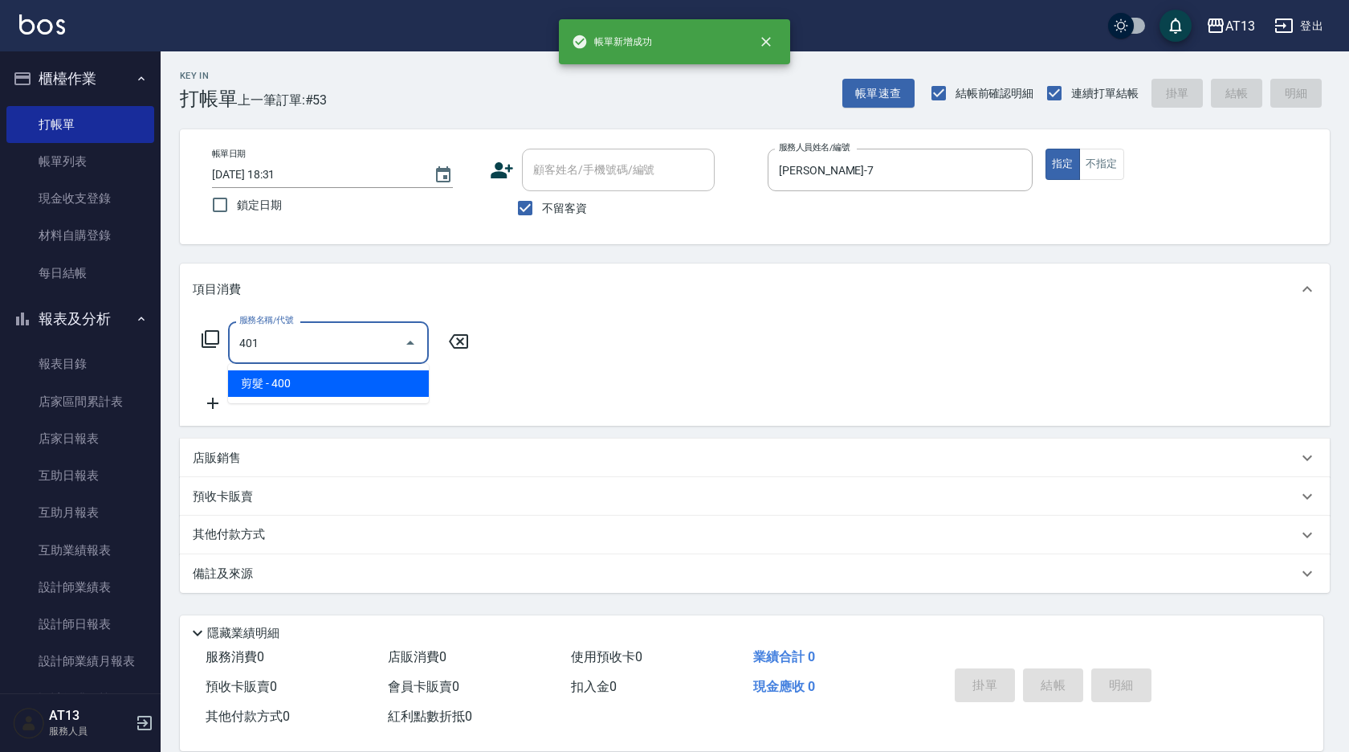
type input "剪髮(401)"
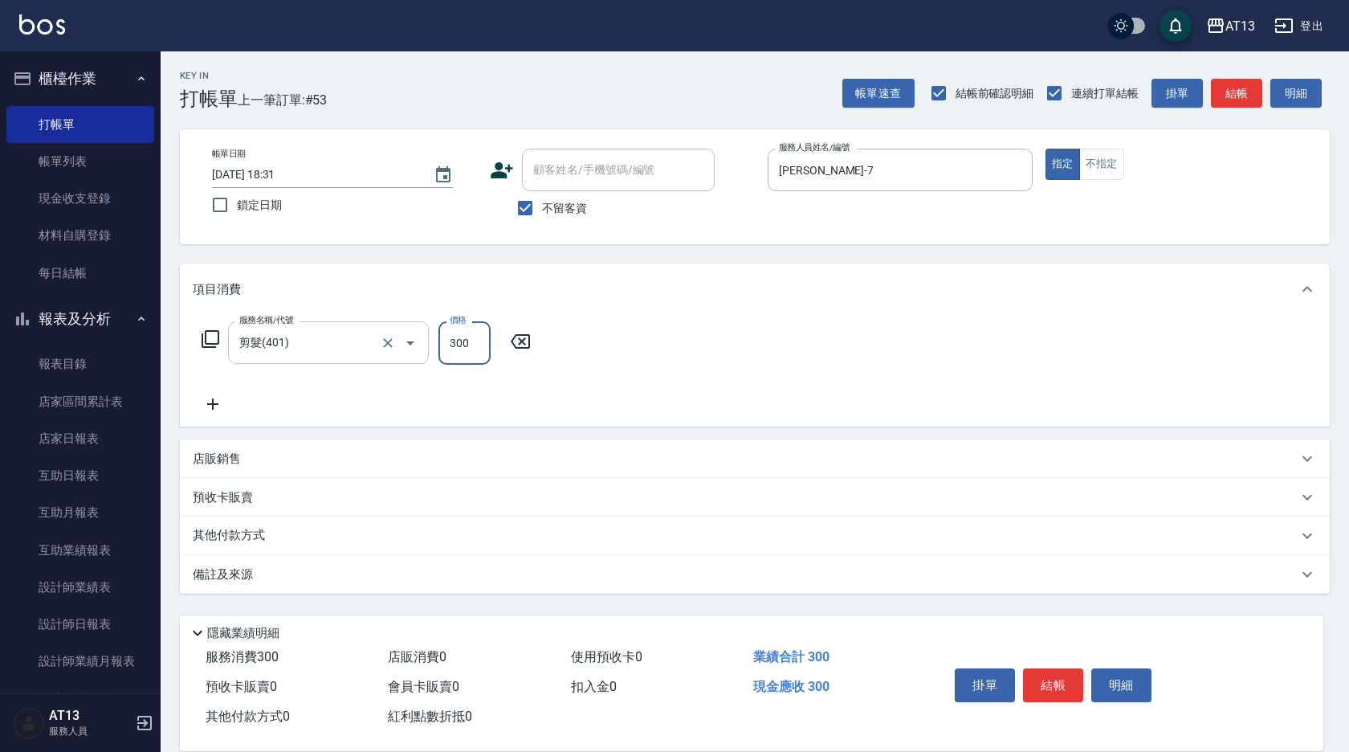
type input "300"
